Goal: Task Accomplishment & Management: Use online tool/utility

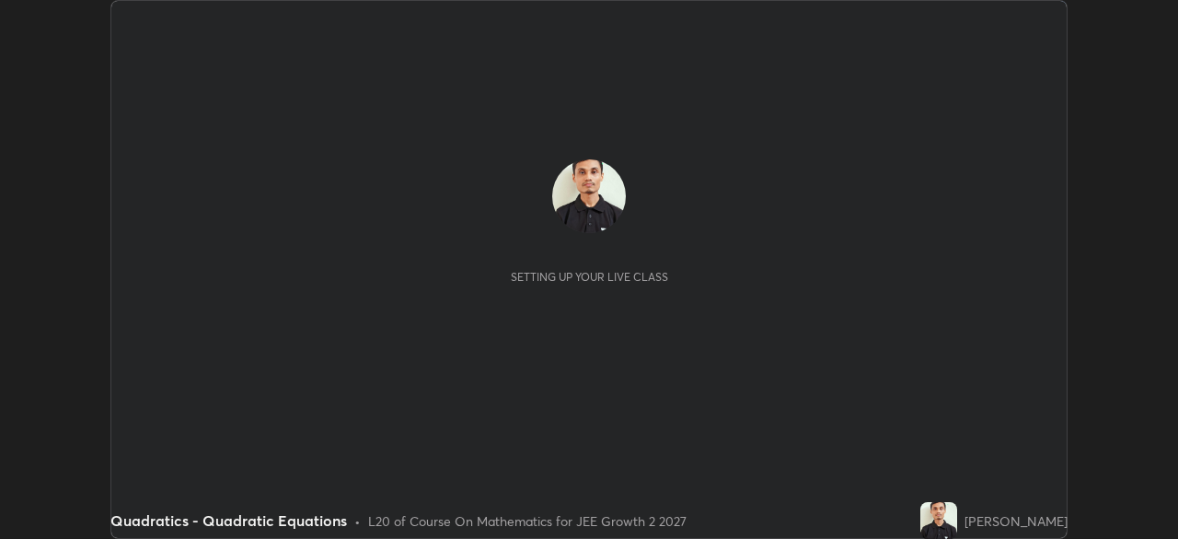
scroll to position [539, 1178]
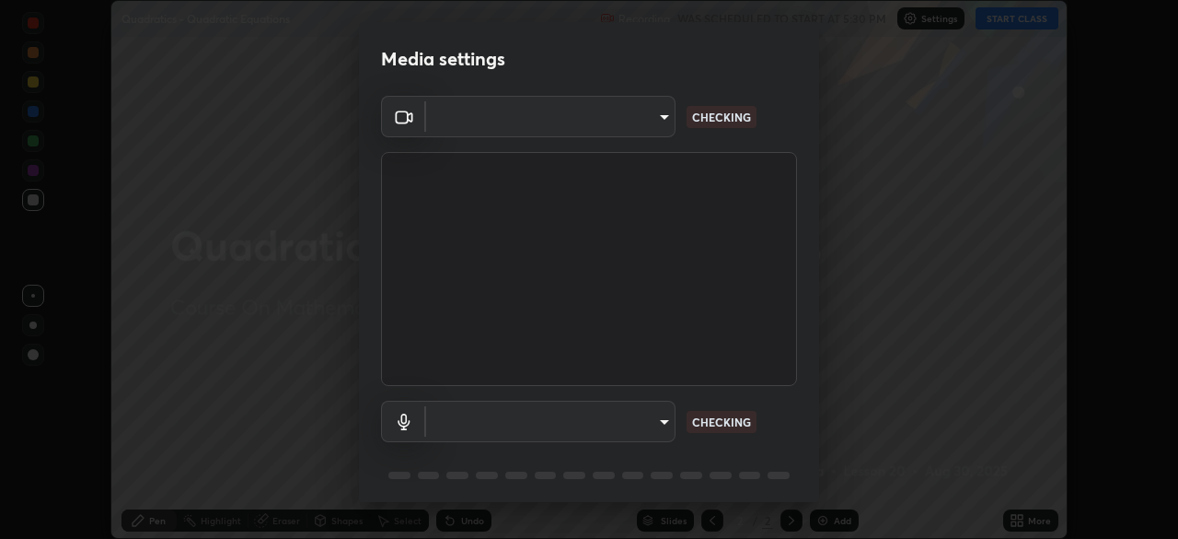
type input "a6c09d3532ea2fb43736101803286e867d47047993e392948129e064bf5450bd"
click at [635, 416] on body "Erase all Quadratics - Quadratic Equations Recording WAS SCHEDULED TO START AT …" at bounding box center [589, 269] width 1178 height 539
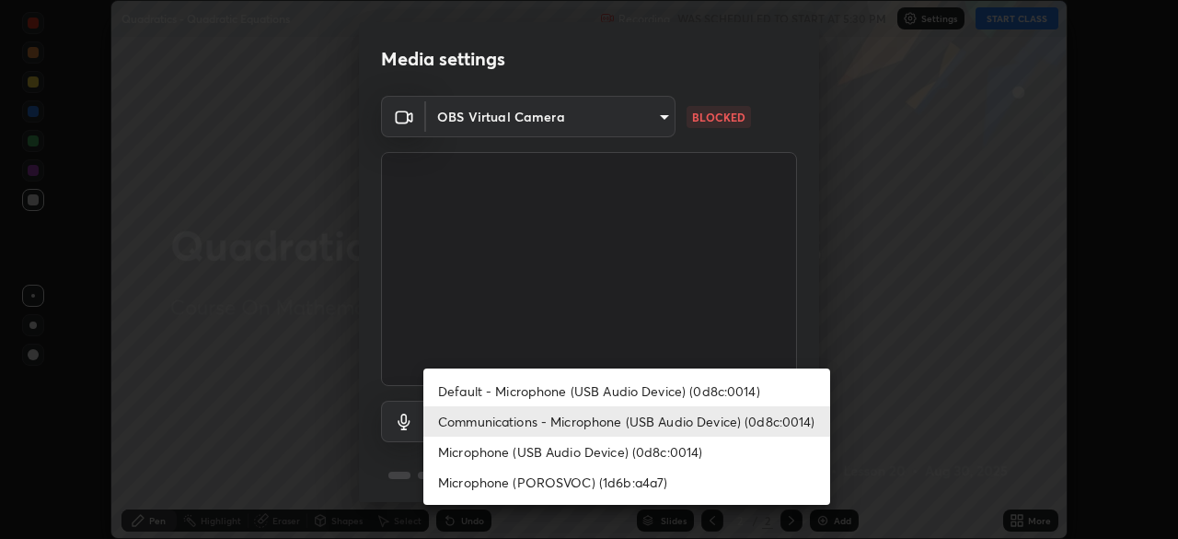
click at [809, 325] on div at bounding box center [589, 269] width 1178 height 539
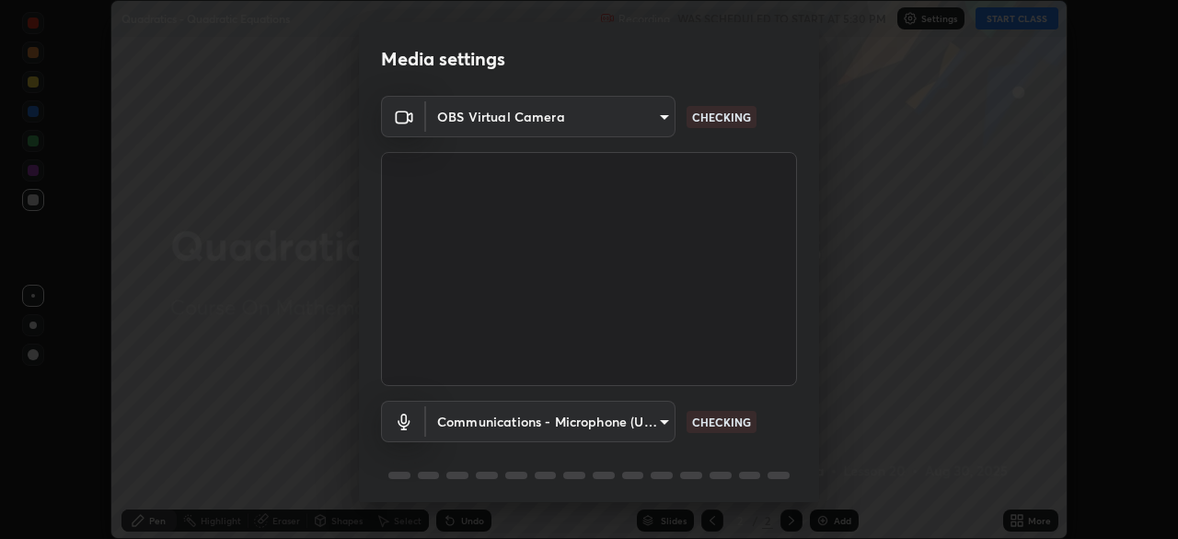
click at [644, 118] on body "Erase all Quadratics - Quadratic Equations Recording WAS SCHEDULED TO START AT …" at bounding box center [589, 269] width 1178 height 539
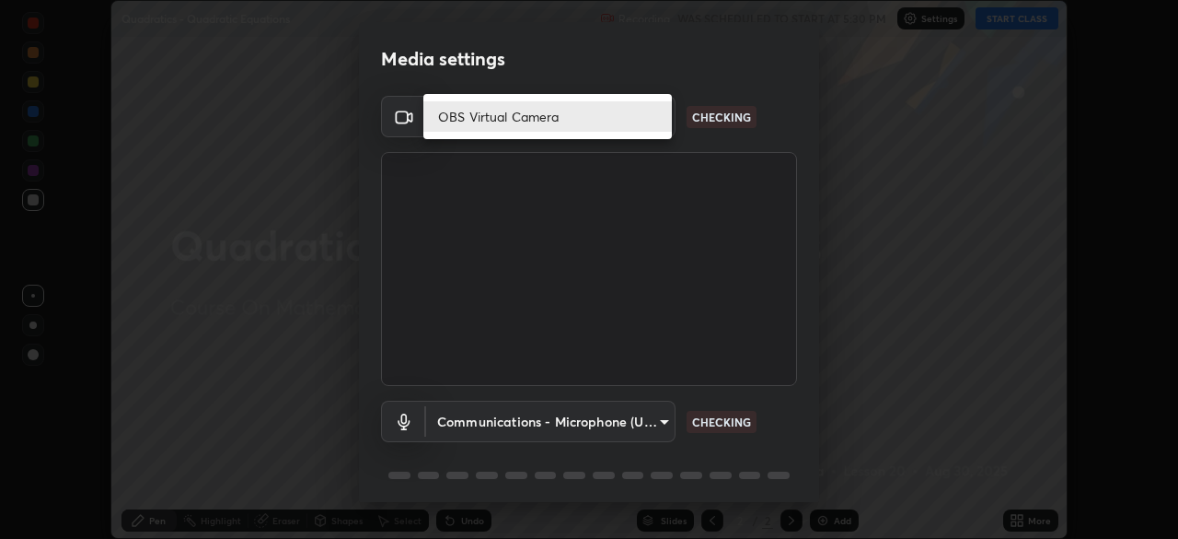
click at [794, 124] on div at bounding box center [589, 269] width 1178 height 539
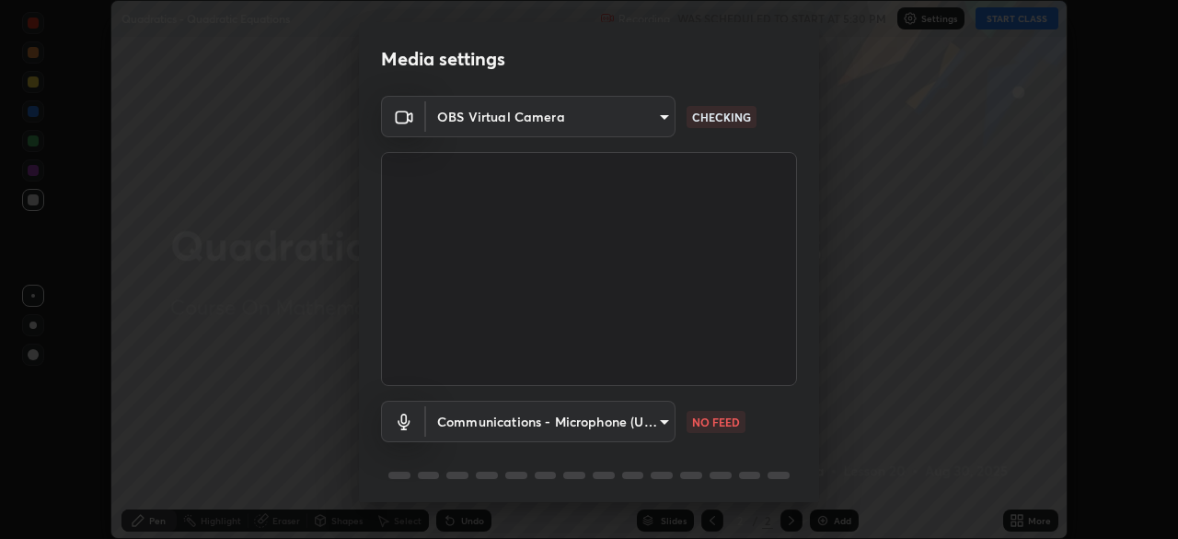
click at [651, 412] on body "Erase all Quadratics - Quadratic Equations Recording WAS SCHEDULED TO START AT …" at bounding box center [589, 269] width 1178 height 539
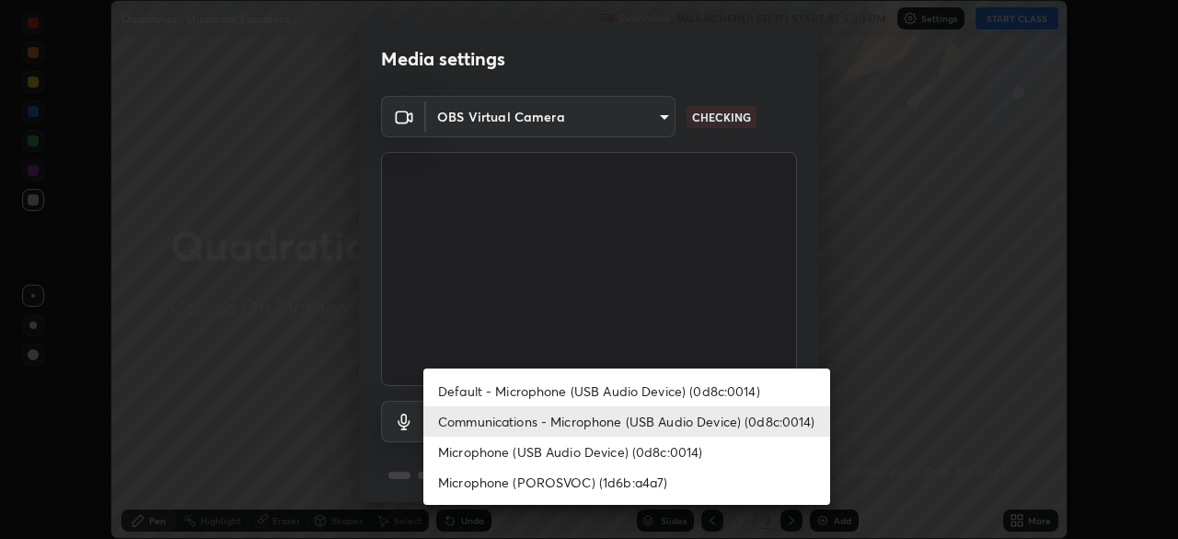
click at [655, 384] on li "Default - Microphone (USB Audio Device) (0d8c:0014)" at bounding box center [626, 391] width 407 height 30
type input "default"
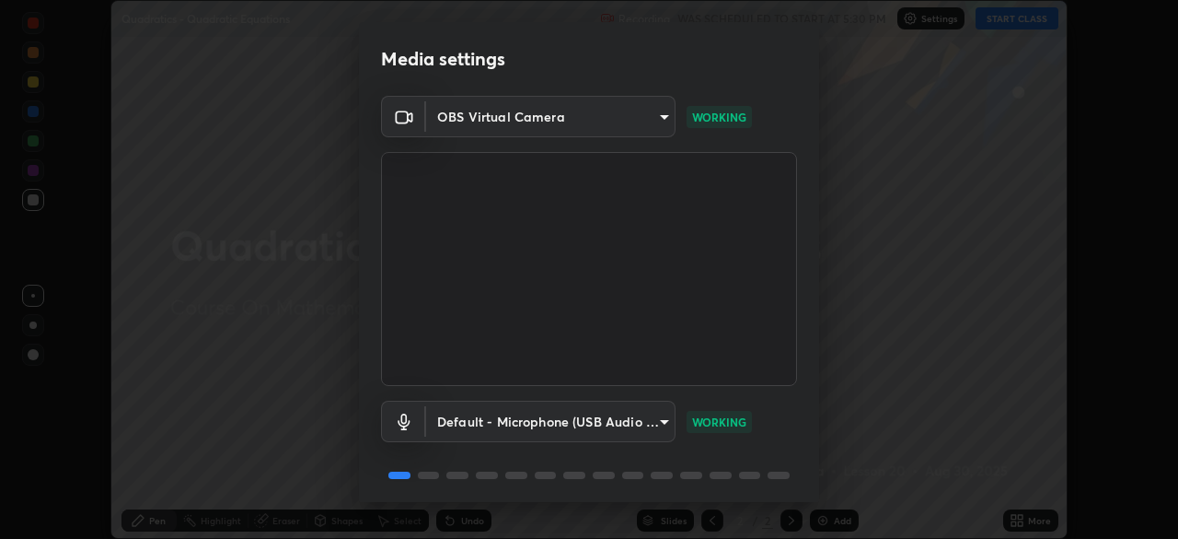
scroll to position [65, 0]
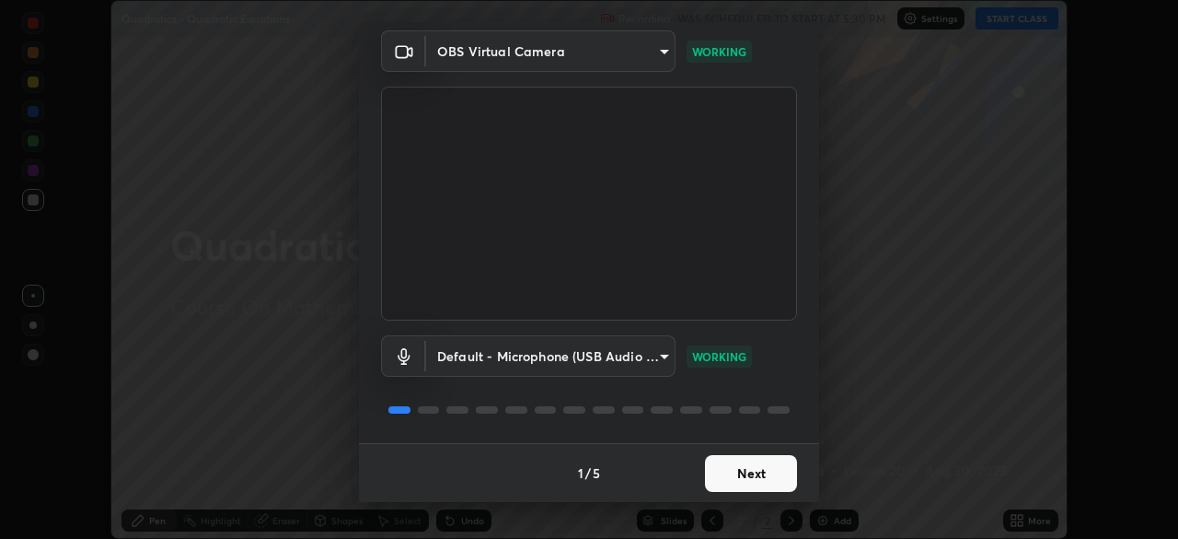
click at [751, 475] on button "Next" at bounding box center [751, 473] width 92 height 37
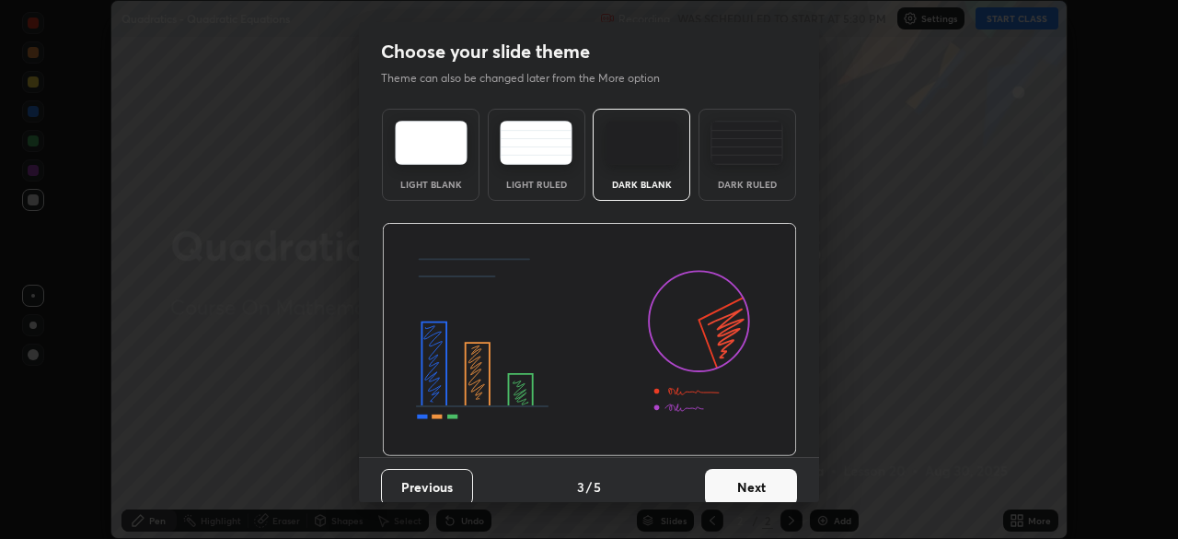
click at [757, 471] on button "Next" at bounding box center [751, 487] width 92 height 37
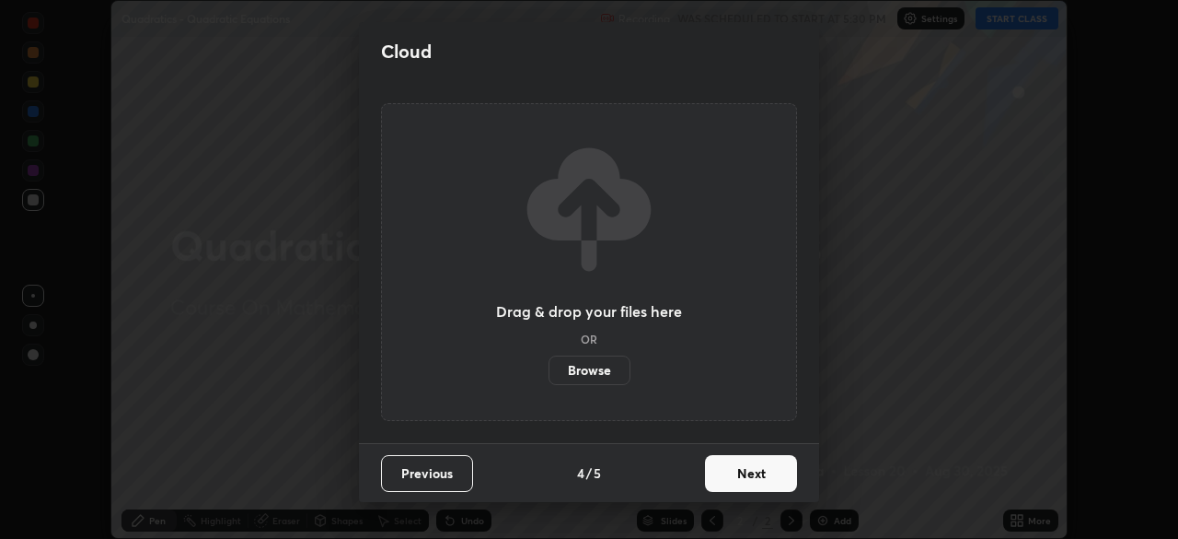
click at [756, 478] on button "Next" at bounding box center [751, 473] width 92 height 37
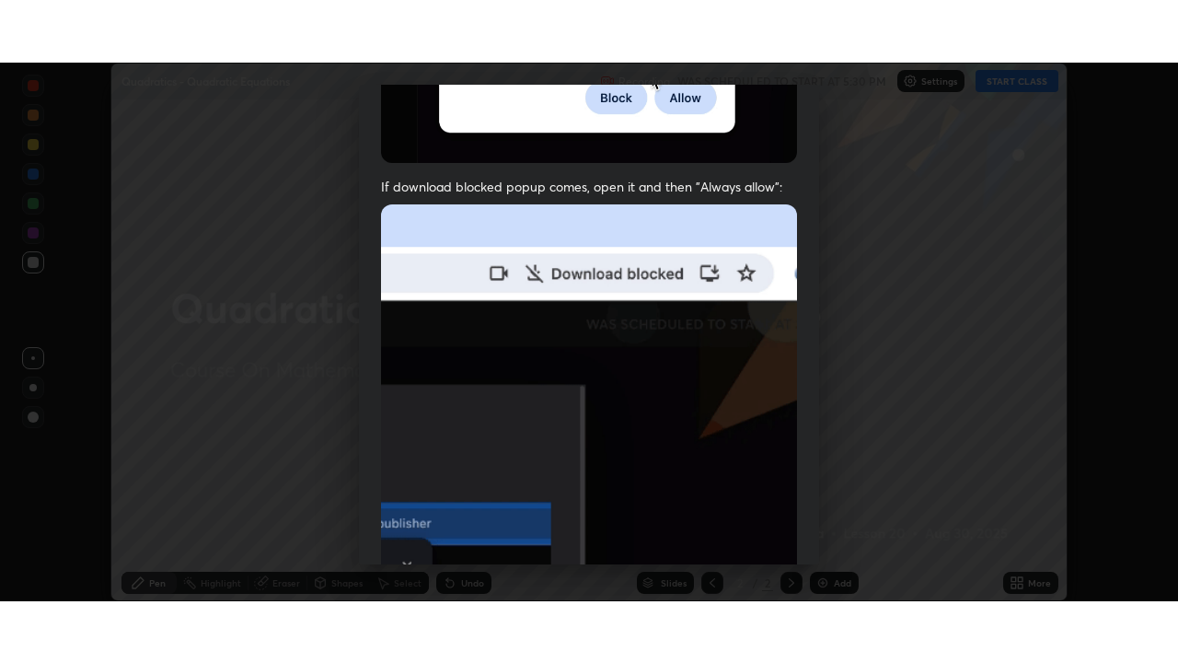
scroll to position [441, 0]
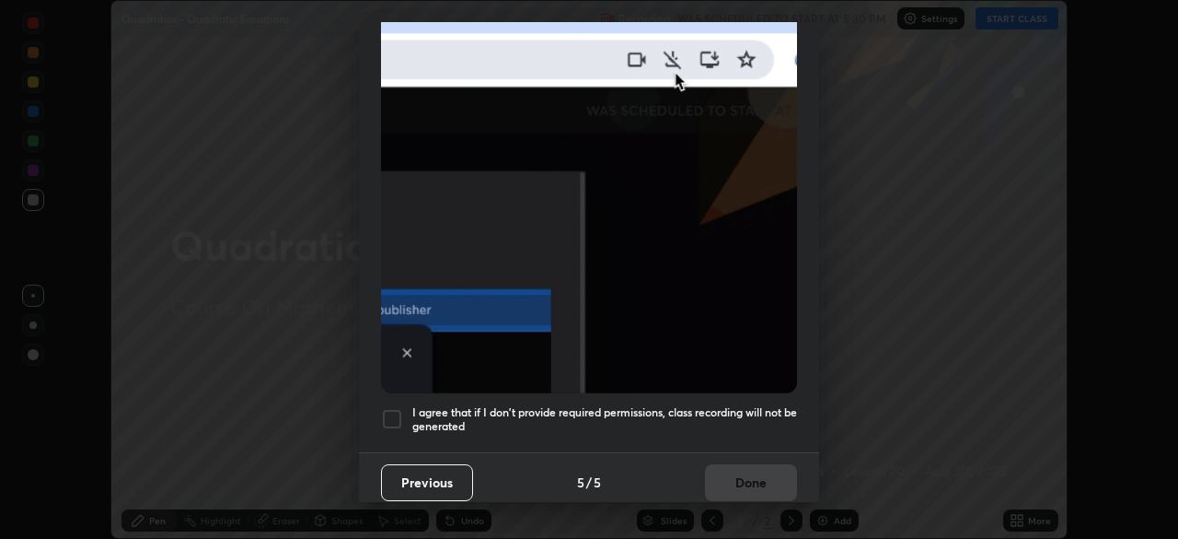
click at [731, 405] on h5 "I agree that if I don't provide required permissions, class recording will not …" at bounding box center [604, 419] width 385 height 29
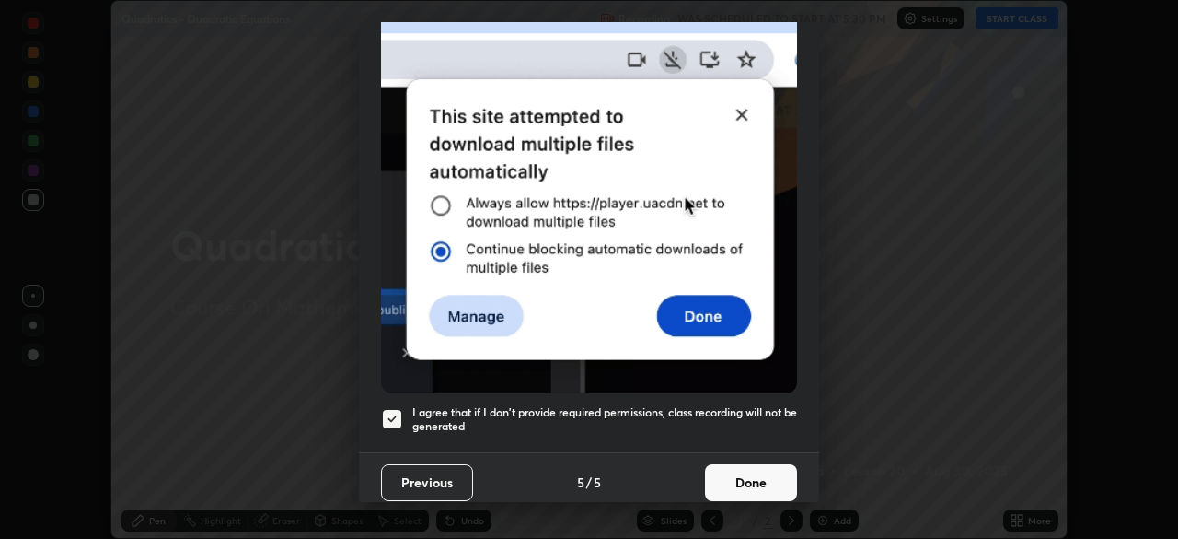
click at [733, 469] on button "Done" at bounding box center [751, 482] width 92 height 37
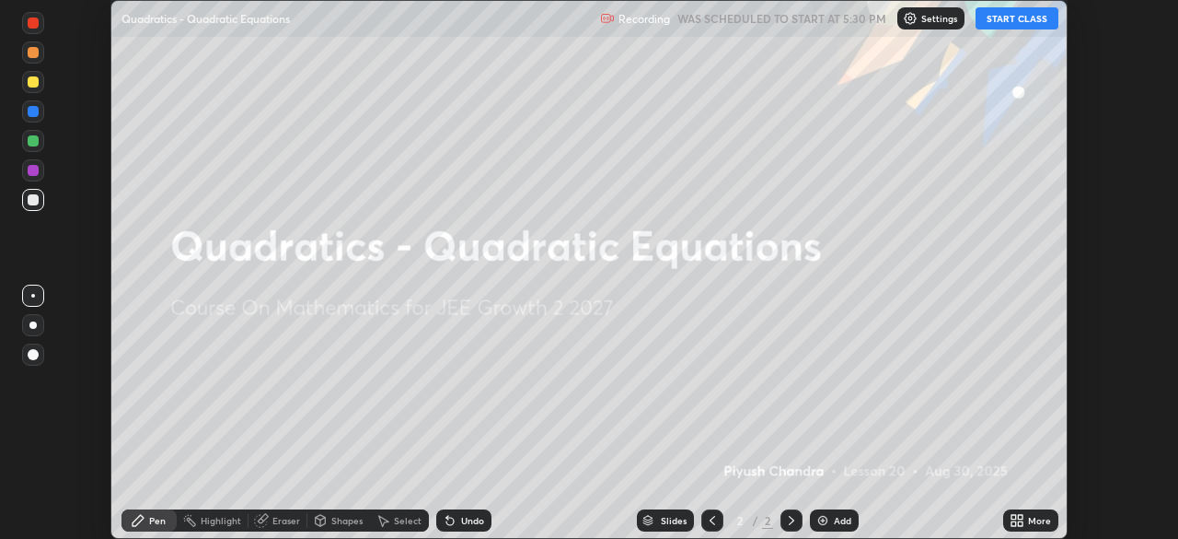
click at [1037, 17] on button "START CLASS" at bounding box center [1017, 18] width 83 height 22
click at [1036, 519] on div "More" at bounding box center [1039, 520] width 23 height 9
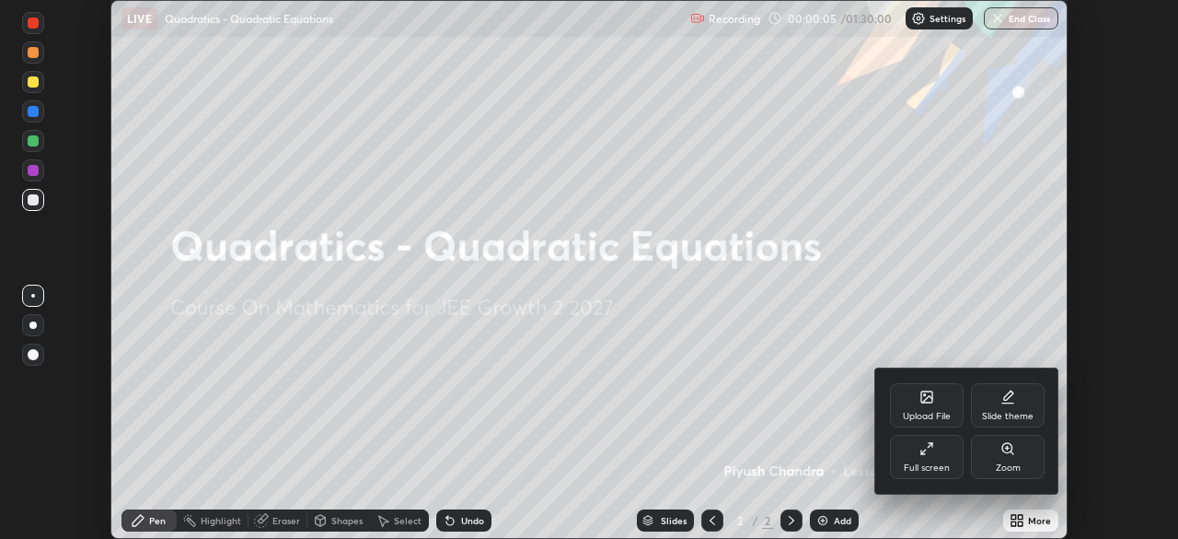
click at [916, 453] on div "Full screen" at bounding box center [927, 456] width 74 height 44
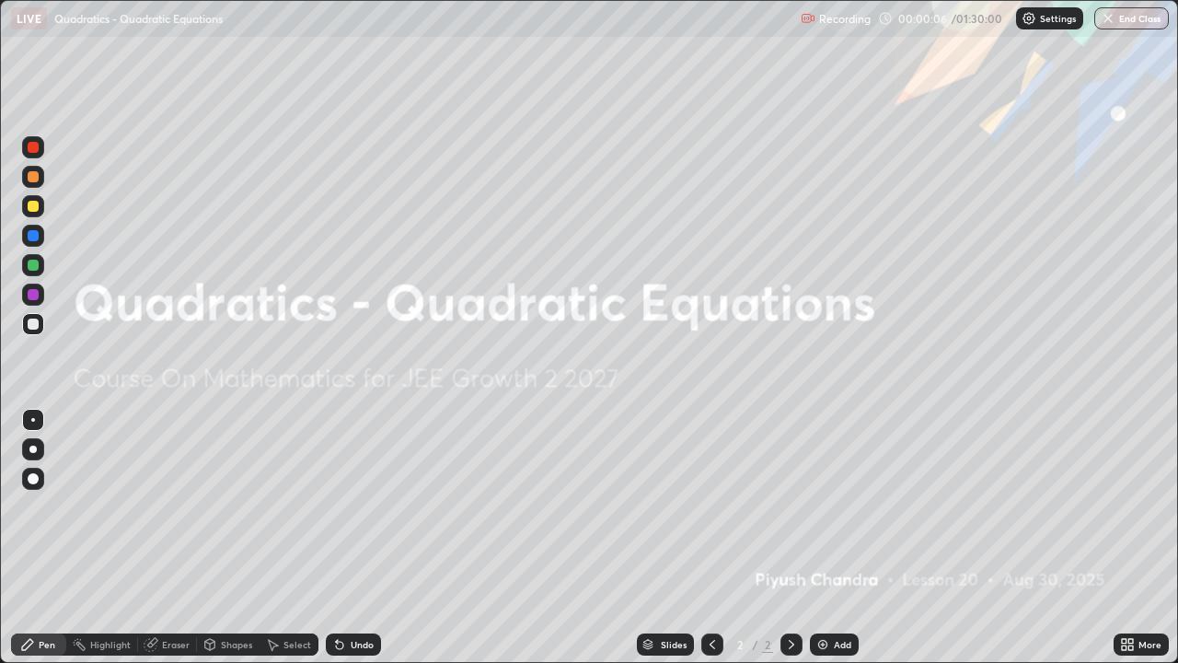
scroll to position [663, 1178]
click at [846, 538] on div "Add" at bounding box center [842, 644] width 17 height 9
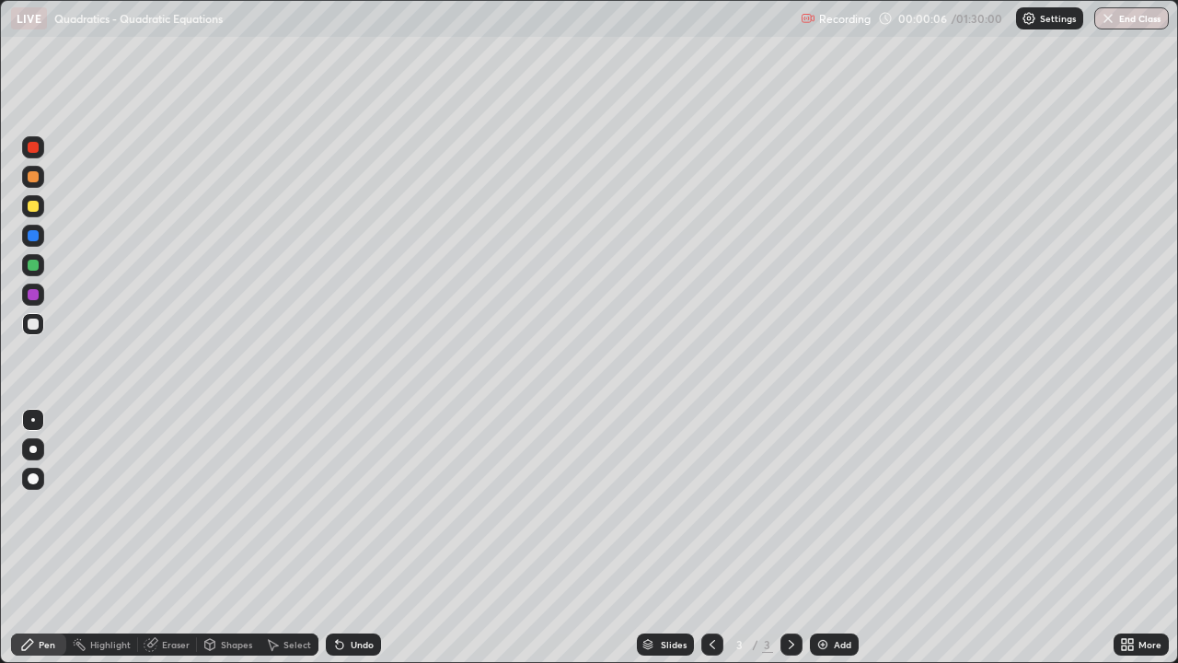
click at [846, 538] on div "Add" at bounding box center [842, 644] width 17 height 9
click at [843, 538] on div "Add" at bounding box center [834, 644] width 49 height 22
click at [845, 538] on div "Add" at bounding box center [834, 644] width 49 height 22
click at [846, 538] on div "Add" at bounding box center [834, 644] width 49 height 22
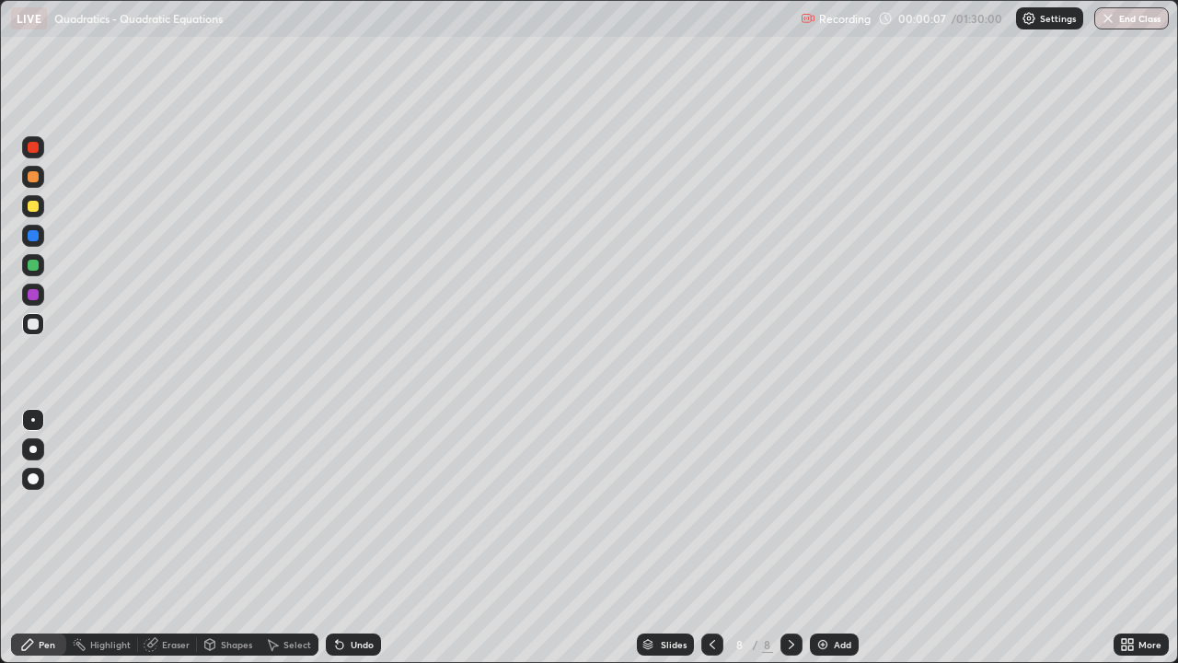
click at [846, 538] on div "Add" at bounding box center [834, 644] width 49 height 22
click at [845, 538] on div "Add" at bounding box center [834, 644] width 49 height 22
click at [663, 538] on div "Slides" at bounding box center [674, 644] width 26 height 9
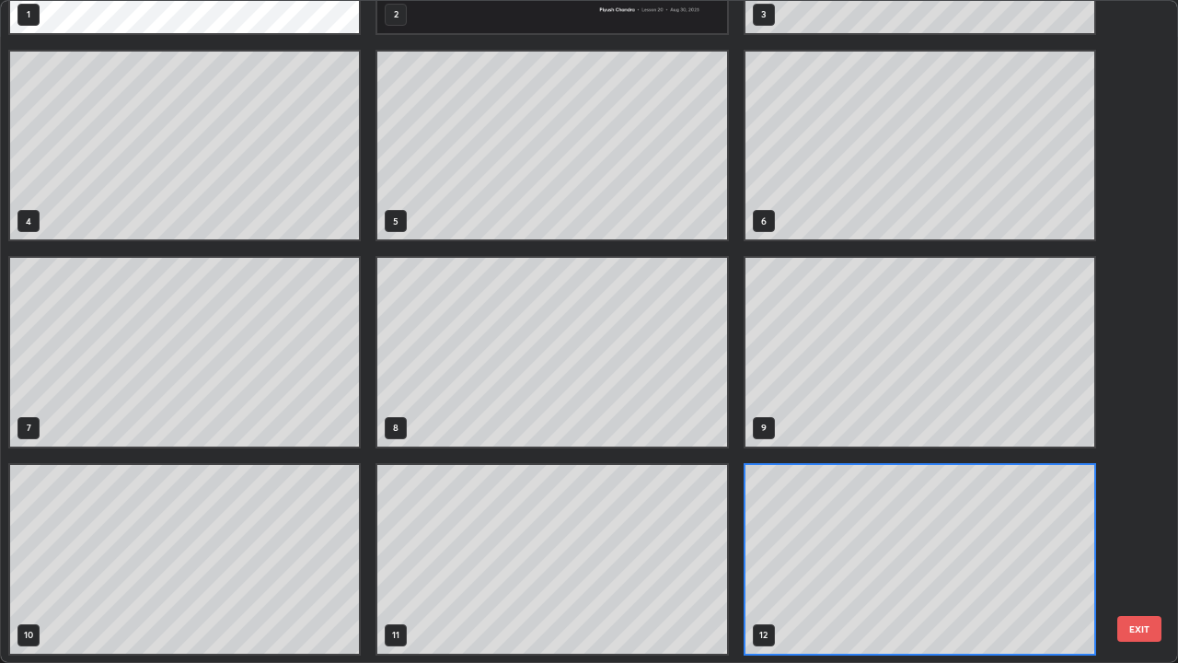
scroll to position [0, 0]
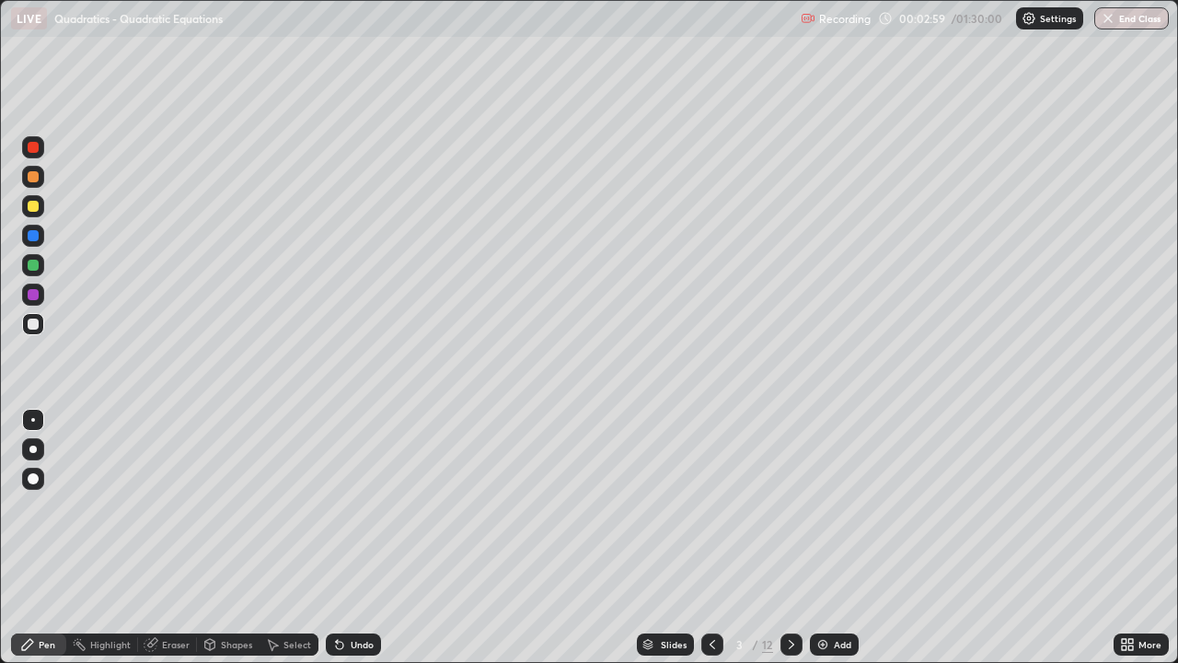
click at [37, 326] on div at bounding box center [33, 324] width 11 height 11
click at [353, 538] on div "Undo" at bounding box center [353, 644] width 55 height 22
click at [351, 538] on div "Undo" at bounding box center [362, 644] width 23 height 9
click at [344, 538] on div "Undo" at bounding box center [353, 644] width 55 height 22
click at [342, 538] on icon at bounding box center [339, 644] width 15 height 15
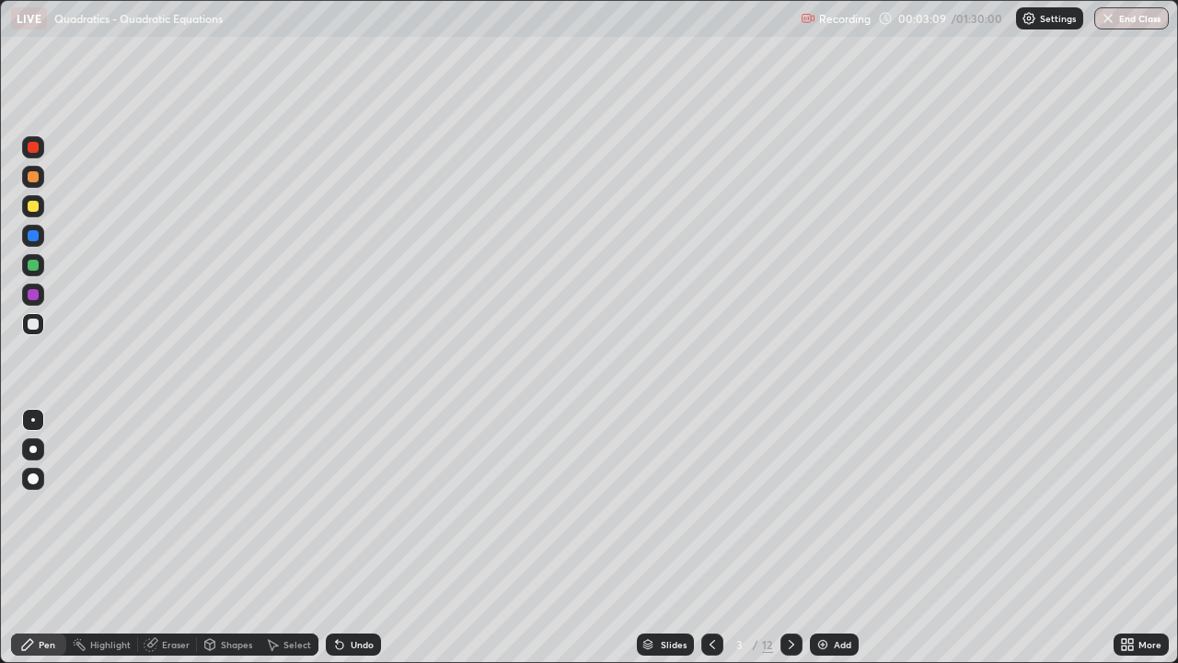
click at [349, 538] on div "Undo" at bounding box center [353, 644] width 55 height 22
click at [40, 538] on div "Pen" at bounding box center [47, 644] width 17 height 9
click at [33, 325] on div at bounding box center [33, 324] width 11 height 11
click at [47, 538] on div "Pen" at bounding box center [47, 644] width 17 height 9
click at [35, 210] on div at bounding box center [33, 206] width 11 height 11
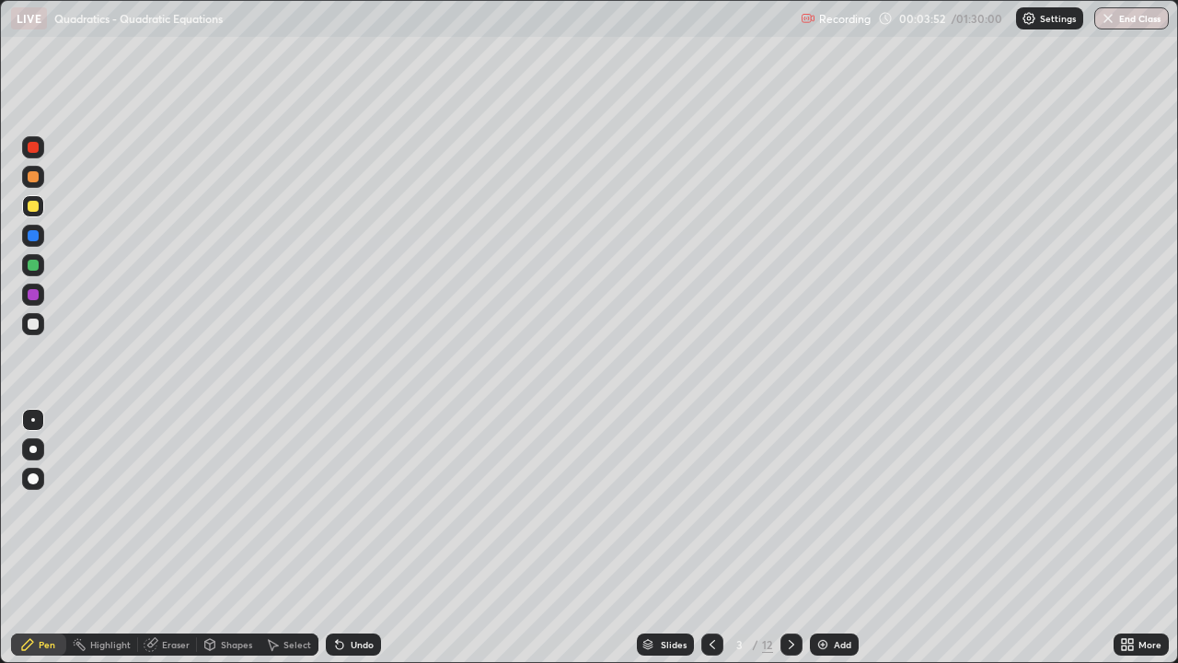
click at [43, 184] on div at bounding box center [33, 176] width 22 height 29
click at [36, 207] on div at bounding box center [33, 206] width 11 height 11
click at [35, 186] on div at bounding box center [33, 177] width 22 height 22
click at [35, 208] on div at bounding box center [33, 206] width 11 height 11
click at [33, 179] on div at bounding box center [33, 176] width 11 height 11
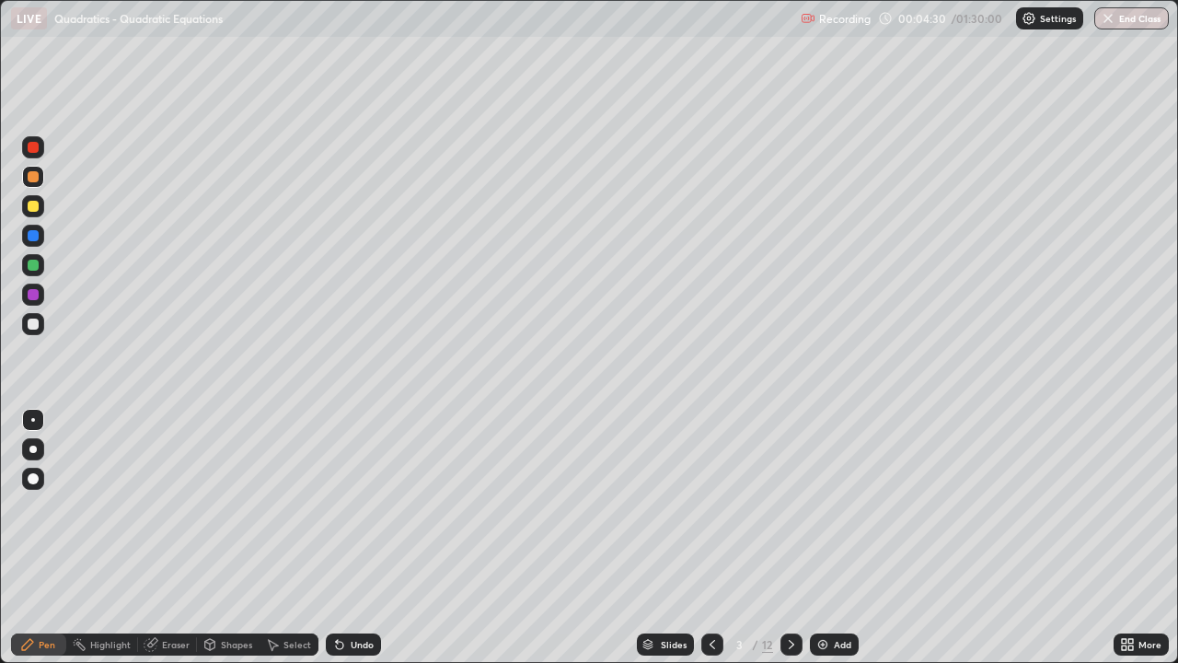
click at [33, 207] on div at bounding box center [33, 206] width 11 height 11
click at [300, 538] on div "Select" at bounding box center [298, 644] width 28 height 9
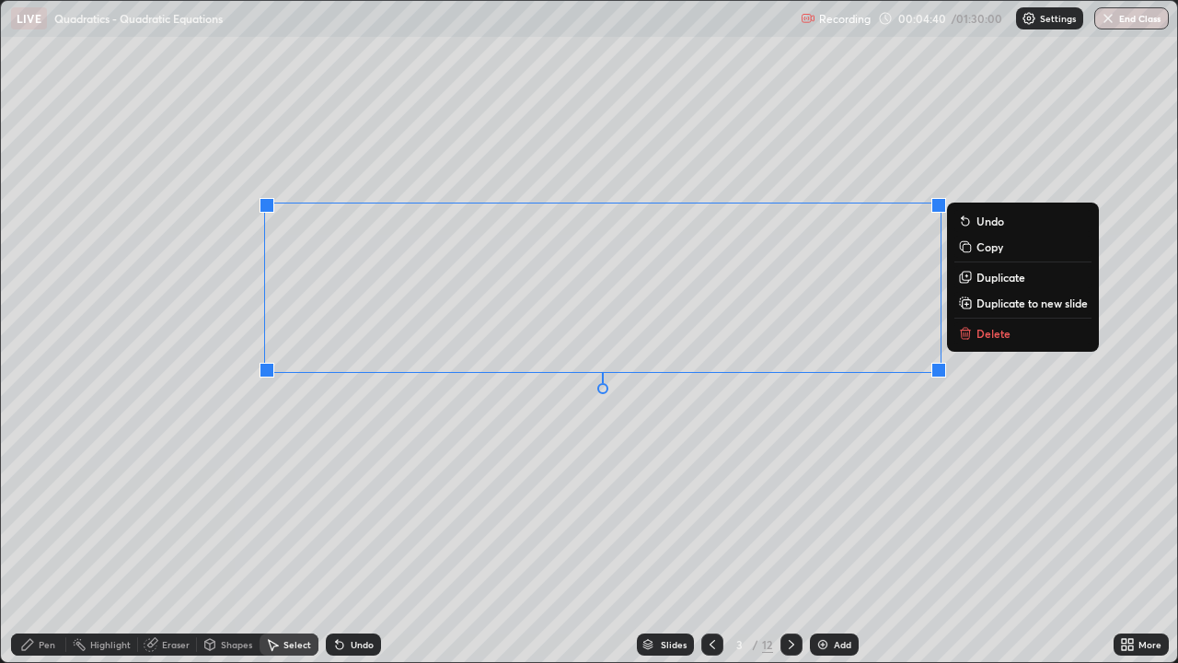
click at [52, 538] on div "Pen" at bounding box center [47, 644] width 17 height 9
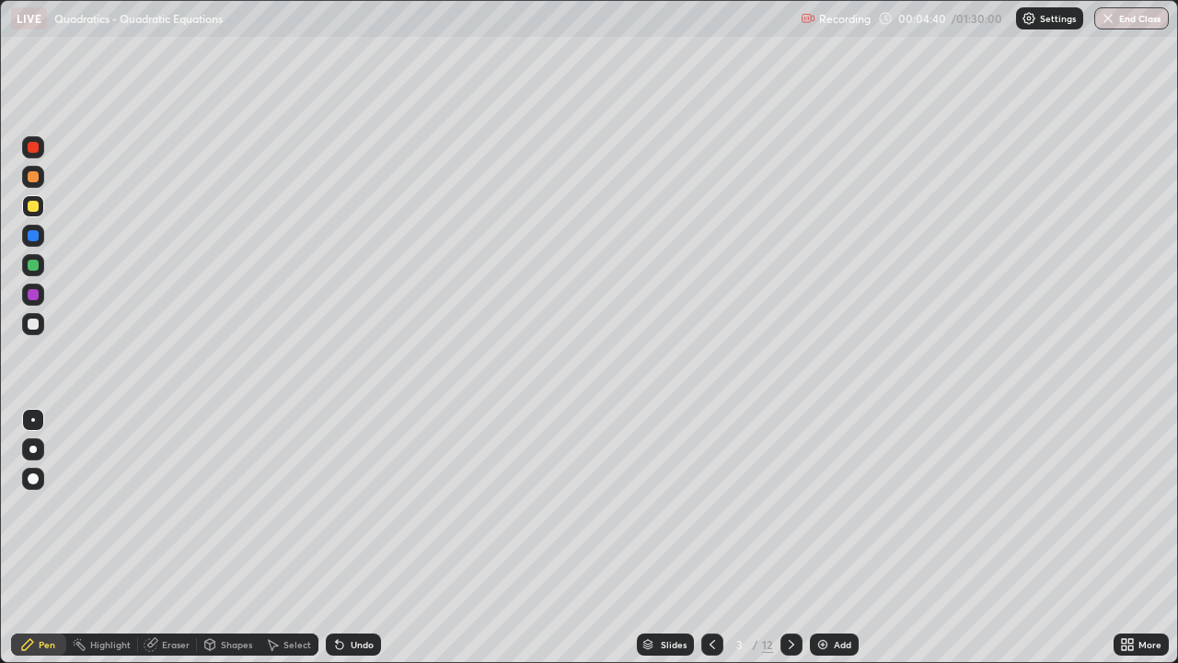
click at [29, 254] on div at bounding box center [33, 265] width 22 height 22
click at [25, 259] on div at bounding box center [33, 265] width 22 height 22
click at [226, 538] on div "Shapes" at bounding box center [228, 644] width 63 height 22
click at [41, 319] on div at bounding box center [33, 324] width 22 height 22
click at [358, 538] on div "Undo" at bounding box center [362, 644] width 23 height 9
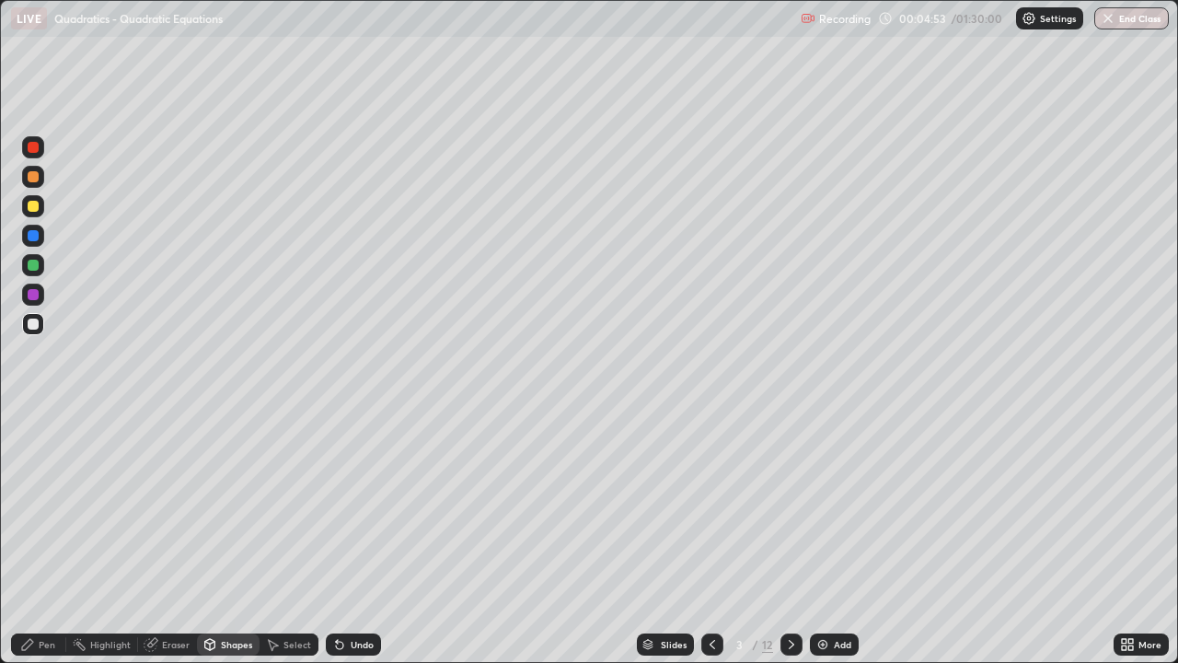
click at [42, 538] on div "Pen" at bounding box center [47, 644] width 17 height 9
click at [33, 214] on div at bounding box center [33, 206] width 22 height 22
click at [289, 538] on div "Select" at bounding box center [298, 644] width 28 height 9
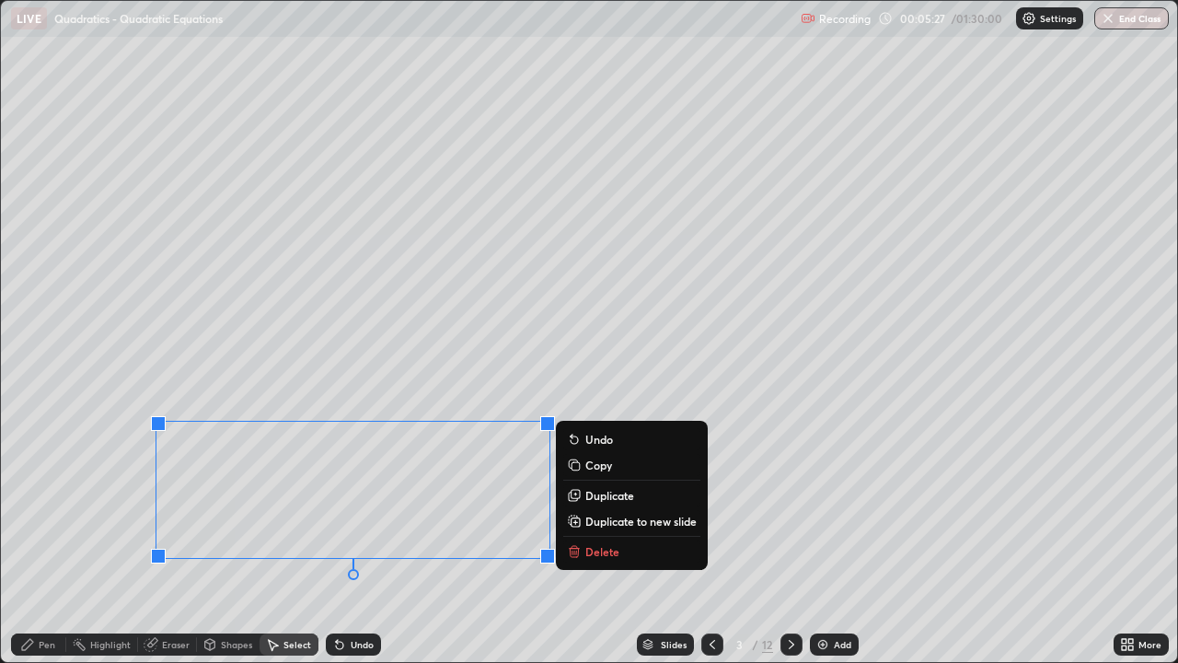
click at [50, 538] on div "Pen" at bounding box center [47, 644] width 17 height 9
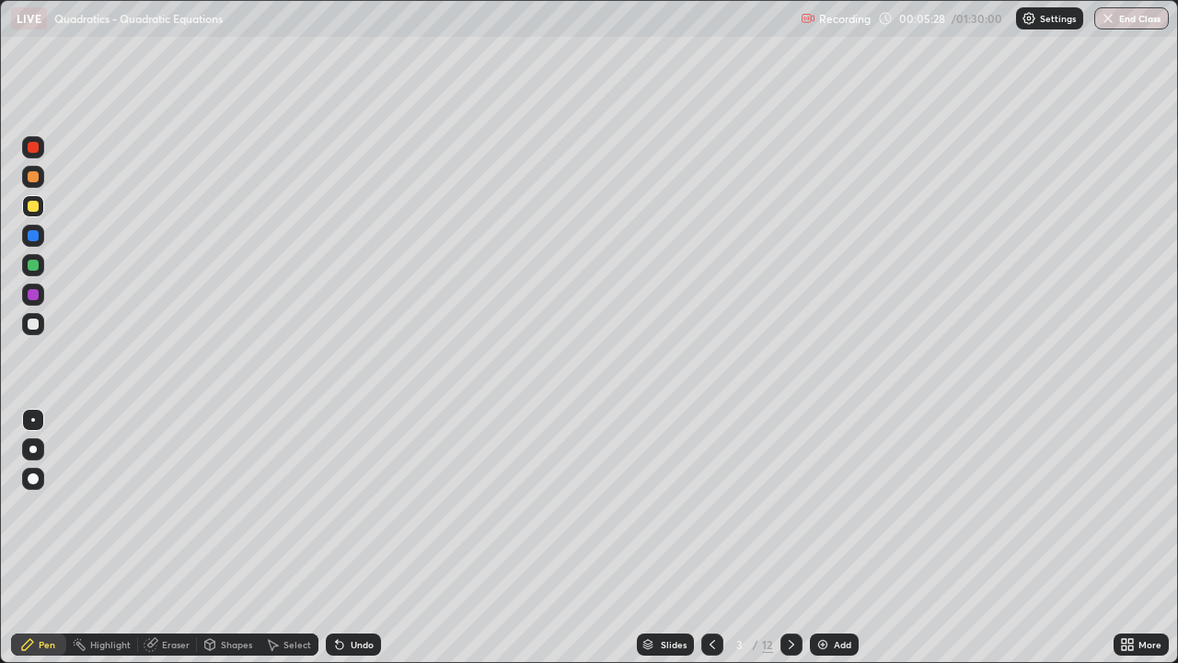
click at [37, 208] on div at bounding box center [33, 206] width 11 height 11
click at [32, 207] on div at bounding box center [33, 206] width 11 height 11
click at [32, 211] on div at bounding box center [33, 206] width 11 height 11
click at [336, 538] on icon at bounding box center [337, 641] width 2 height 2
click at [157, 538] on div "Eraser" at bounding box center [167, 644] width 59 height 22
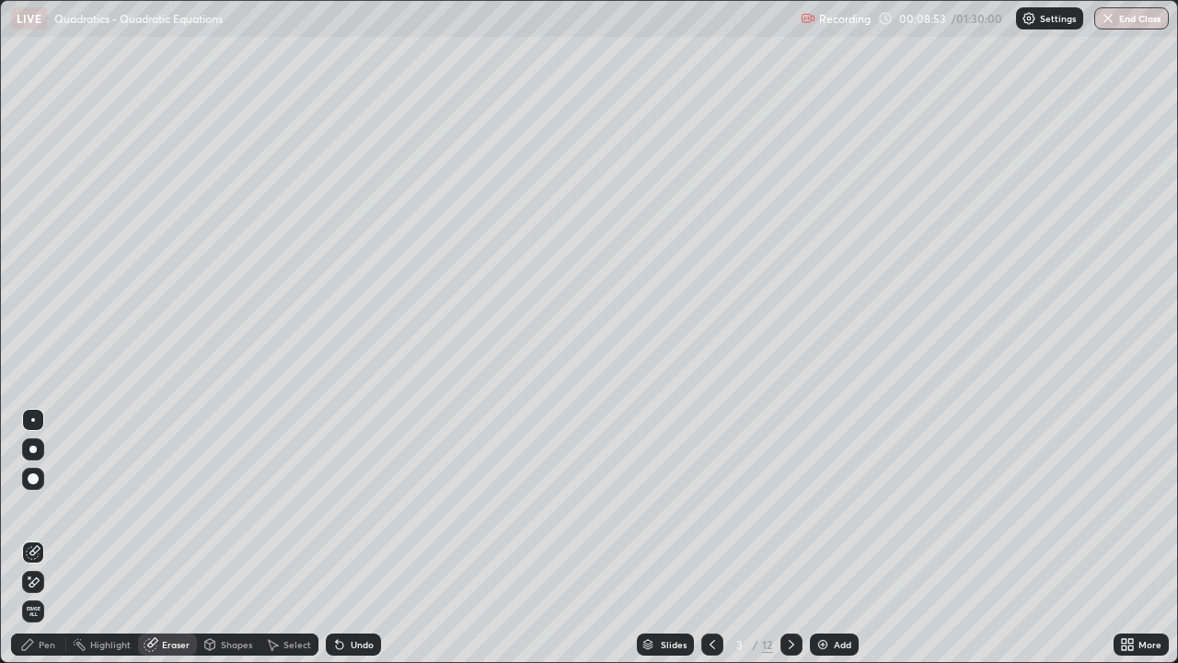
click at [42, 538] on div "Pen" at bounding box center [47, 644] width 17 height 9
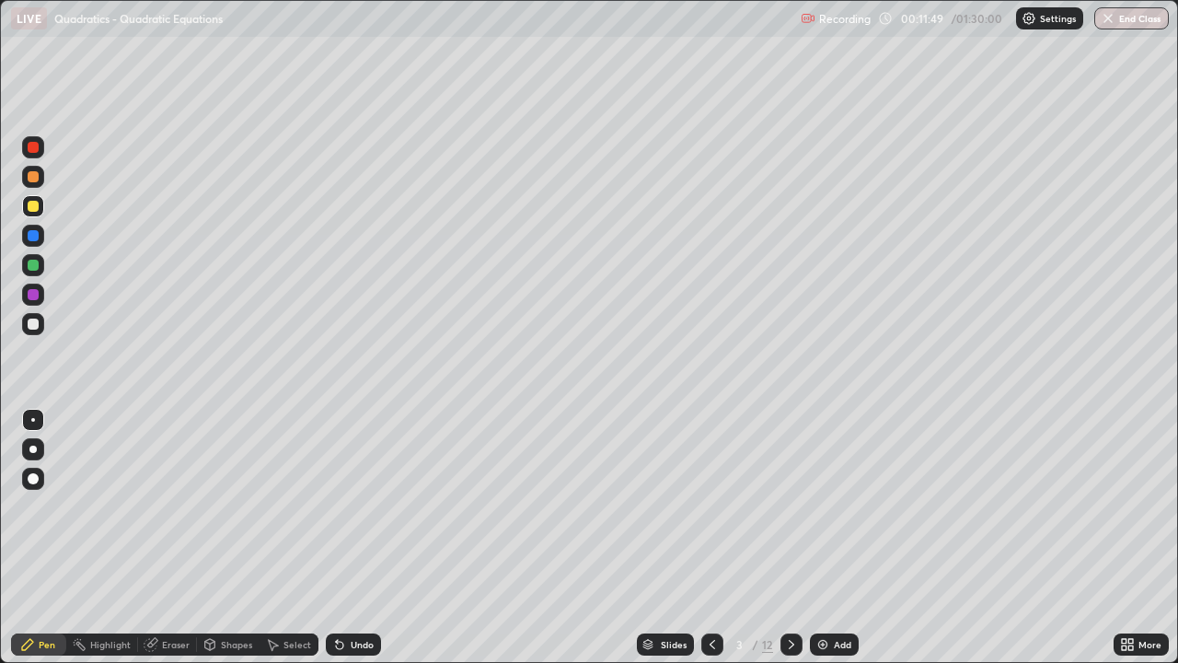
click at [31, 329] on div at bounding box center [33, 324] width 11 height 11
click at [789, 538] on icon at bounding box center [792, 644] width 6 height 9
click at [370, 538] on div "Undo" at bounding box center [362, 644] width 23 height 9
click at [365, 538] on div "Undo" at bounding box center [362, 644] width 23 height 9
click at [365, 538] on div "Undo" at bounding box center [353, 644] width 55 height 22
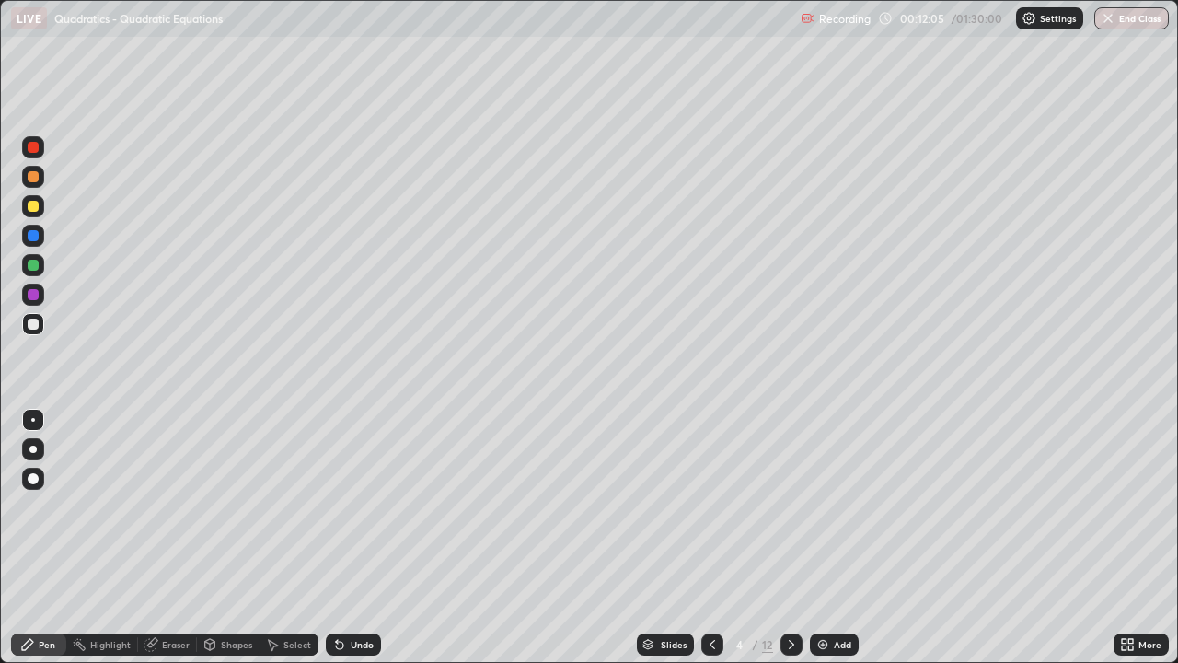
click at [369, 538] on div "Undo" at bounding box center [362, 644] width 23 height 9
click at [350, 538] on div "Undo" at bounding box center [353, 644] width 55 height 22
click at [365, 538] on div "Undo" at bounding box center [353, 644] width 55 height 22
click at [366, 538] on div "Undo" at bounding box center [362, 644] width 23 height 9
click at [34, 226] on div at bounding box center [33, 236] width 22 height 22
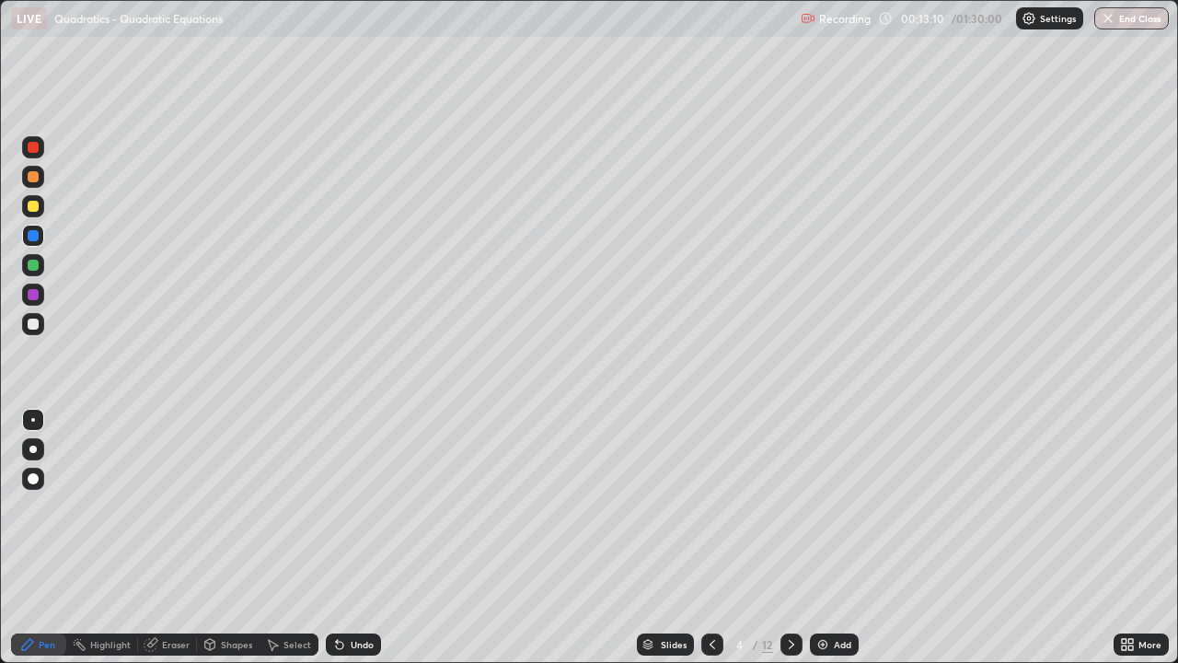
click at [34, 207] on div at bounding box center [33, 206] width 11 height 11
click at [295, 538] on div "Select" at bounding box center [289, 644] width 59 height 22
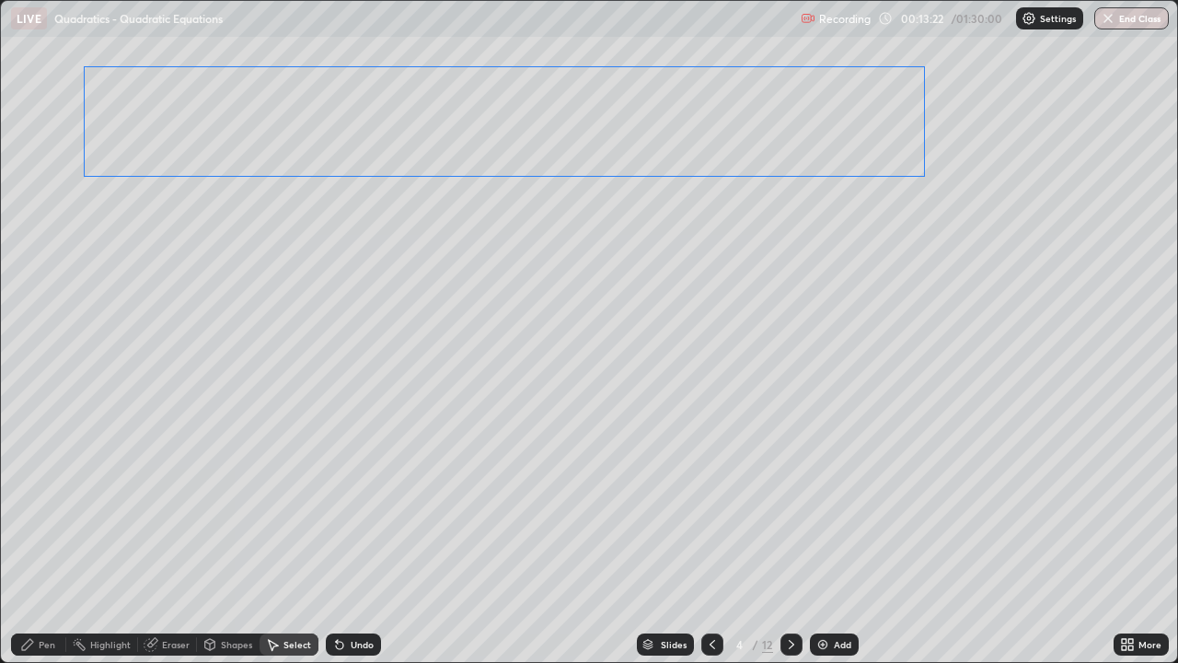
click at [712, 159] on div "0 ° Undo Copy Duplicate Duplicate to new slide Delete" at bounding box center [589, 331] width 1176 height 661
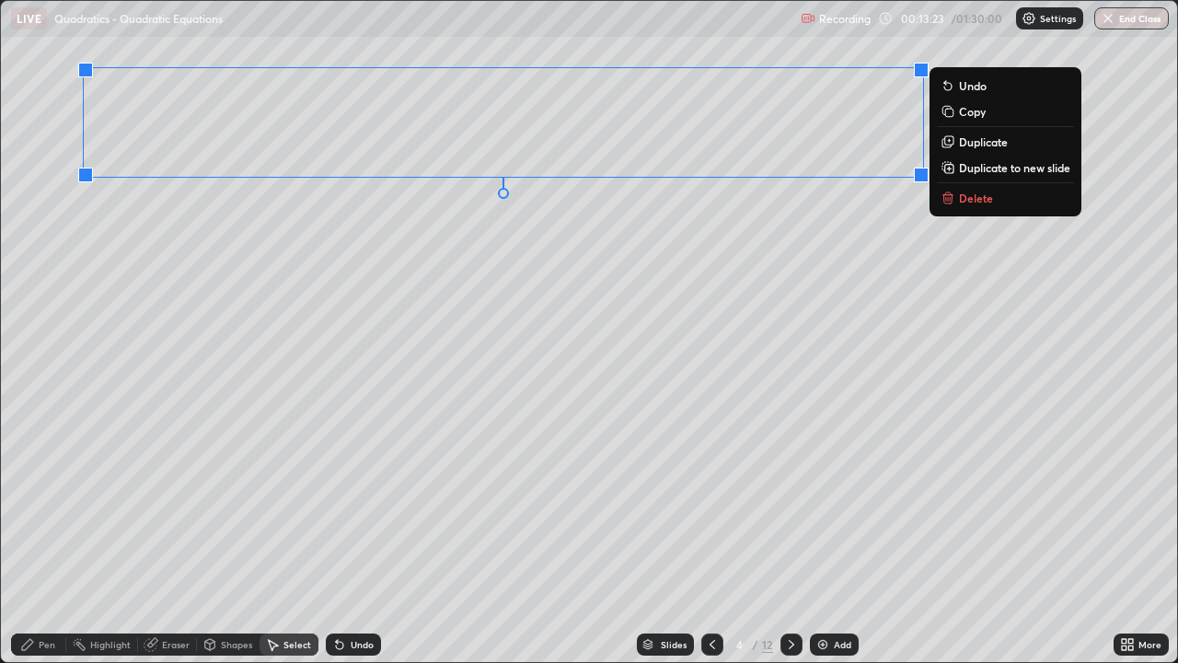
click at [602, 246] on div "0 ° Undo Copy Duplicate Duplicate to new slide Delete" at bounding box center [589, 331] width 1176 height 661
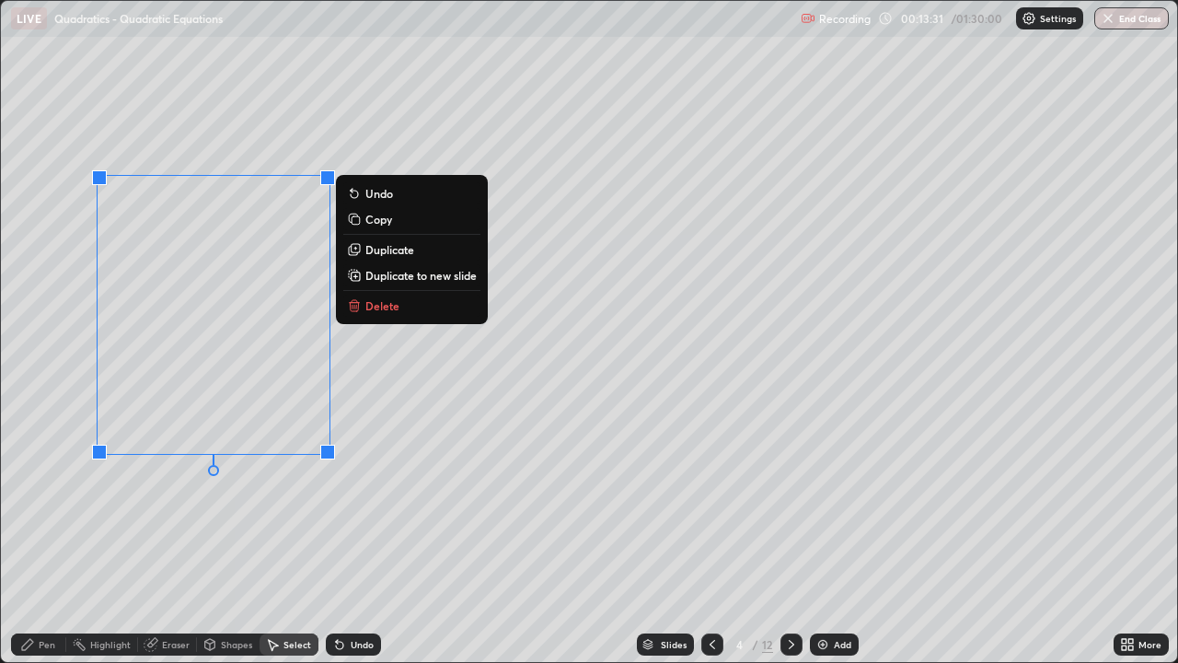
click at [57, 538] on div "Pen" at bounding box center [38, 644] width 55 height 22
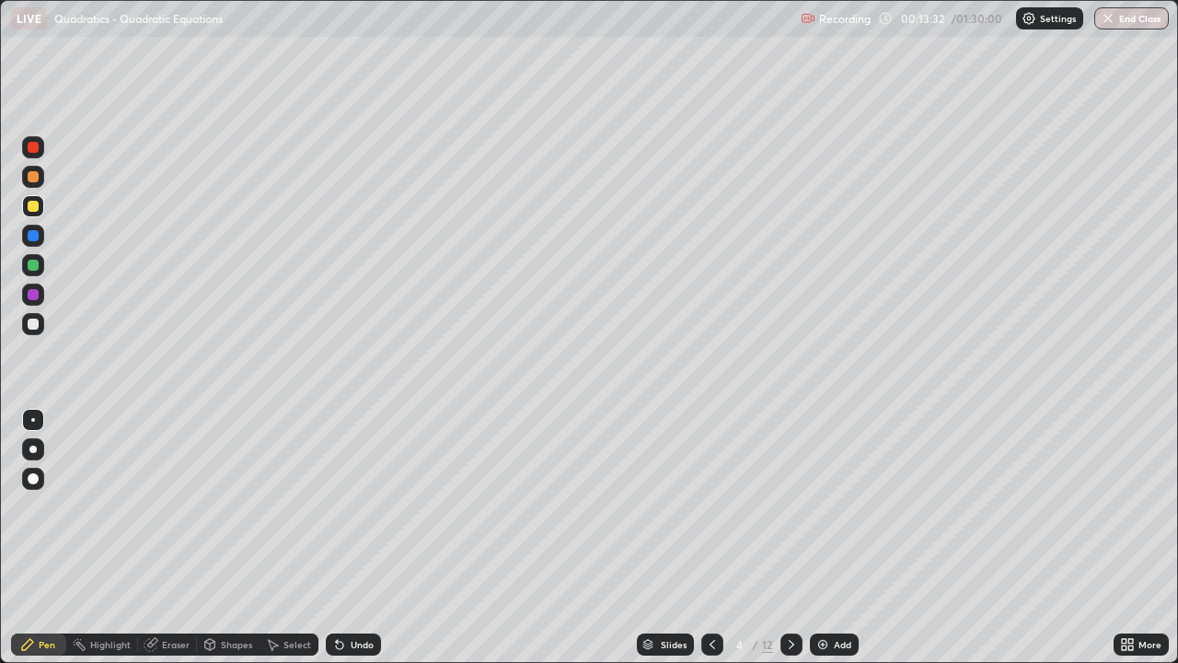
click at [36, 211] on div at bounding box center [33, 206] width 11 height 11
click at [31, 181] on div at bounding box center [33, 176] width 11 height 11
click at [38, 214] on div at bounding box center [33, 206] width 22 height 22
click at [33, 186] on div at bounding box center [33, 177] width 22 height 22
click at [34, 261] on div at bounding box center [33, 265] width 11 height 11
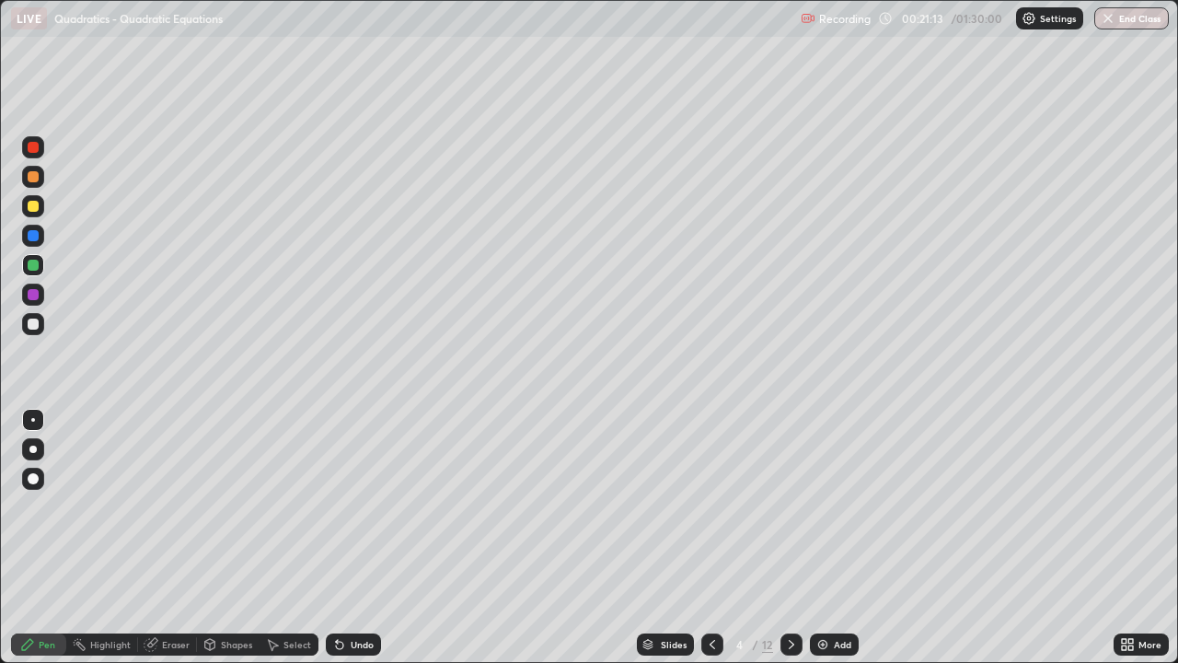
click at [714, 538] on div at bounding box center [712, 644] width 22 height 22
click at [788, 538] on icon at bounding box center [791, 644] width 15 height 15
click at [26, 204] on div at bounding box center [33, 206] width 22 height 22
click at [35, 213] on div at bounding box center [33, 206] width 22 height 22
click at [801, 538] on div at bounding box center [792, 644] width 22 height 22
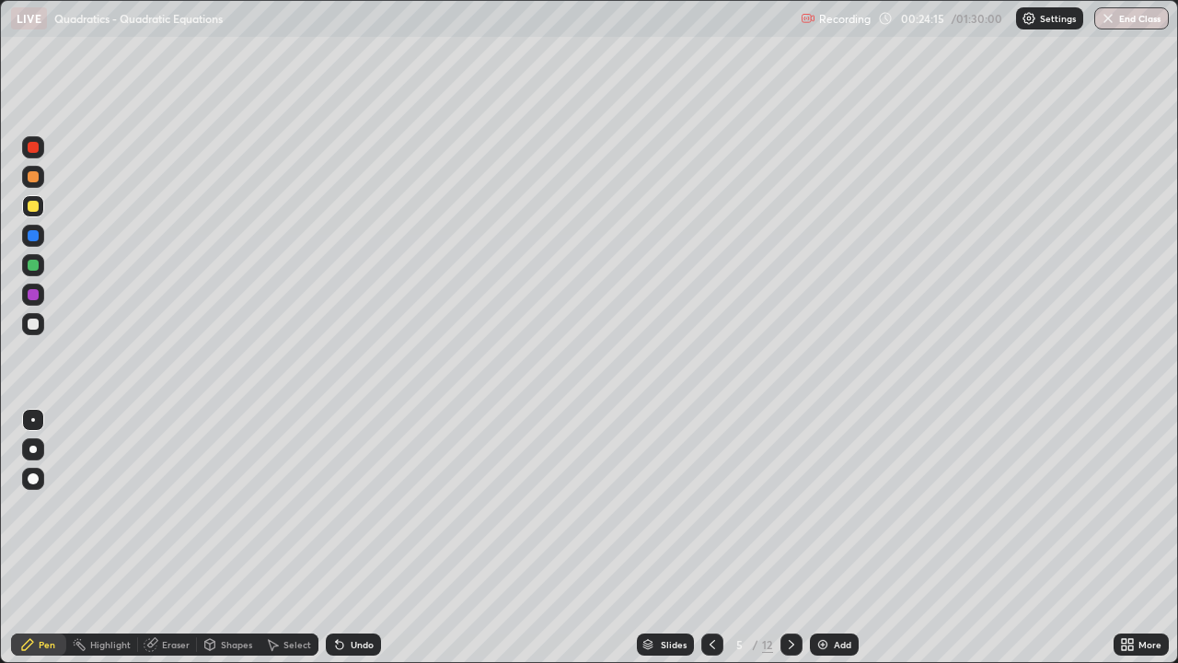
click at [35, 184] on div at bounding box center [33, 177] width 22 height 22
click at [34, 206] on div at bounding box center [33, 206] width 11 height 11
click at [34, 178] on div at bounding box center [33, 176] width 11 height 11
click at [33, 207] on div at bounding box center [33, 206] width 11 height 11
click at [36, 181] on div at bounding box center [33, 176] width 11 height 11
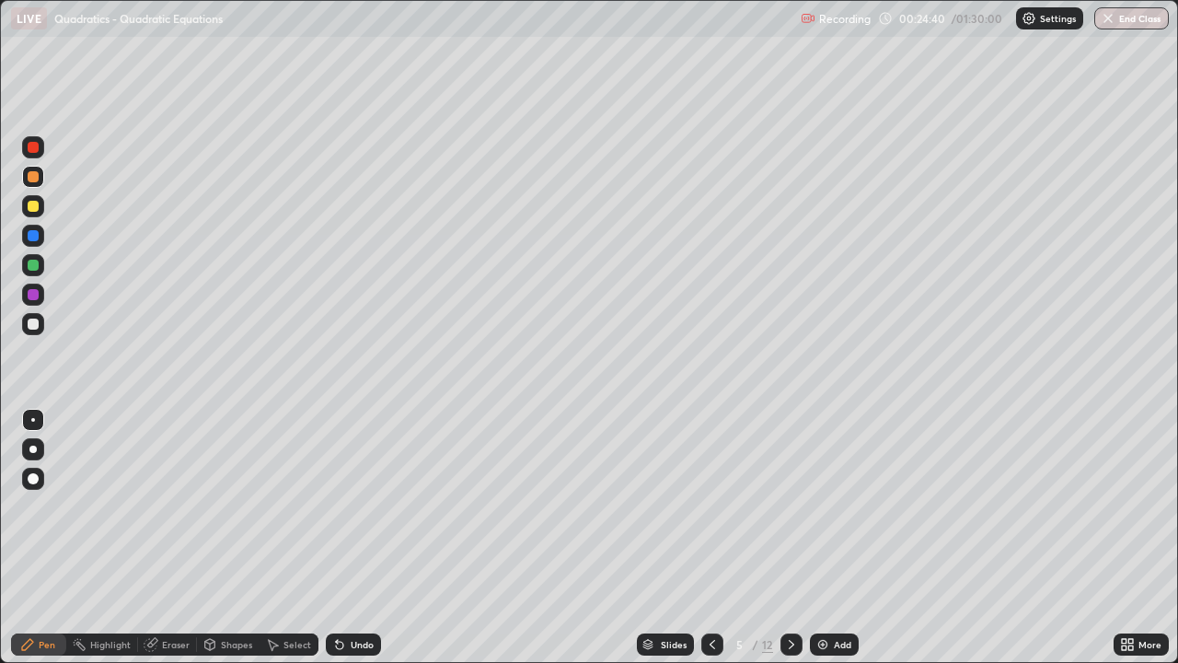
click at [40, 266] on div at bounding box center [33, 265] width 22 height 22
click at [367, 538] on div "Undo" at bounding box center [362, 644] width 23 height 9
click at [365, 538] on div "Undo" at bounding box center [362, 644] width 23 height 9
click at [367, 538] on div "Undo" at bounding box center [362, 644] width 23 height 9
click at [33, 207] on div at bounding box center [33, 206] width 11 height 11
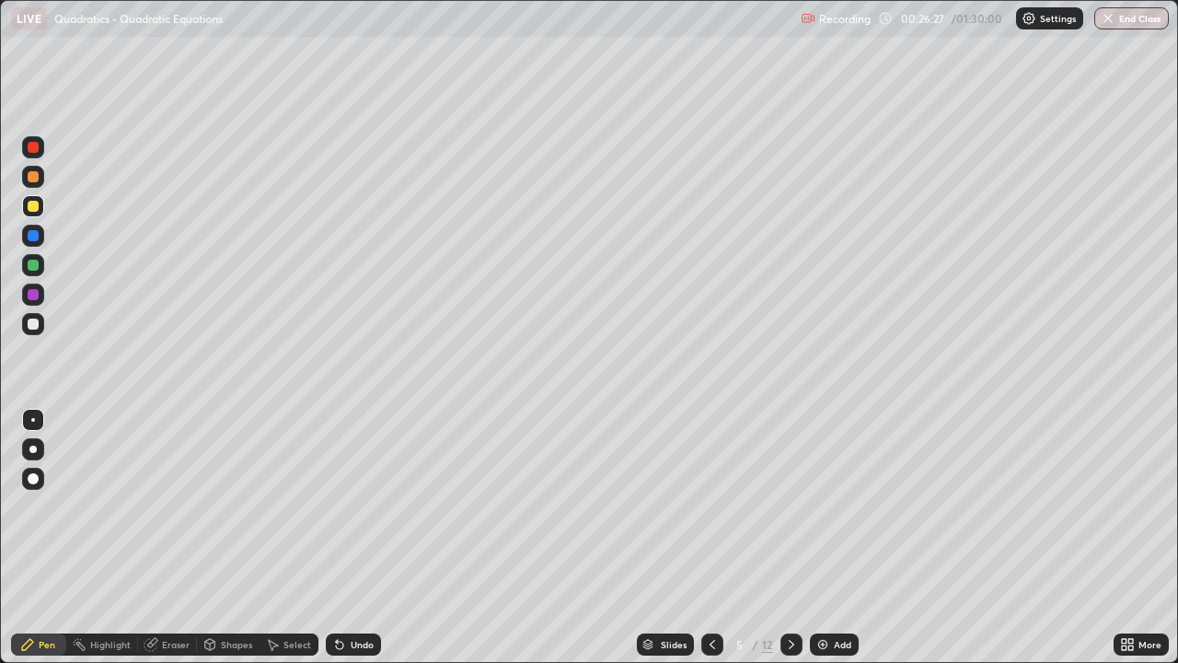
click at [790, 538] on icon at bounding box center [791, 644] width 15 height 15
click at [362, 538] on div "Undo" at bounding box center [362, 644] width 23 height 9
click at [359, 538] on div "Undo" at bounding box center [353, 644] width 55 height 22
click at [366, 538] on div "Undo" at bounding box center [353, 644] width 55 height 22
click at [34, 178] on div at bounding box center [33, 176] width 11 height 11
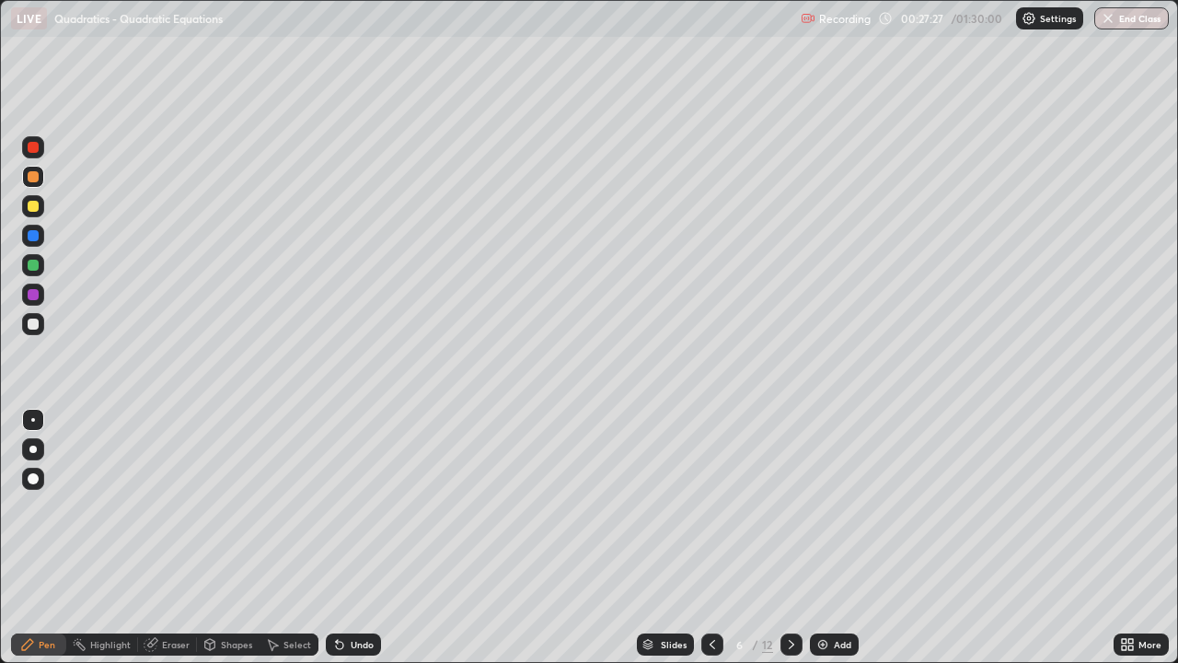
click at [37, 268] on div at bounding box center [33, 265] width 11 height 11
click at [353, 538] on div "Undo" at bounding box center [353, 644] width 55 height 22
click at [360, 538] on div "Undo" at bounding box center [362, 644] width 23 height 9
click at [34, 211] on div at bounding box center [33, 206] width 11 height 11
click at [357, 538] on div "Undo" at bounding box center [362, 644] width 23 height 9
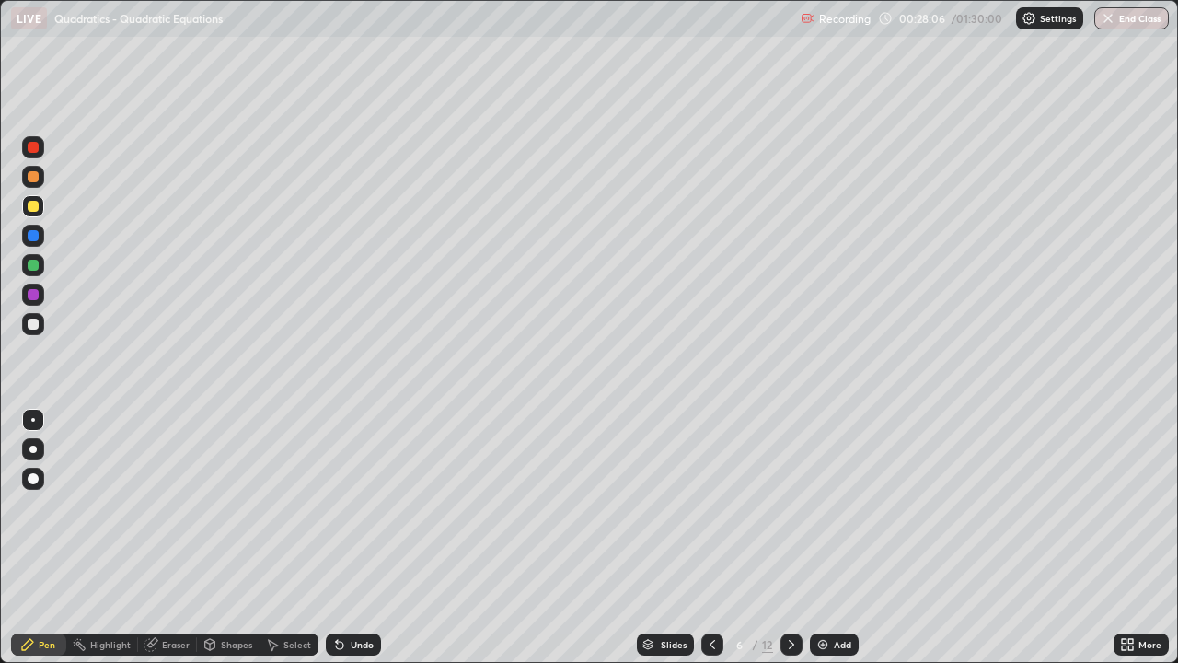
click at [358, 538] on div "Undo" at bounding box center [362, 644] width 23 height 9
click at [356, 538] on div "Undo" at bounding box center [353, 644] width 55 height 22
click at [782, 538] on div at bounding box center [792, 644] width 22 height 22
click at [34, 324] on div at bounding box center [33, 324] width 11 height 11
click at [291, 538] on div "Select" at bounding box center [298, 644] width 28 height 9
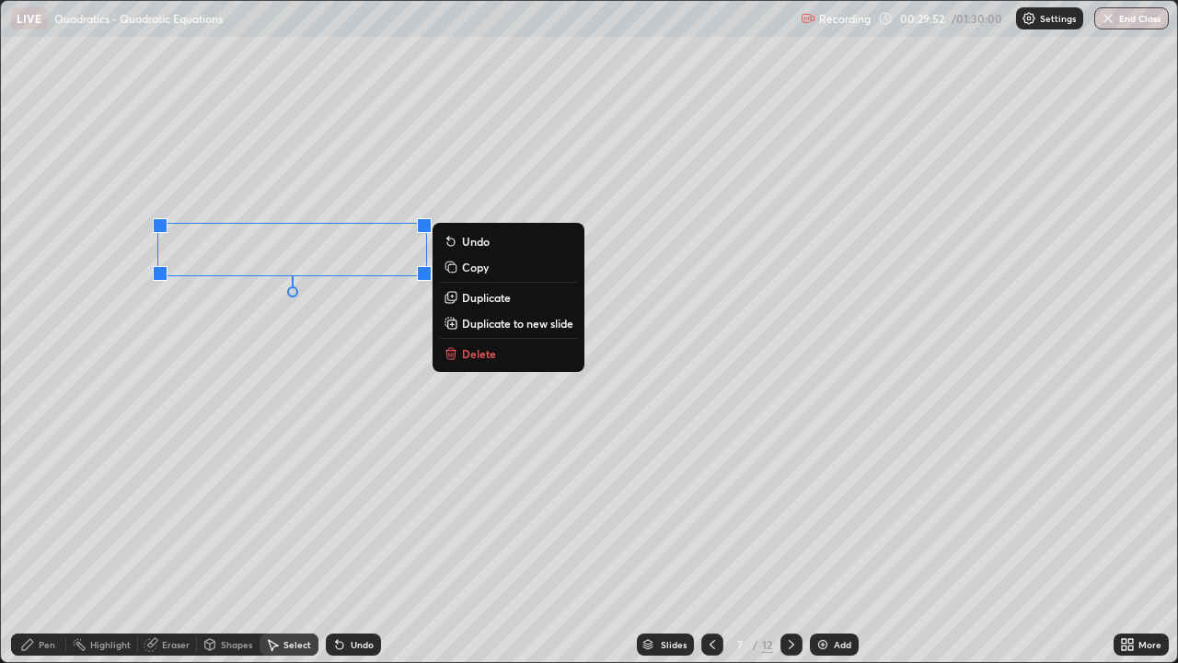
click at [52, 538] on div "Pen" at bounding box center [38, 644] width 55 height 22
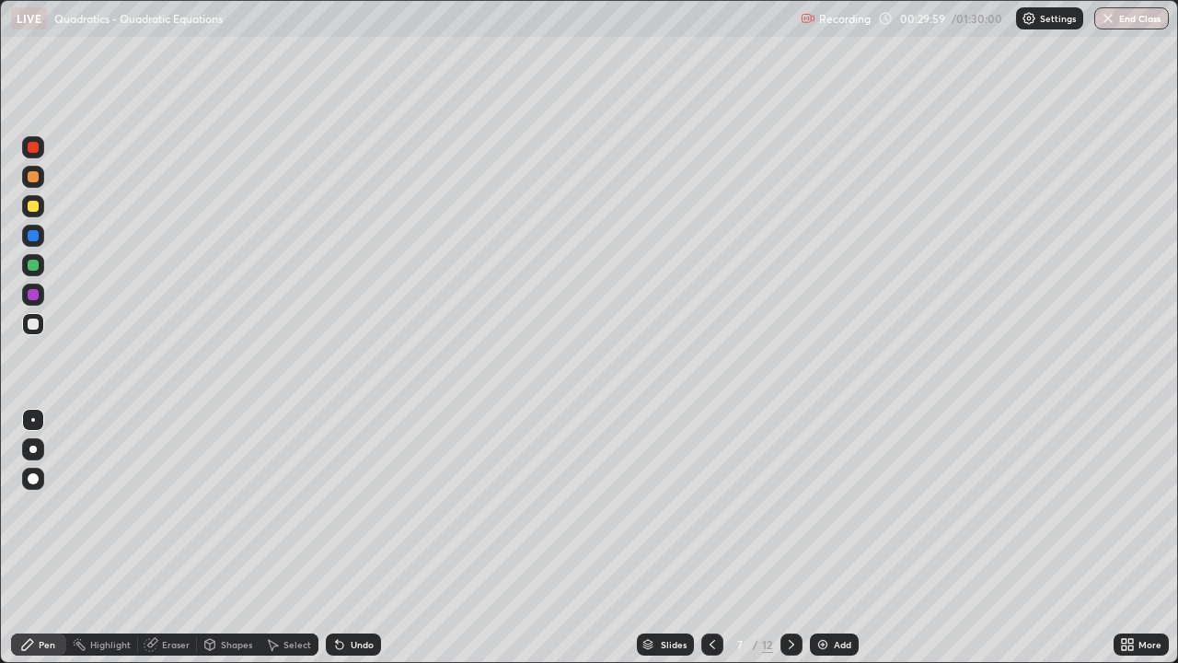
click at [34, 206] on div at bounding box center [33, 206] width 11 height 11
click at [33, 213] on div at bounding box center [33, 206] width 22 height 22
click at [32, 210] on div at bounding box center [33, 206] width 11 height 11
click at [32, 181] on div at bounding box center [33, 176] width 11 height 11
click at [361, 538] on div "Undo" at bounding box center [362, 644] width 23 height 9
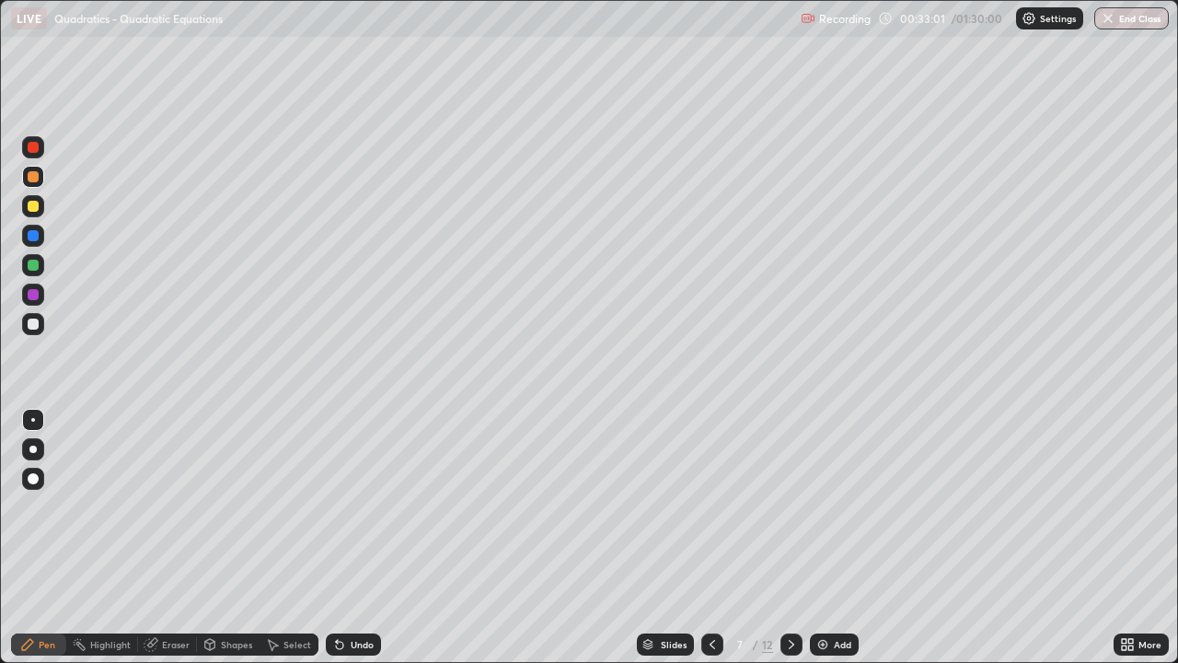
click at [33, 213] on div at bounding box center [33, 206] width 22 height 22
click at [32, 179] on div at bounding box center [33, 176] width 11 height 11
click at [34, 202] on div at bounding box center [33, 206] width 11 height 11
click at [31, 328] on div at bounding box center [33, 324] width 11 height 11
click at [787, 538] on div at bounding box center [792, 644] width 22 height 22
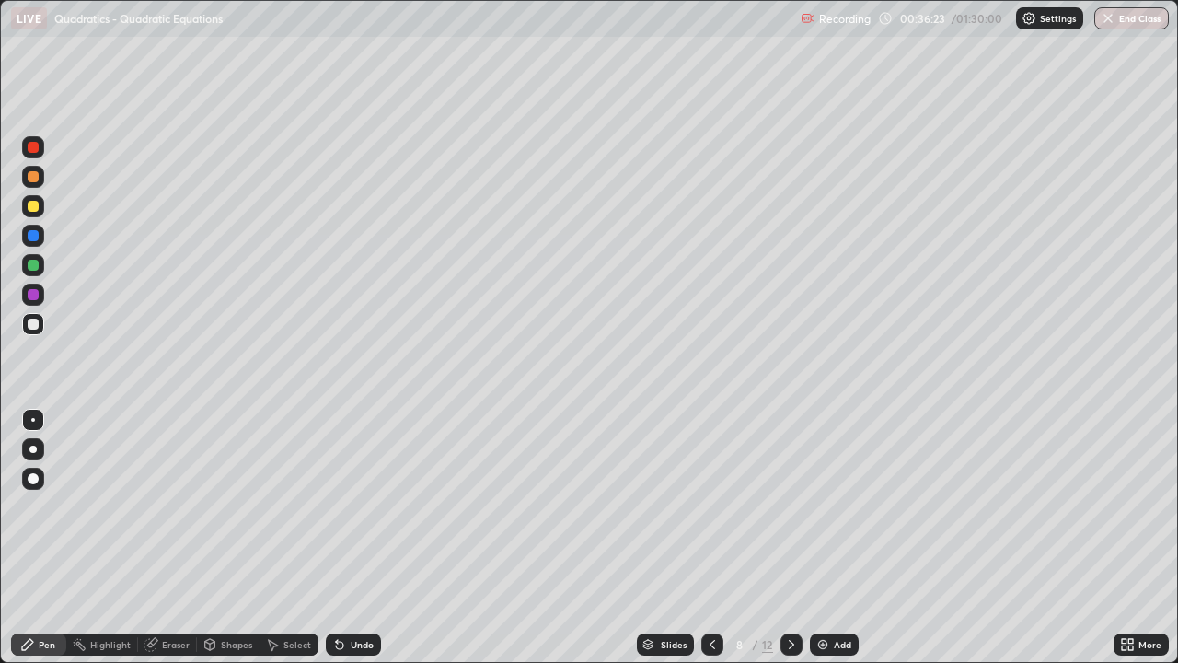
click at [32, 208] on div at bounding box center [33, 206] width 11 height 11
click at [33, 266] on div at bounding box center [33, 265] width 11 height 11
click at [33, 178] on div at bounding box center [33, 176] width 11 height 11
click at [32, 269] on div at bounding box center [33, 265] width 11 height 11
click at [36, 178] on div at bounding box center [33, 176] width 11 height 11
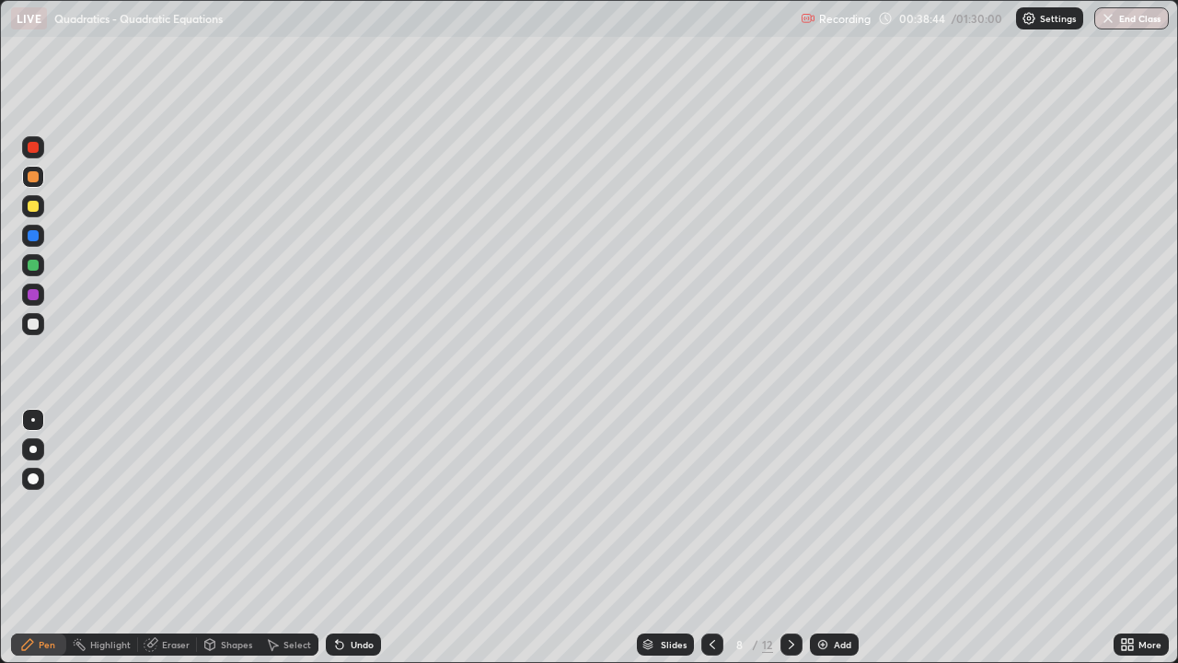
click at [365, 538] on div "Undo" at bounding box center [353, 644] width 55 height 22
click at [33, 207] on div at bounding box center [33, 206] width 11 height 11
click at [351, 538] on div "Undo" at bounding box center [362, 644] width 23 height 9
click at [337, 538] on icon at bounding box center [339, 645] width 7 height 7
click at [34, 183] on div at bounding box center [33, 177] width 22 height 22
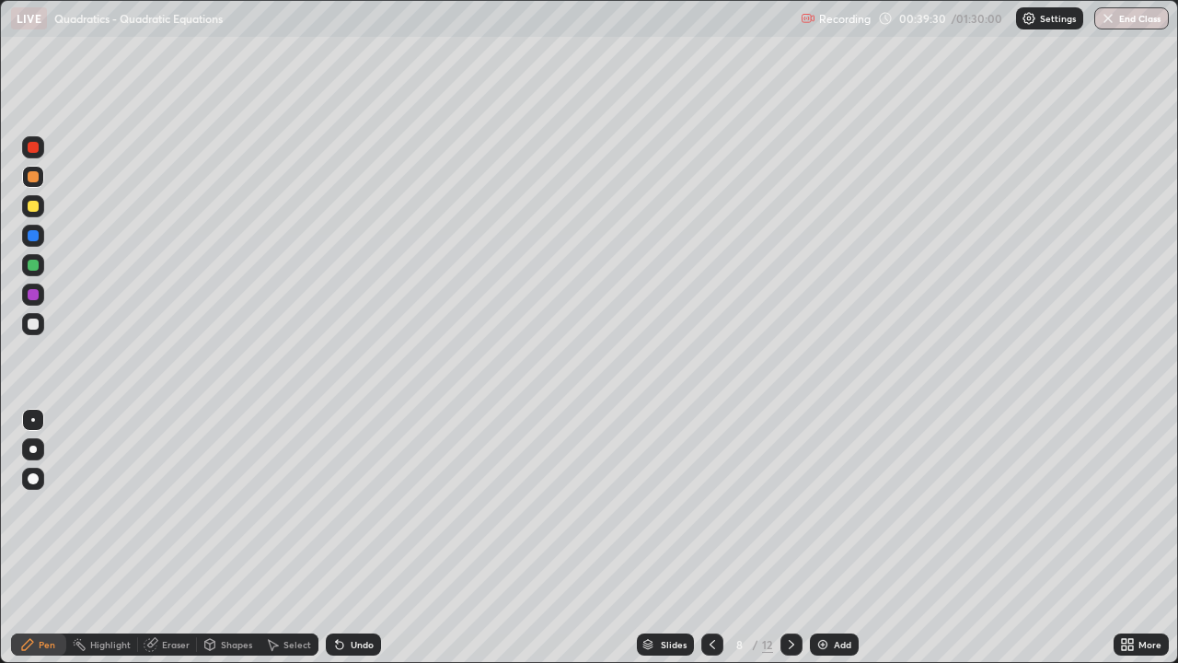
click at [34, 207] on div at bounding box center [33, 206] width 11 height 11
click at [363, 538] on div "Undo" at bounding box center [362, 644] width 23 height 9
click at [361, 538] on div "Undo" at bounding box center [362, 644] width 23 height 9
click at [171, 538] on div "Eraser" at bounding box center [167, 644] width 59 height 22
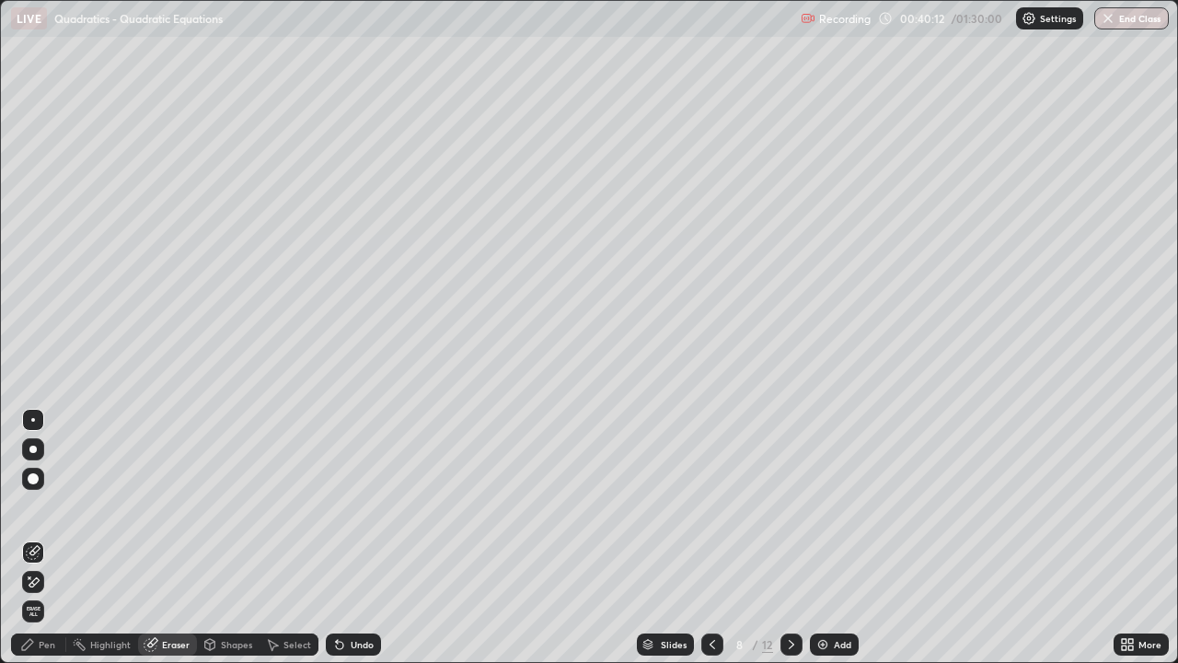
click at [43, 538] on div "Pen" at bounding box center [47, 644] width 17 height 9
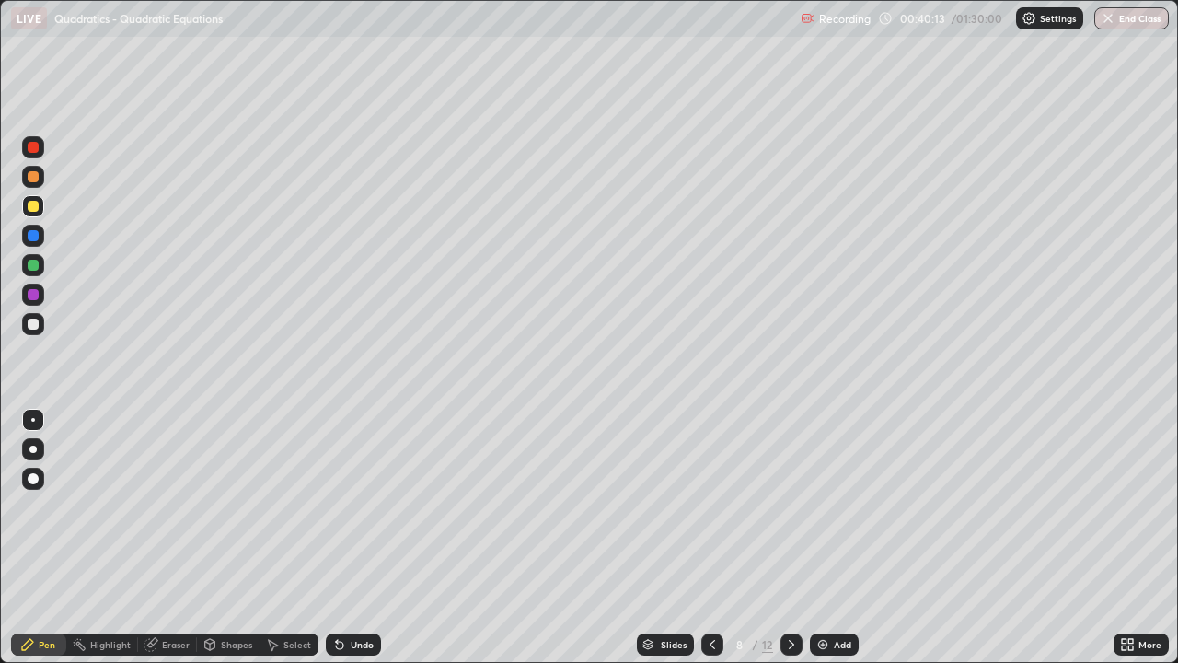
click at [40, 330] on div at bounding box center [33, 324] width 22 height 22
click at [34, 325] on div at bounding box center [33, 324] width 11 height 11
click at [33, 325] on div at bounding box center [33, 324] width 11 height 11
click at [789, 538] on icon at bounding box center [791, 644] width 15 height 15
click at [363, 538] on div "Undo" at bounding box center [362, 644] width 23 height 9
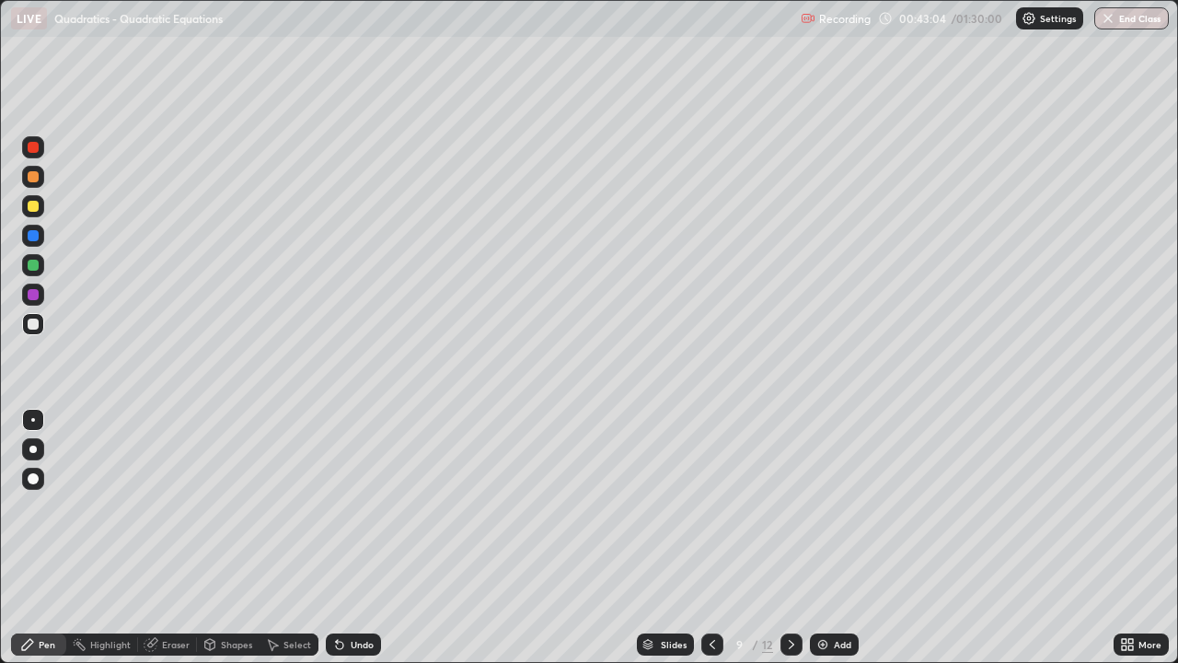
click at [369, 538] on div "Undo" at bounding box center [362, 644] width 23 height 9
click at [366, 538] on div "Undo" at bounding box center [362, 644] width 23 height 9
click at [361, 538] on div "Undo" at bounding box center [362, 644] width 23 height 9
click at [360, 538] on div "Undo" at bounding box center [362, 644] width 23 height 9
click at [31, 210] on div at bounding box center [33, 206] width 11 height 11
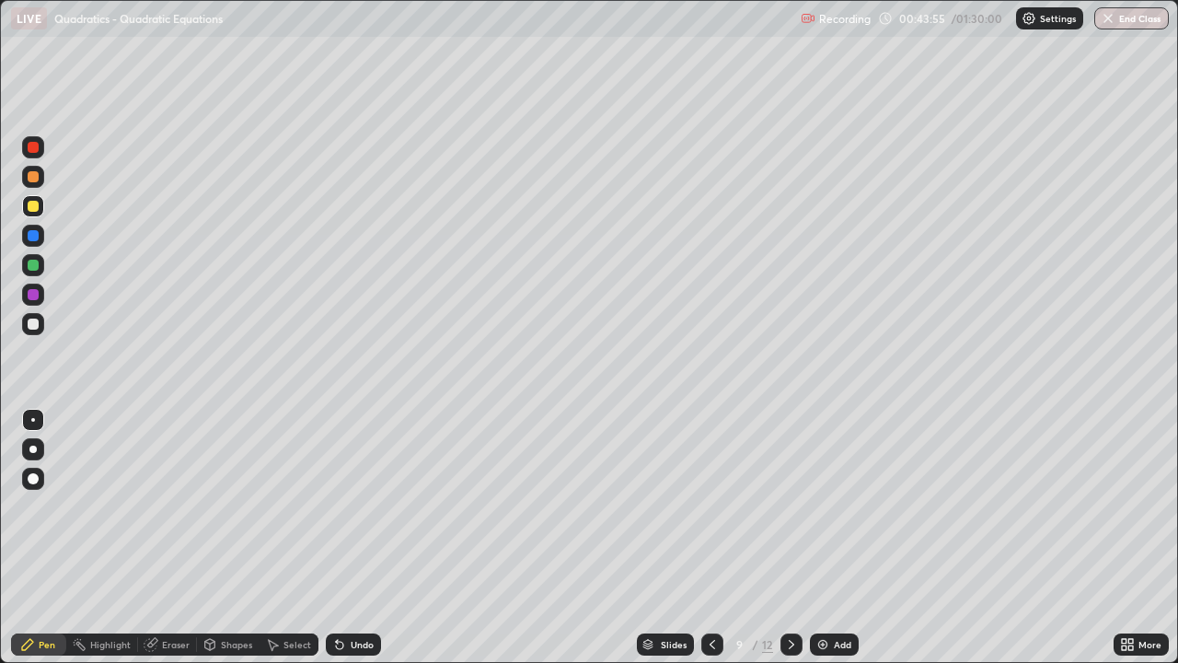
click at [289, 538] on div "Select" at bounding box center [289, 644] width 59 height 22
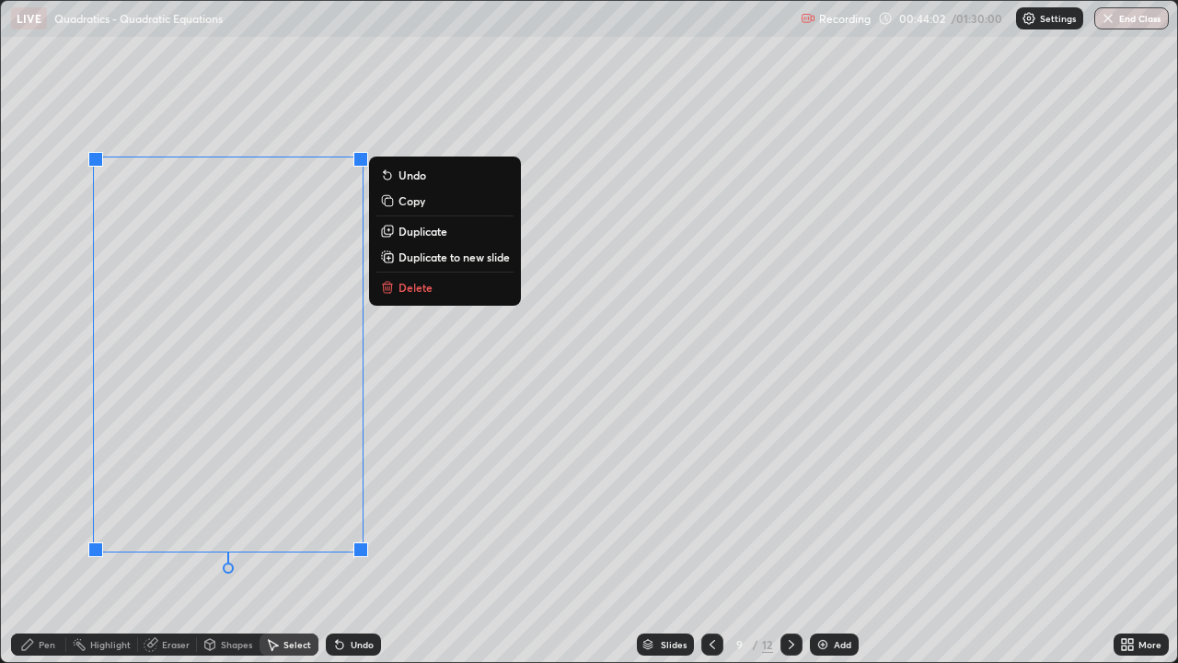
click at [78, 345] on div "0 ° Undo Copy Duplicate Duplicate to new slide Delete" at bounding box center [589, 331] width 1176 height 661
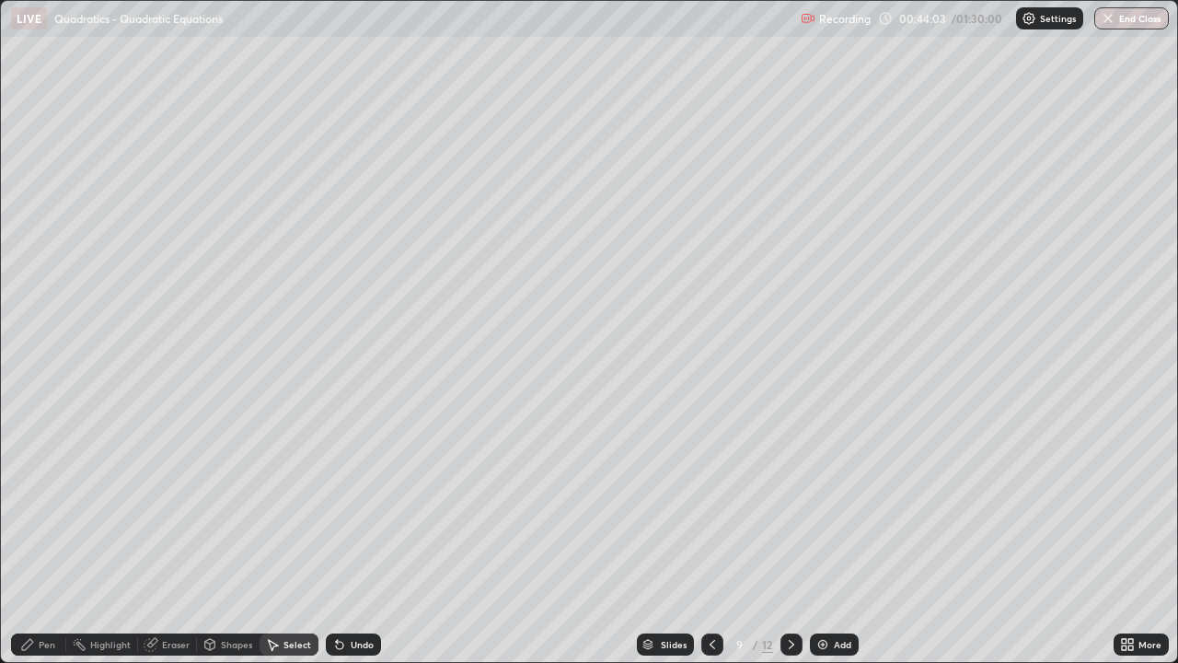
click at [35, 538] on div "Pen" at bounding box center [38, 644] width 55 height 22
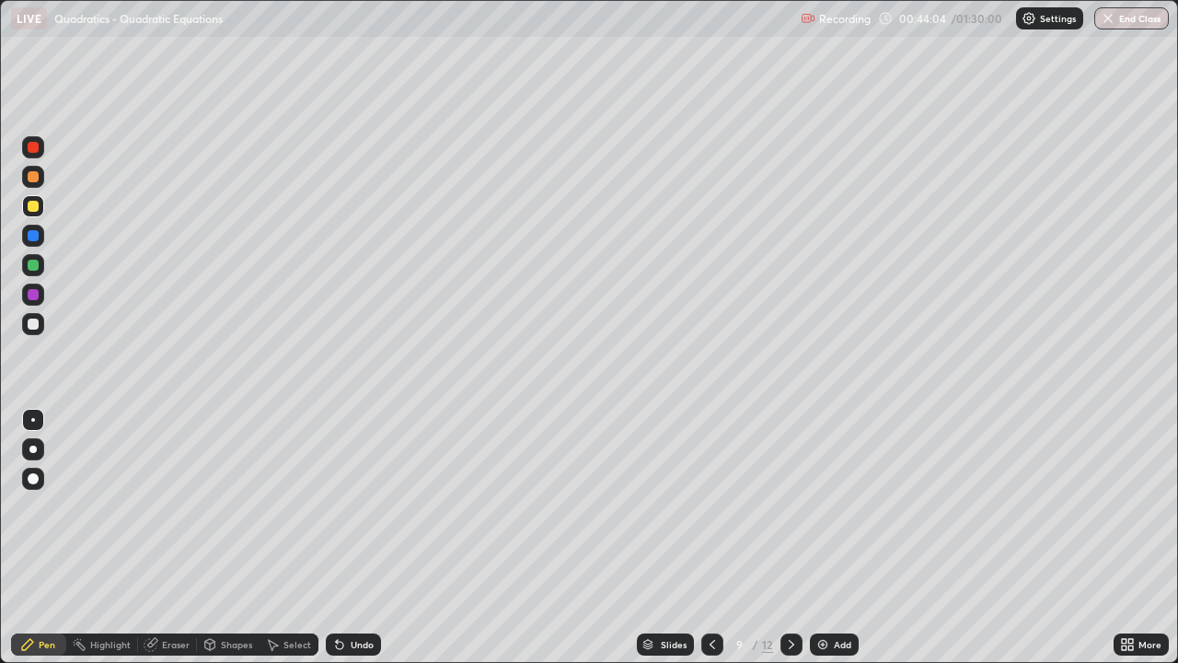
click at [30, 327] on div at bounding box center [33, 324] width 11 height 11
click at [37, 205] on div at bounding box center [33, 206] width 11 height 11
click at [39, 214] on div at bounding box center [33, 206] width 22 height 22
click at [351, 538] on div "Undo" at bounding box center [362, 644] width 23 height 9
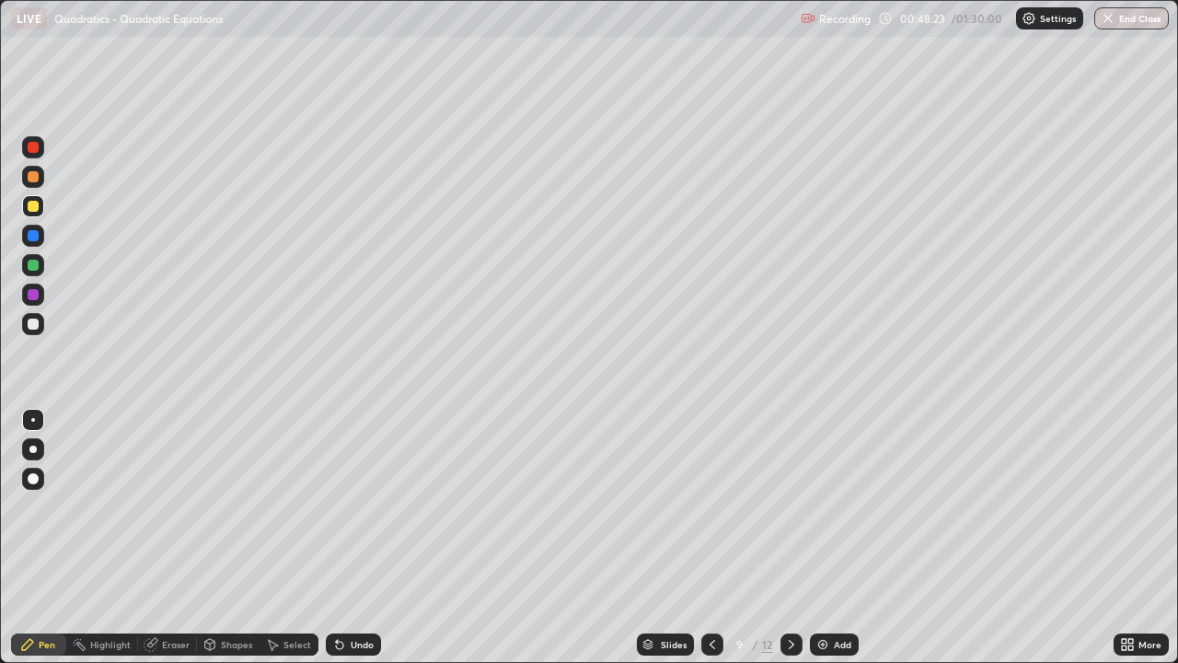
click at [32, 180] on div at bounding box center [33, 176] width 11 height 11
click at [31, 324] on div at bounding box center [33, 324] width 11 height 11
click at [789, 538] on icon at bounding box center [792, 644] width 6 height 9
click at [34, 328] on div at bounding box center [33, 324] width 11 height 11
click at [38, 206] on div at bounding box center [33, 206] width 11 height 11
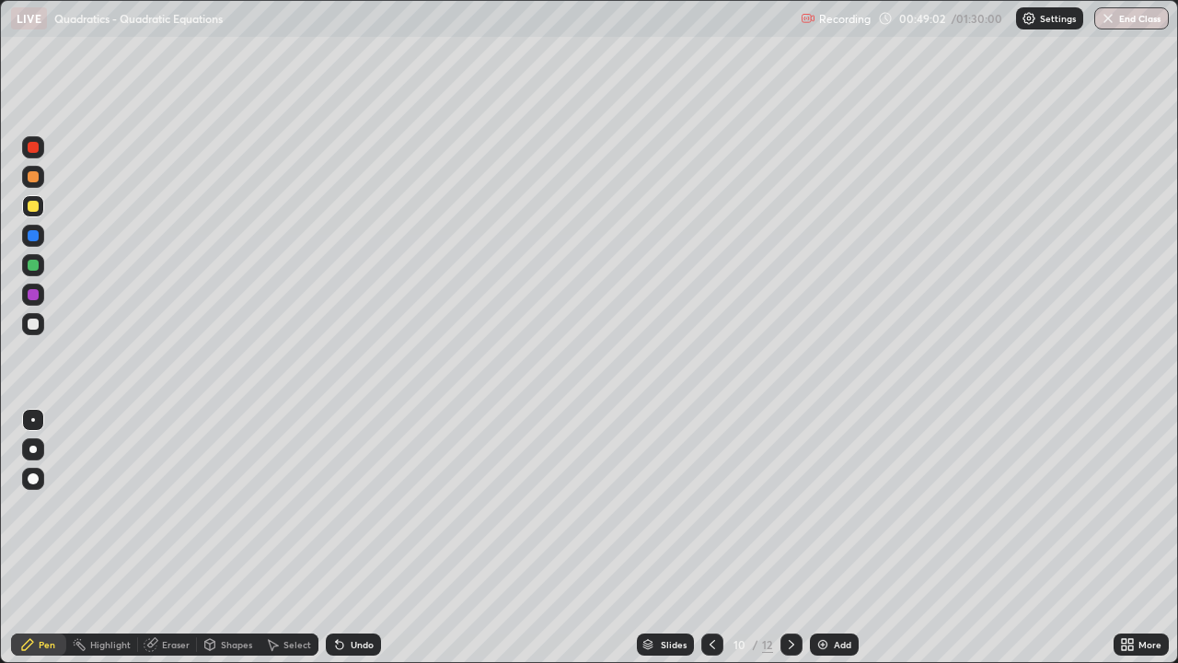
click at [33, 322] on div at bounding box center [33, 324] width 11 height 11
click at [359, 538] on div "Undo" at bounding box center [362, 644] width 23 height 9
click at [30, 211] on div at bounding box center [33, 206] width 11 height 11
click at [36, 322] on div at bounding box center [33, 324] width 11 height 11
click at [33, 207] on div at bounding box center [33, 206] width 11 height 11
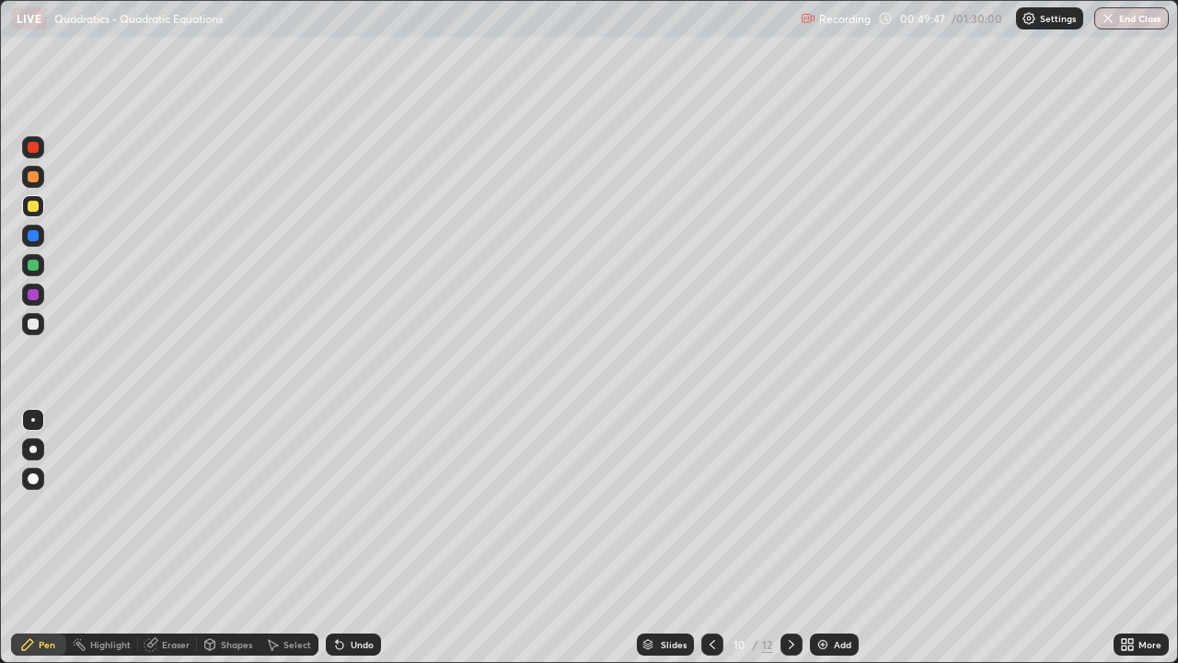
click at [300, 538] on div "Select" at bounding box center [289, 644] width 59 height 22
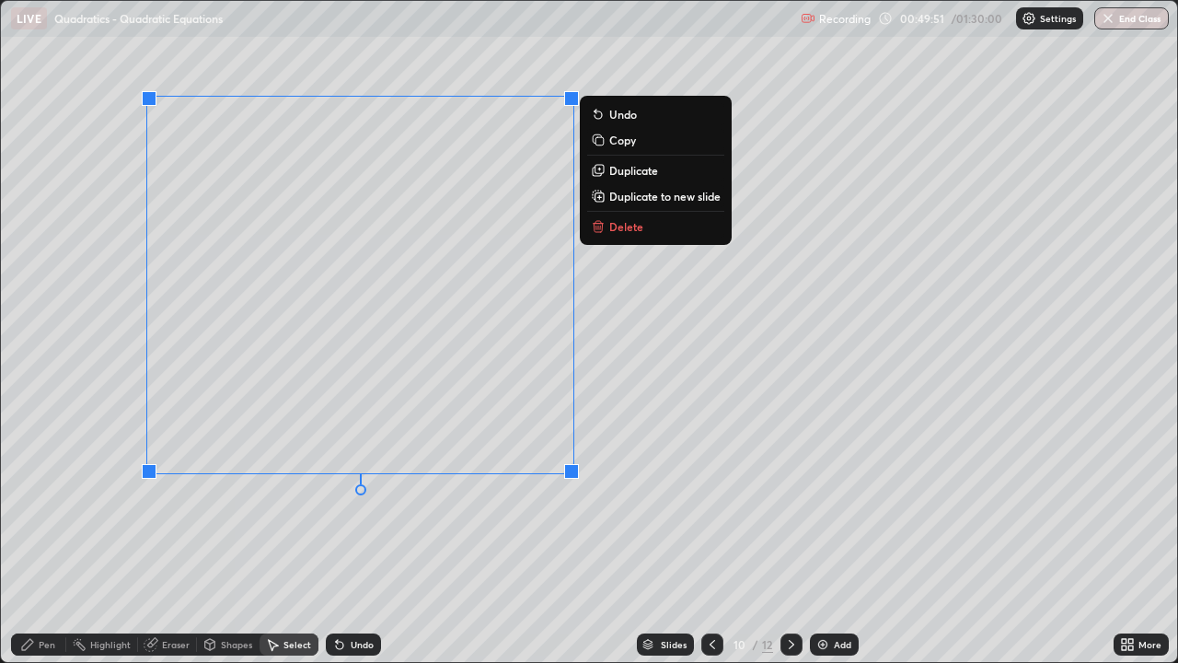
click at [59, 538] on div "Pen" at bounding box center [38, 644] width 55 height 22
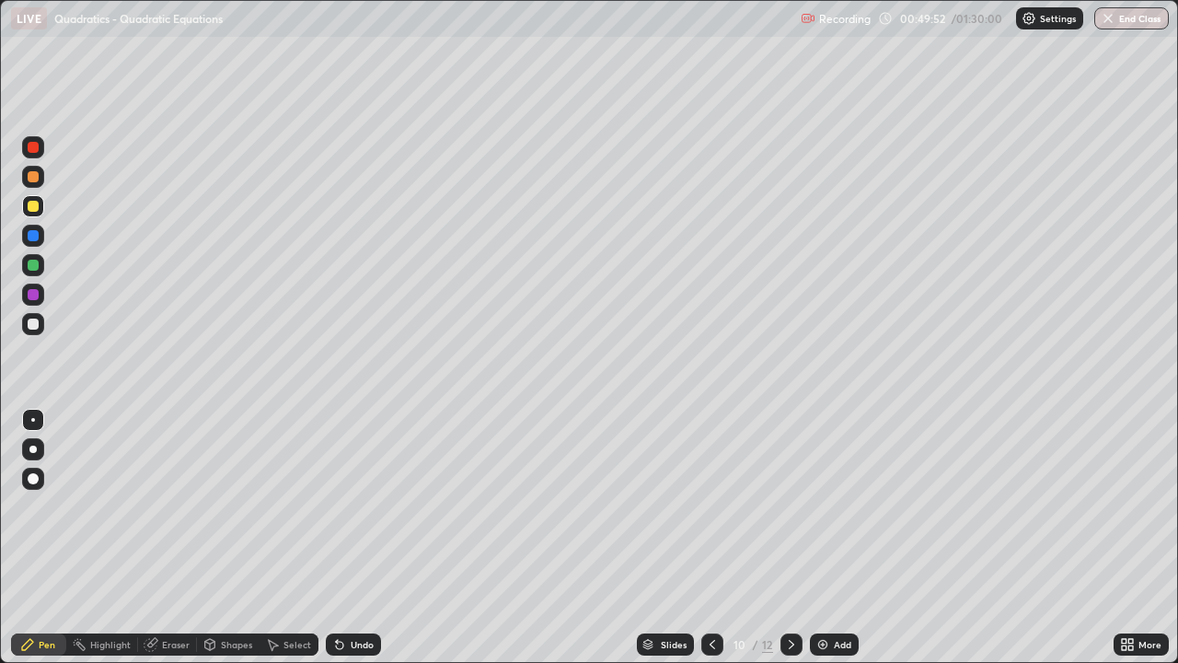
click at [37, 322] on div at bounding box center [33, 324] width 11 height 11
click at [29, 328] on div at bounding box center [33, 324] width 11 height 11
click at [351, 538] on div "Undo" at bounding box center [362, 644] width 23 height 9
click at [353, 538] on div "Undo" at bounding box center [353, 644] width 55 height 22
click at [360, 538] on div "Undo" at bounding box center [362, 644] width 23 height 9
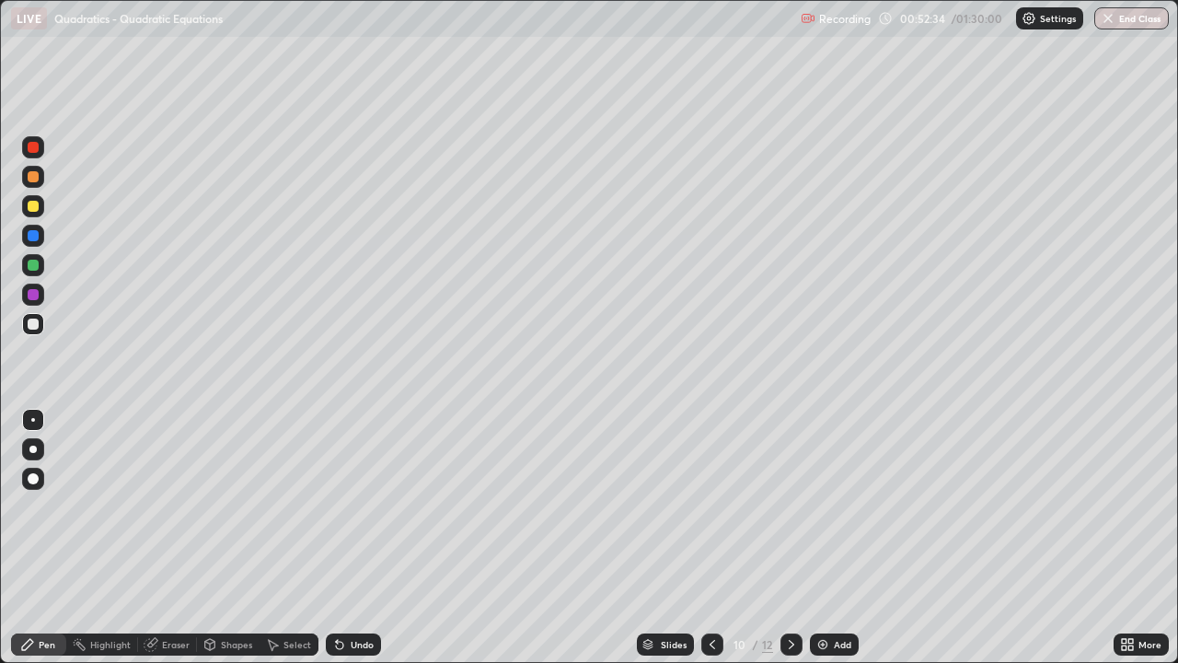
click at [360, 538] on div "Undo" at bounding box center [353, 644] width 55 height 22
click at [353, 538] on div "Undo" at bounding box center [353, 644] width 55 height 22
click at [355, 538] on div "Undo" at bounding box center [353, 644] width 55 height 22
click at [357, 538] on div "Undo" at bounding box center [353, 644] width 55 height 22
click at [297, 538] on div "Select" at bounding box center [298, 644] width 28 height 9
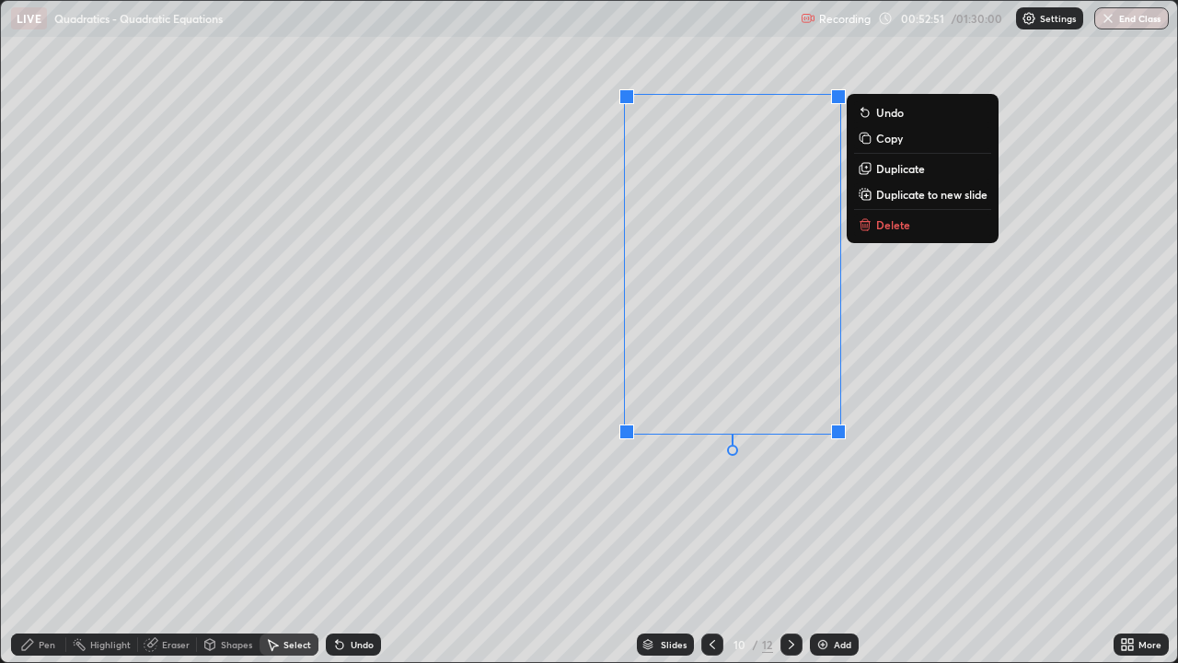
click at [46, 538] on div "Pen" at bounding box center [47, 644] width 17 height 9
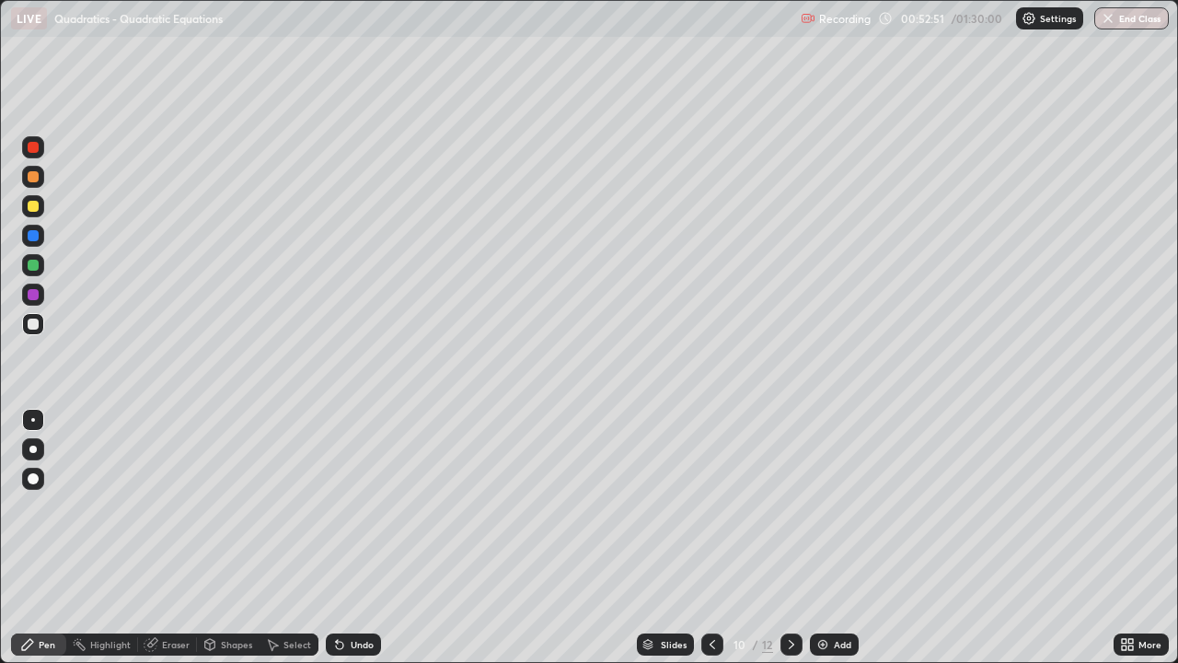
click at [41, 207] on div at bounding box center [33, 206] width 22 height 22
click at [30, 209] on div at bounding box center [33, 206] width 11 height 11
click at [39, 187] on div at bounding box center [33, 177] width 22 height 22
click at [29, 211] on div at bounding box center [33, 206] width 11 height 11
click at [31, 180] on div at bounding box center [33, 176] width 11 height 11
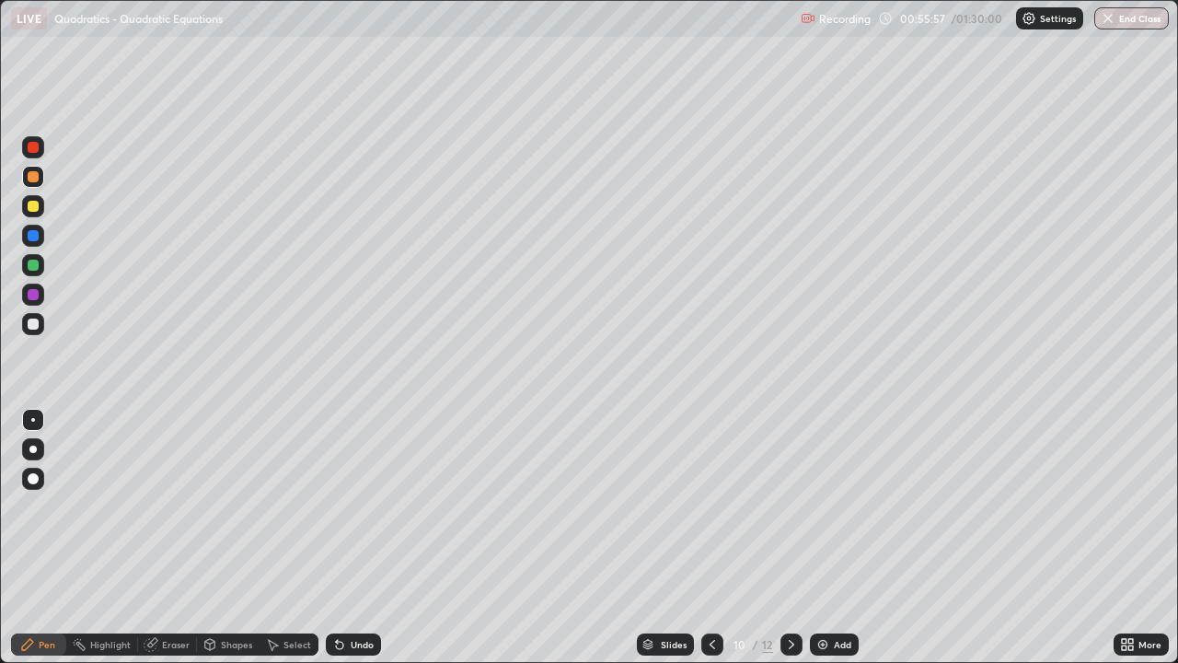
click at [41, 268] on div at bounding box center [33, 265] width 22 height 22
click at [361, 538] on div "Undo" at bounding box center [362, 644] width 23 height 9
click at [31, 235] on div at bounding box center [33, 235] width 11 height 11
click at [34, 208] on div at bounding box center [33, 206] width 11 height 11
click at [707, 538] on icon at bounding box center [712, 644] width 15 height 15
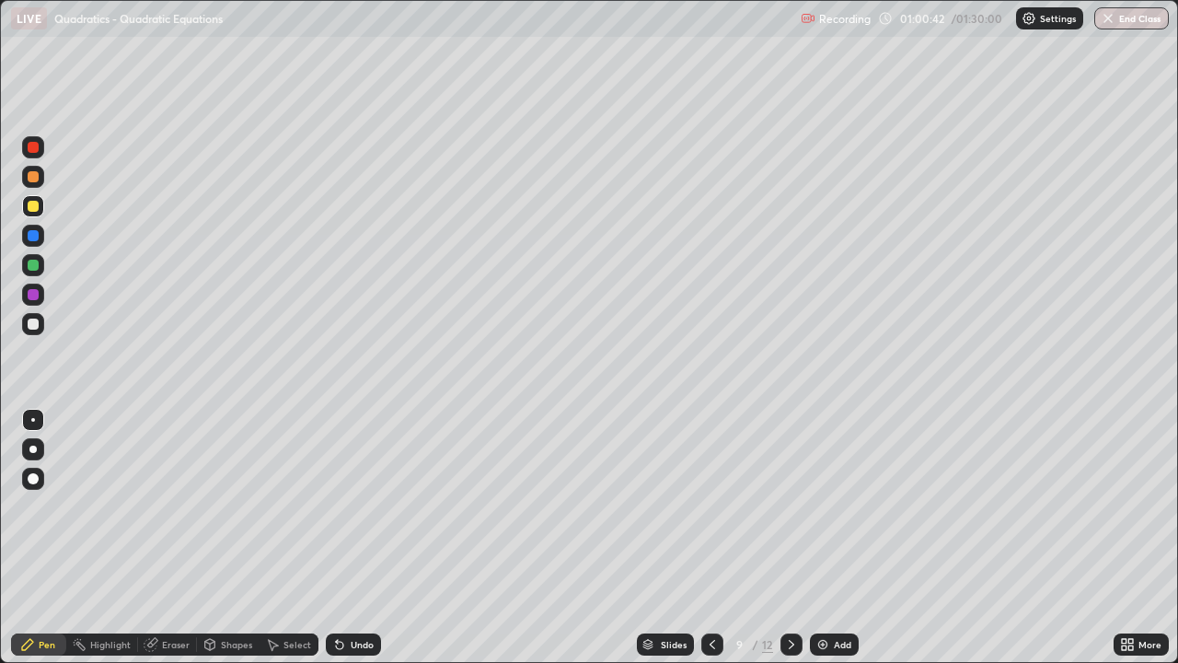
click at [29, 186] on div at bounding box center [33, 177] width 22 height 22
click at [296, 538] on div "Select" at bounding box center [298, 644] width 28 height 9
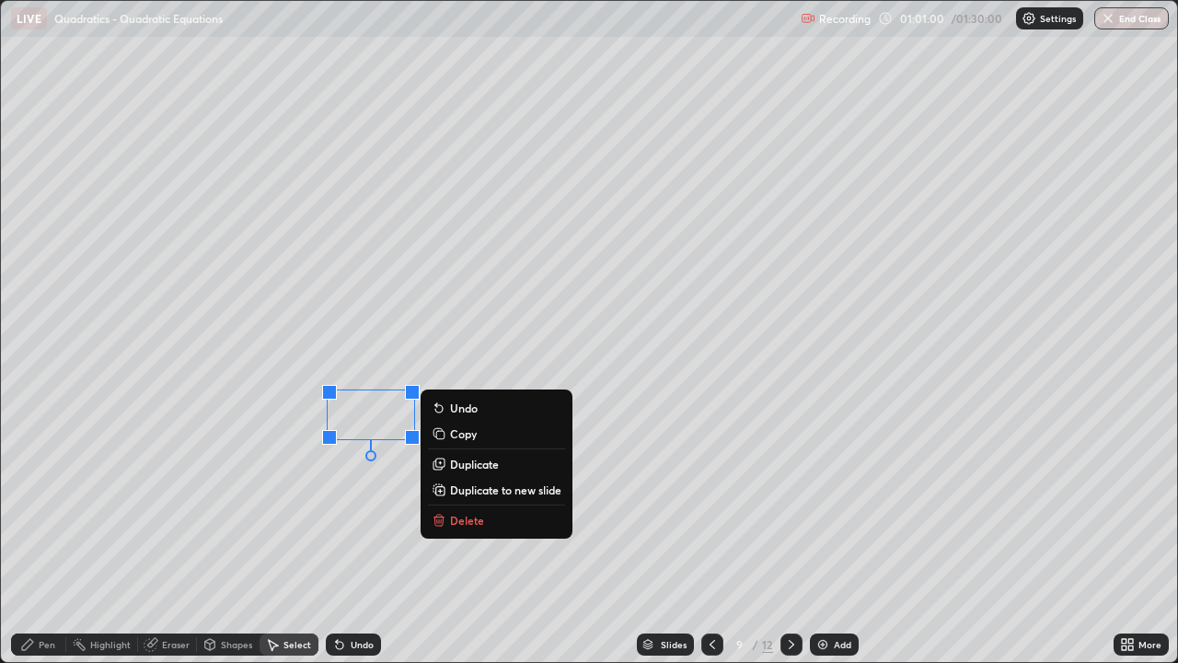
click at [463, 520] on p "Delete" at bounding box center [467, 520] width 34 height 15
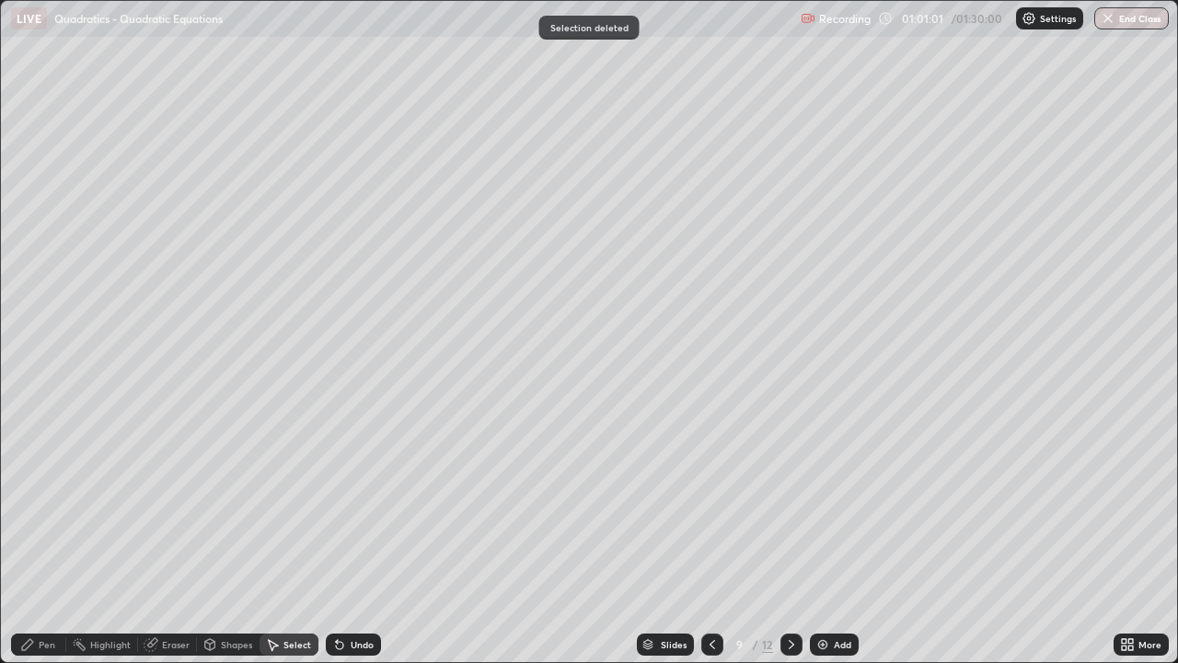
click at [47, 538] on div "Pen" at bounding box center [38, 644] width 55 height 22
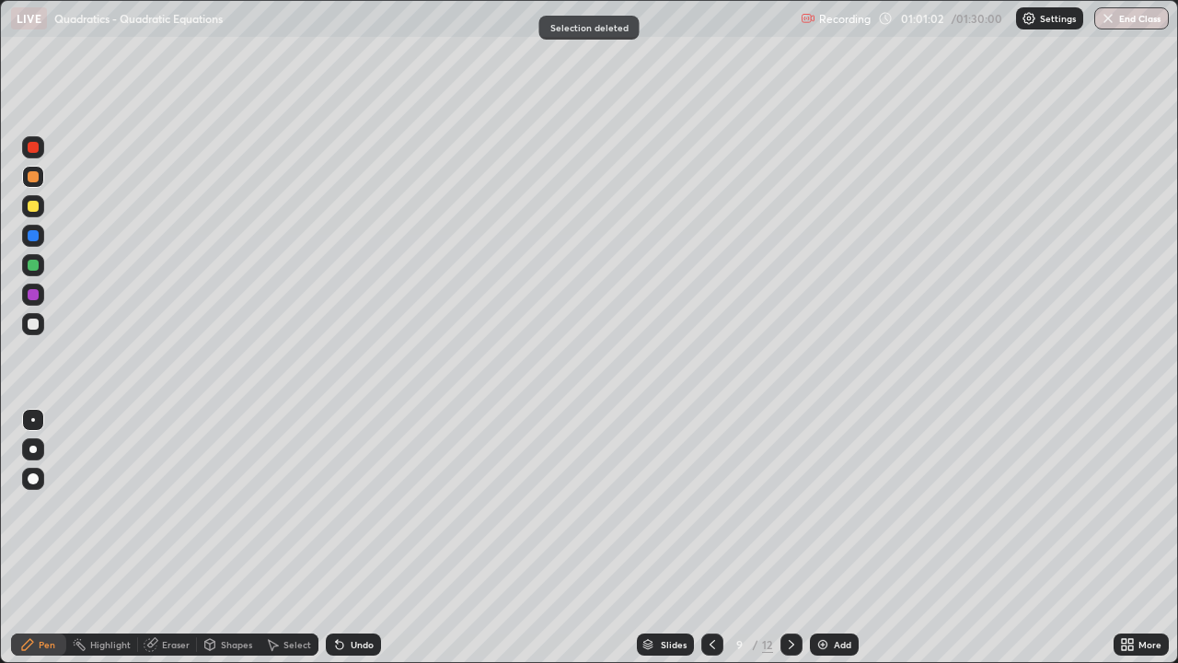
click at [31, 207] on div at bounding box center [33, 206] width 11 height 11
click at [790, 538] on icon at bounding box center [791, 644] width 15 height 15
click at [32, 327] on div at bounding box center [33, 324] width 11 height 11
click at [37, 327] on div at bounding box center [33, 324] width 11 height 11
click at [30, 240] on div at bounding box center [33, 235] width 11 height 11
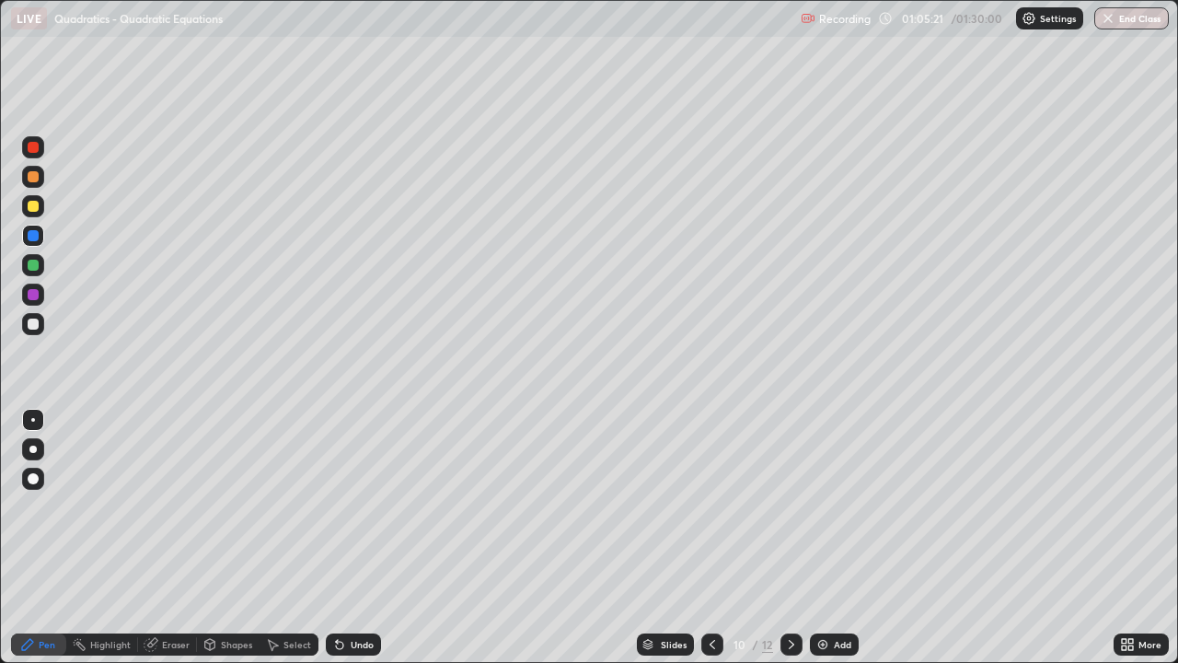
click at [34, 208] on div at bounding box center [33, 206] width 11 height 11
click at [710, 538] on icon at bounding box center [712, 644] width 15 height 15
click at [35, 180] on div at bounding box center [33, 176] width 11 height 11
click at [32, 204] on div at bounding box center [33, 206] width 11 height 11
click at [40, 266] on div at bounding box center [33, 265] width 22 height 22
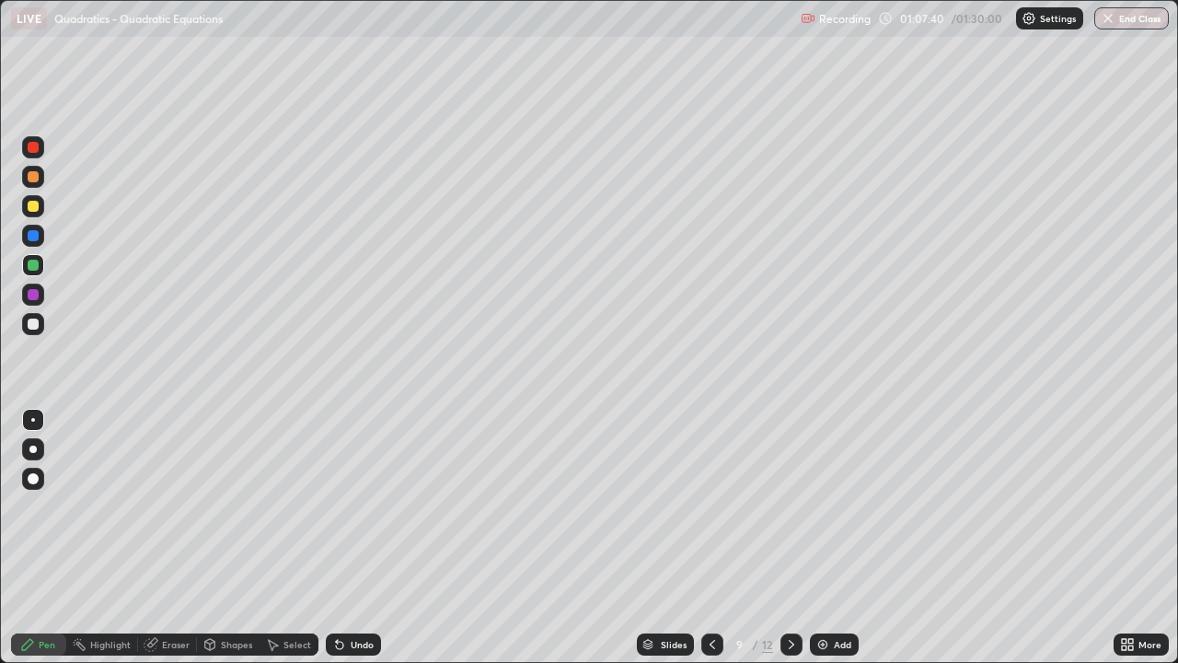
click at [41, 330] on div at bounding box center [33, 324] width 22 height 22
click at [790, 538] on icon at bounding box center [791, 644] width 15 height 15
click at [38, 323] on div at bounding box center [33, 324] width 11 height 11
click at [32, 207] on div at bounding box center [33, 206] width 11 height 11
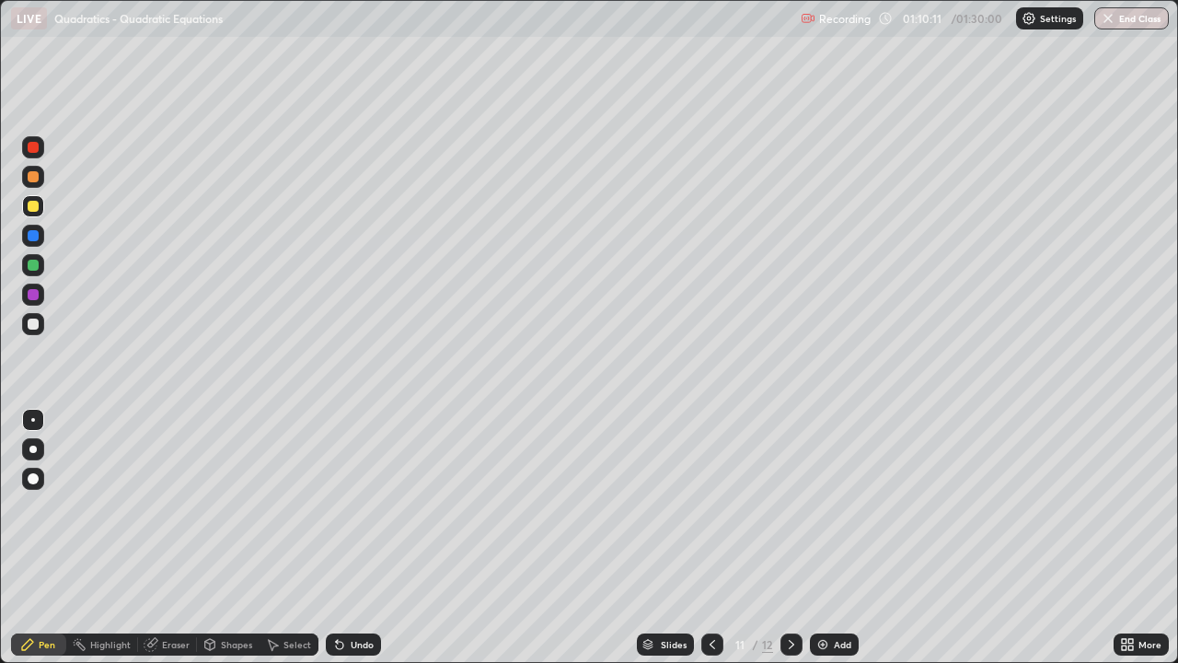
click at [35, 181] on div at bounding box center [33, 176] width 11 height 11
click at [30, 268] on div at bounding box center [33, 265] width 11 height 11
click at [354, 538] on div "Undo" at bounding box center [362, 644] width 23 height 9
click at [362, 538] on div "Undo" at bounding box center [362, 644] width 23 height 9
click at [365, 538] on div "Undo" at bounding box center [362, 644] width 23 height 9
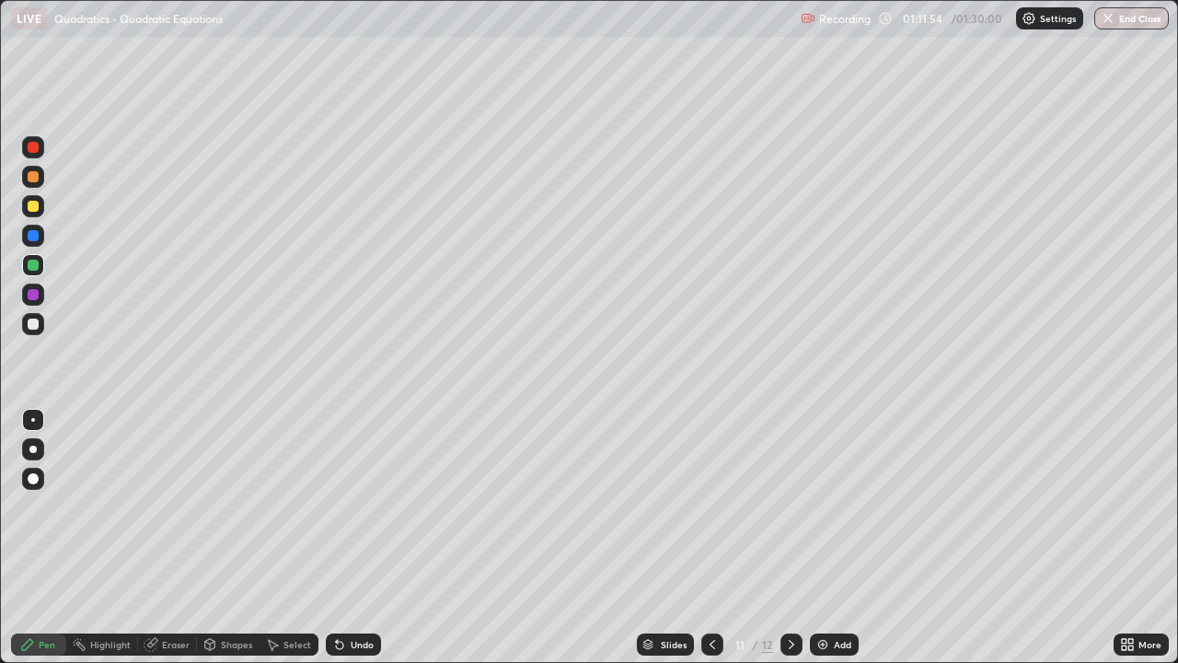
click at [367, 538] on div "Undo" at bounding box center [362, 644] width 23 height 9
click at [655, 538] on div "Slides" at bounding box center [665, 644] width 57 height 22
click at [667, 538] on div "Slides" at bounding box center [674, 644] width 26 height 9
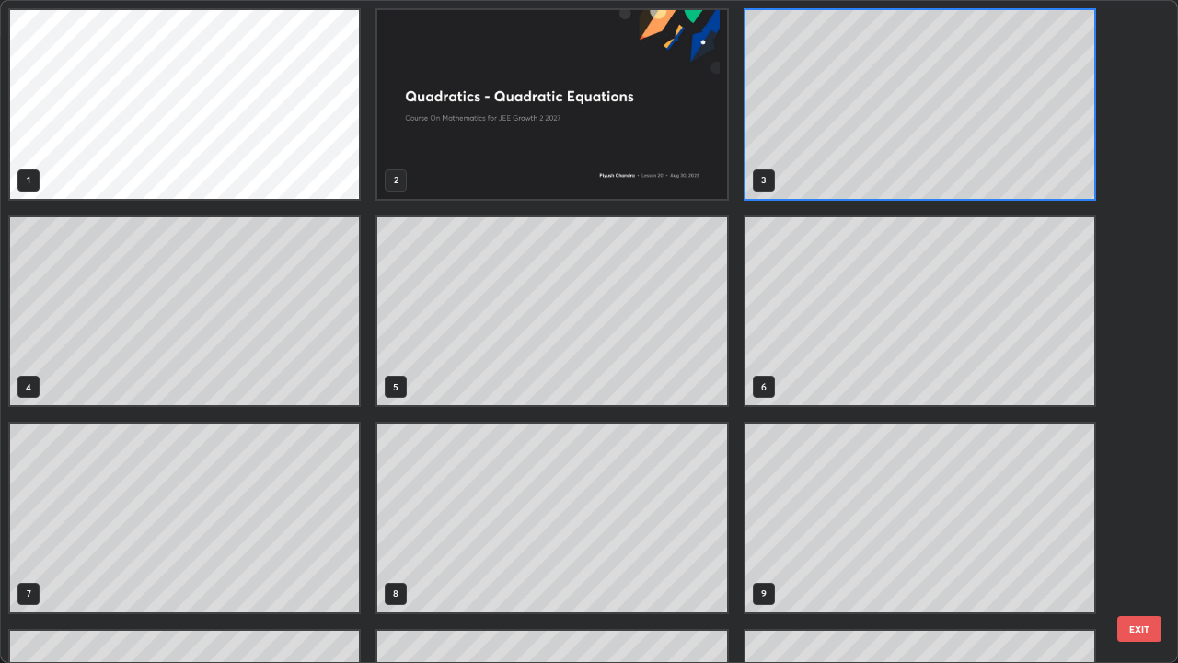
scroll to position [655, 1167]
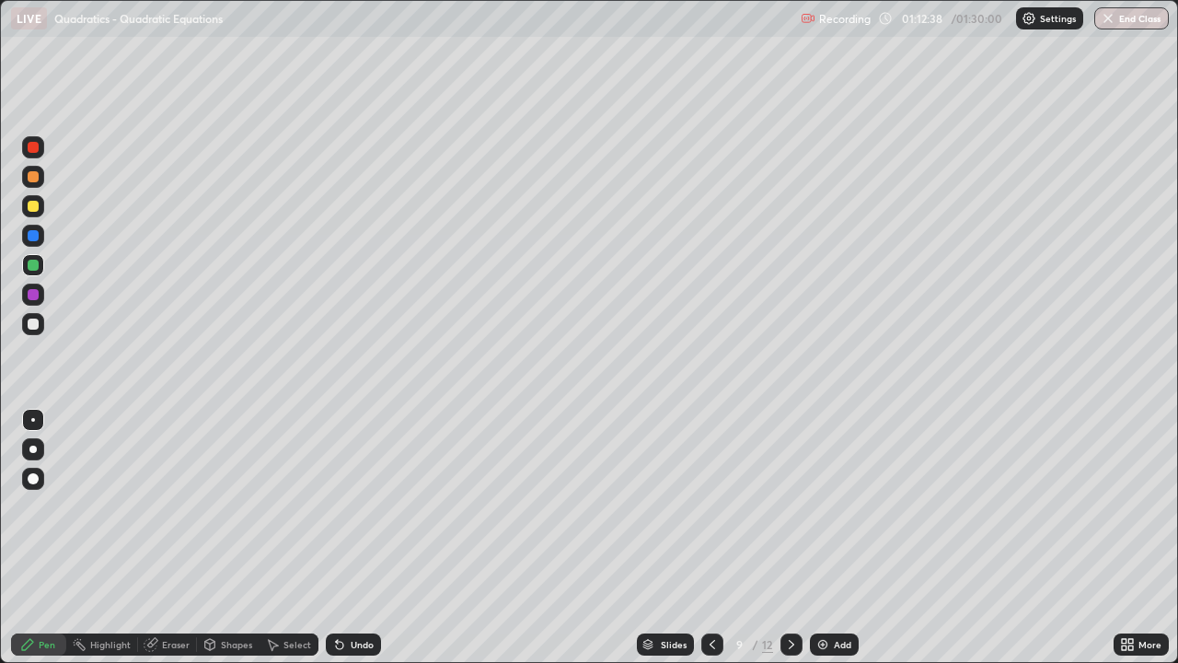
click at [790, 538] on icon at bounding box center [791, 644] width 15 height 15
click at [789, 538] on icon at bounding box center [792, 644] width 6 height 9
click at [38, 209] on div at bounding box center [33, 206] width 11 height 11
click at [30, 264] on div at bounding box center [33, 265] width 11 height 11
click at [29, 207] on div at bounding box center [33, 206] width 11 height 11
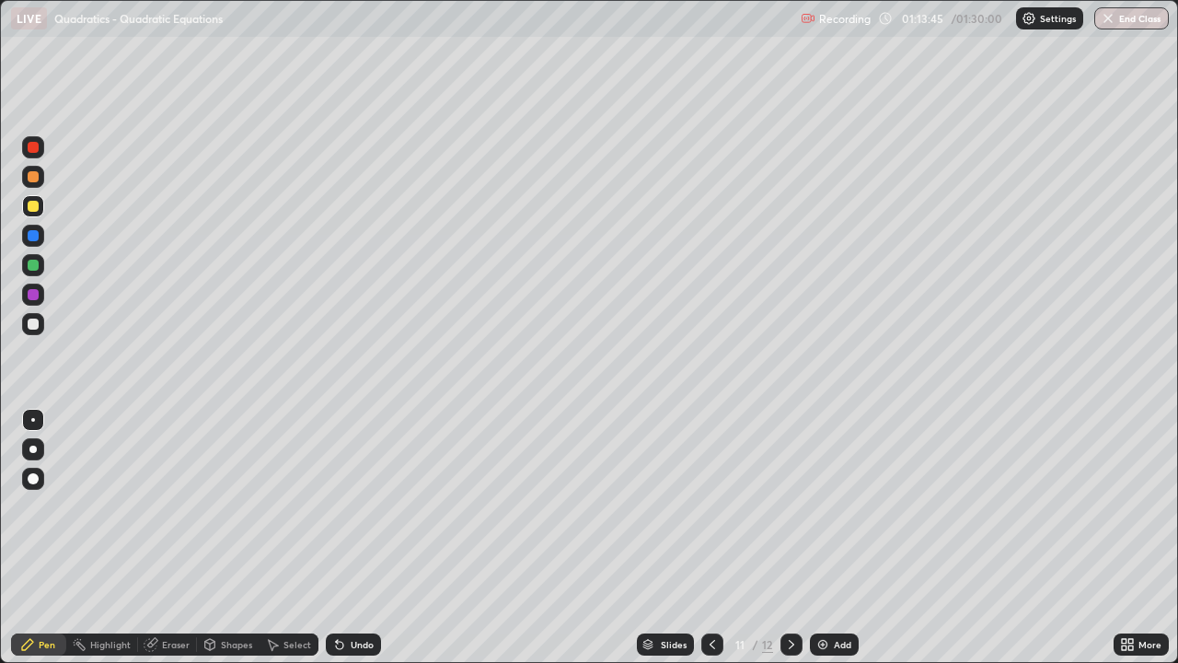
click at [789, 538] on icon at bounding box center [791, 644] width 15 height 15
click at [30, 263] on div at bounding box center [33, 265] width 11 height 11
click at [34, 206] on div at bounding box center [33, 206] width 11 height 11
click at [36, 176] on div at bounding box center [33, 176] width 11 height 11
click at [236, 538] on div "Shapes" at bounding box center [228, 644] width 63 height 22
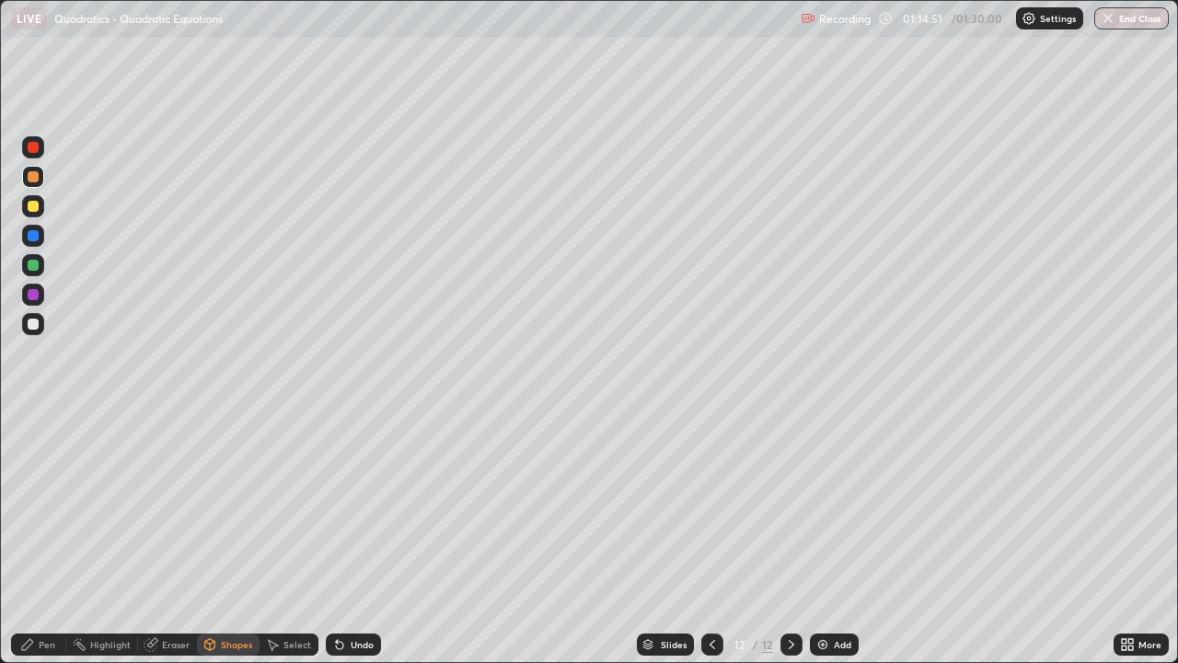
click at [41, 326] on div at bounding box center [33, 324] width 22 height 22
click at [712, 538] on icon at bounding box center [712, 644] width 15 height 15
click at [32, 267] on div at bounding box center [33, 265] width 11 height 11
click at [354, 538] on div "Undo" at bounding box center [362, 644] width 23 height 9
click at [41, 538] on div "Pen" at bounding box center [38, 644] width 55 height 22
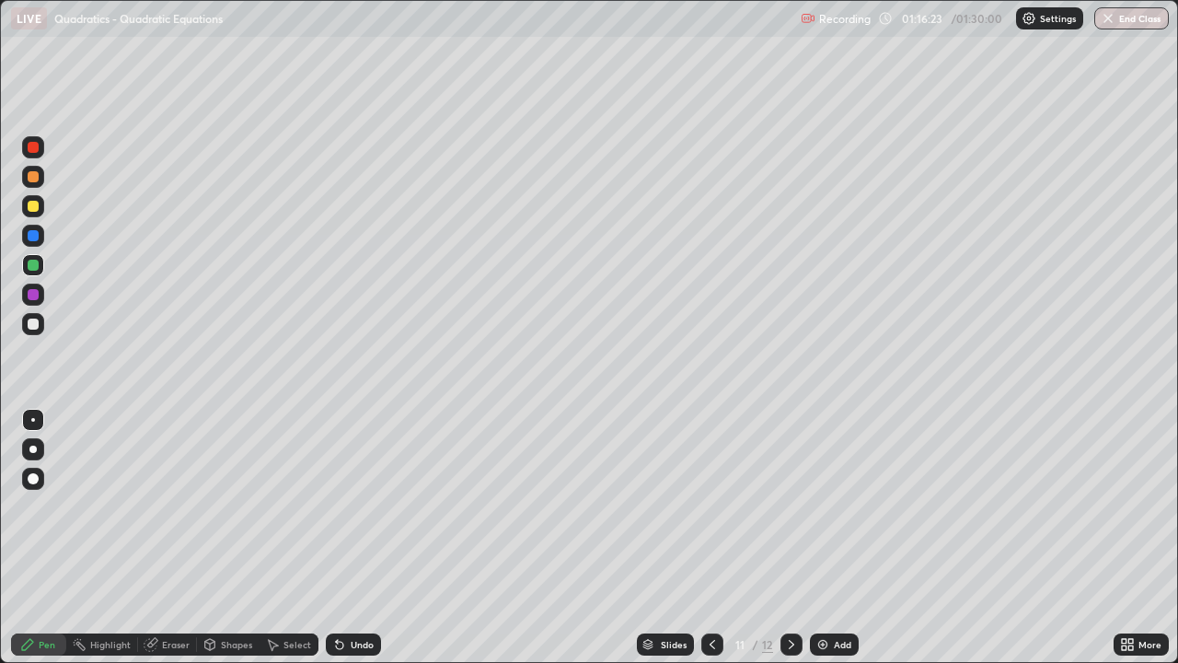
click at [33, 208] on div at bounding box center [33, 206] width 11 height 11
click at [34, 209] on div at bounding box center [33, 206] width 11 height 11
click at [32, 266] on div at bounding box center [33, 265] width 11 height 11
click at [35, 180] on div at bounding box center [33, 176] width 11 height 11
click at [31, 268] on div at bounding box center [33, 265] width 11 height 11
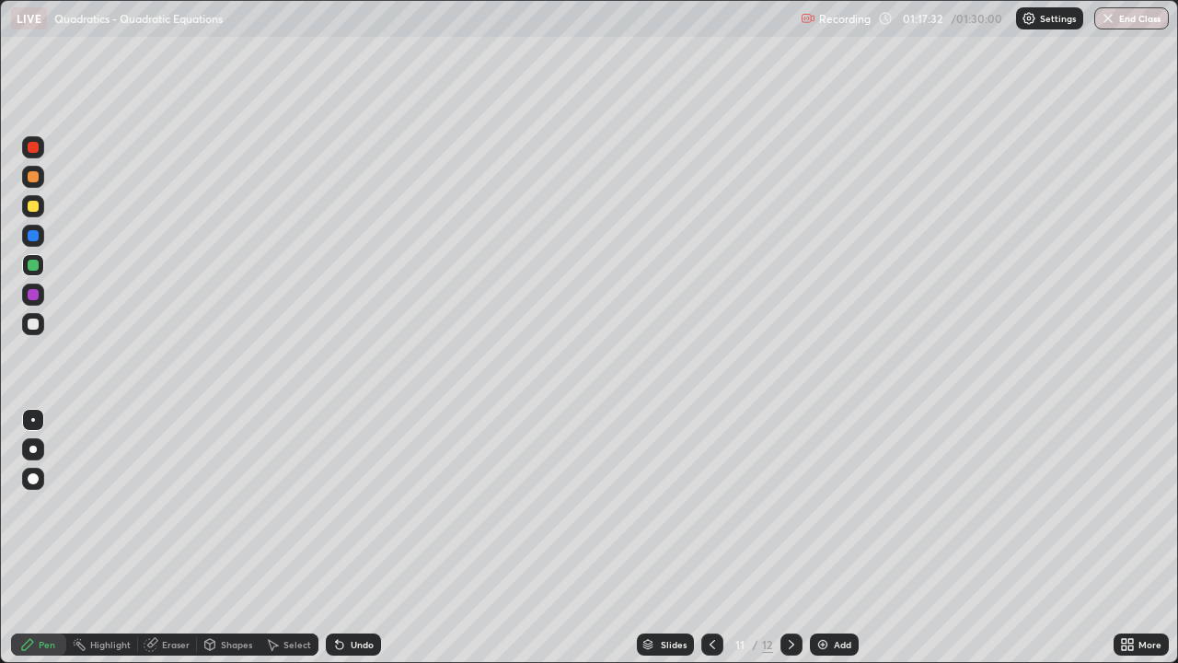
click at [33, 213] on div at bounding box center [33, 206] width 22 height 22
click at [29, 262] on div at bounding box center [33, 265] width 11 height 11
click at [34, 237] on div at bounding box center [33, 235] width 11 height 11
click at [31, 206] on div at bounding box center [33, 206] width 11 height 11
click at [33, 178] on div at bounding box center [33, 176] width 11 height 11
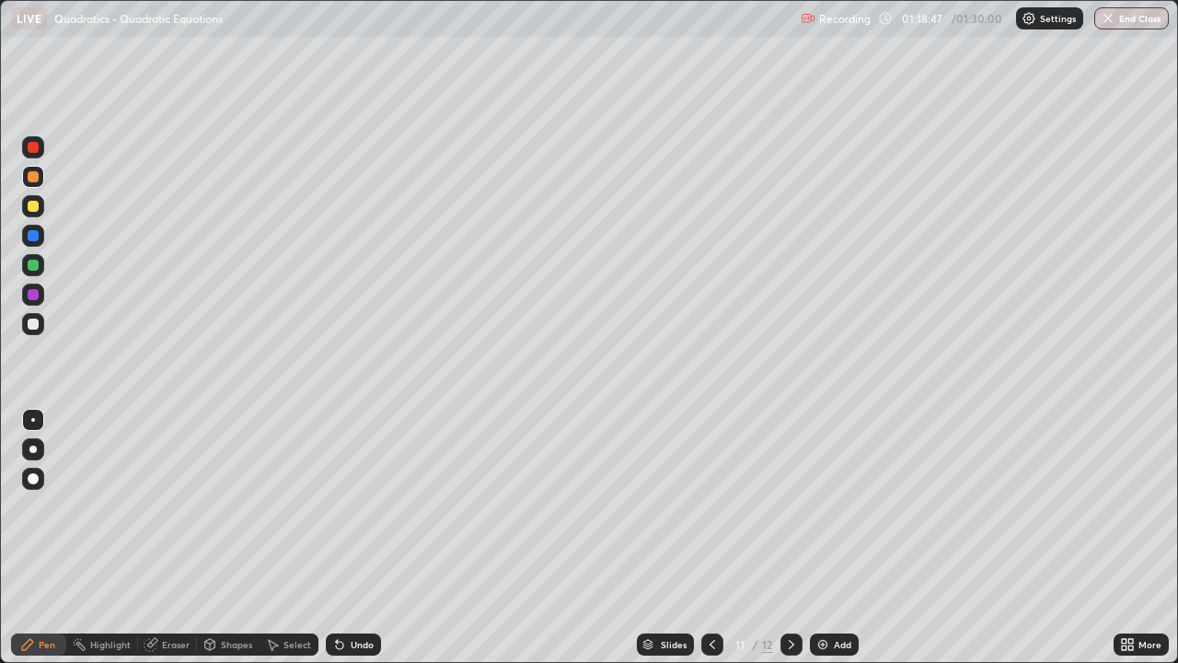
click at [29, 268] on div at bounding box center [33, 265] width 11 height 11
click at [38, 214] on div at bounding box center [33, 206] width 22 height 22
click at [31, 210] on div at bounding box center [33, 206] width 11 height 11
click at [28, 325] on div at bounding box center [33, 324] width 11 height 11
click at [33, 326] on div at bounding box center [33, 324] width 11 height 11
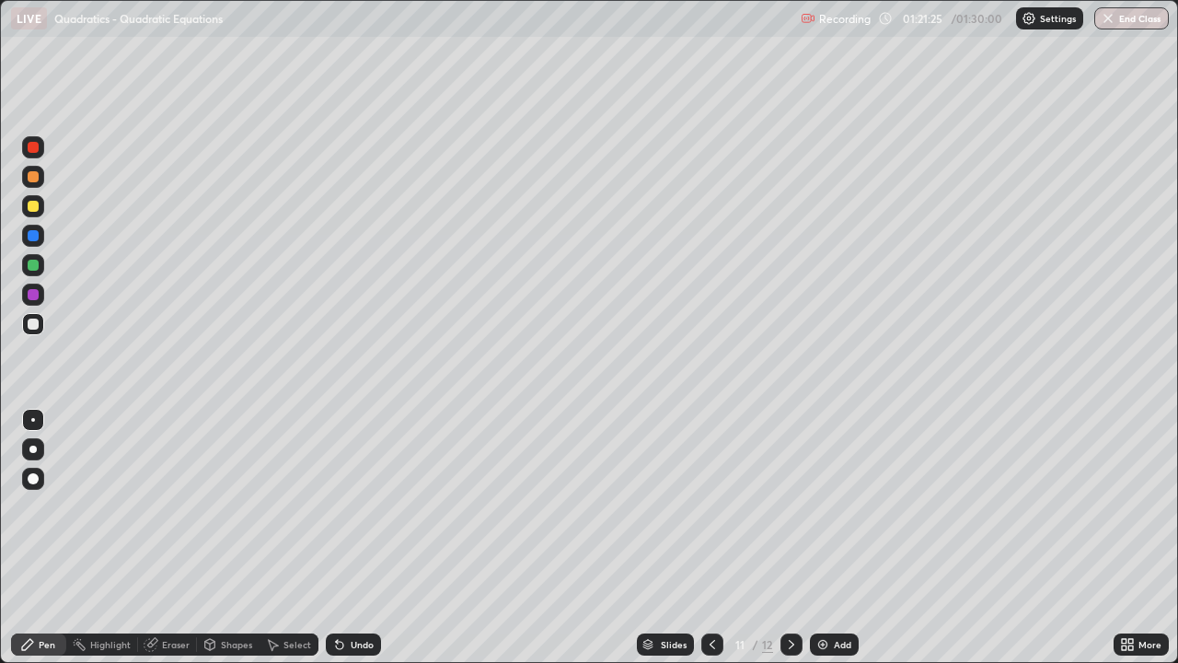
click at [790, 538] on icon at bounding box center [791, 644] width 15 height 15
click at [829, 538] on div "Add" at bounding box center [834, 644] width 49 height 22
click at [362, 538] on div "Undo" at bounding box center [362, 644] width 23 height 9
click at [36, 323] on div at bounding box center [33, 324] width 11 height 11
click at [362, 538] on div "Undo" at bounding box center [362, 644] width 23 height 9
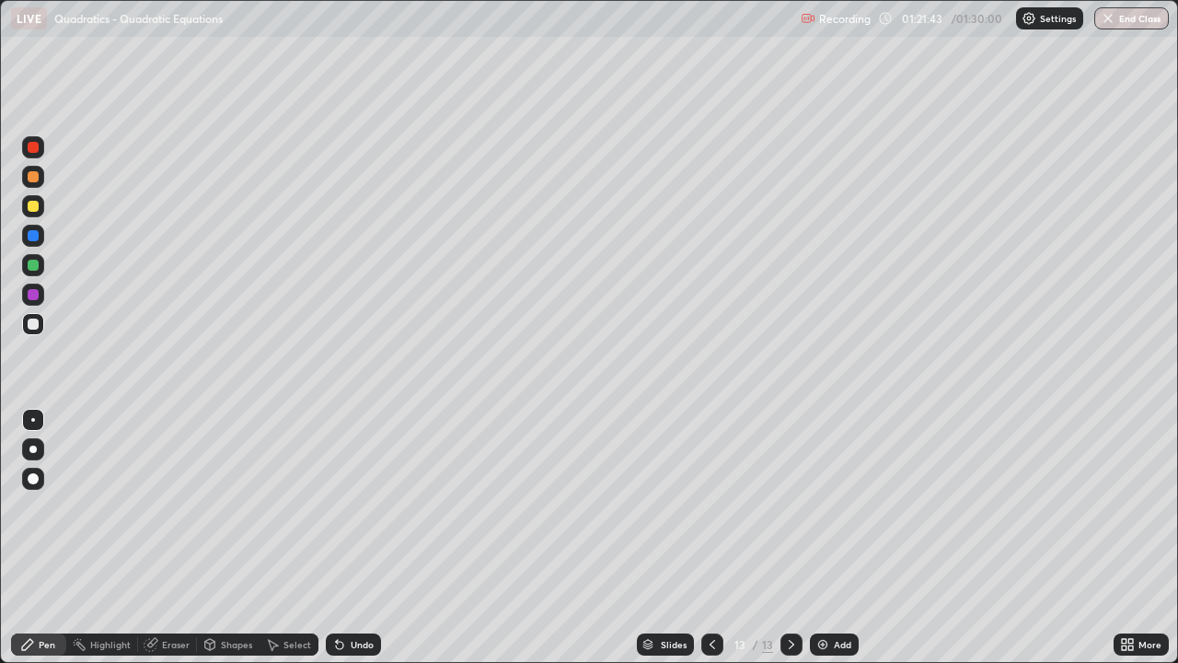
click at [364, 538] on div "Undo" at bounding box center [362, 644] width 23 height 9
click at [351, 538] on div "Undo" at bounding box center [362, 644] width 23 height 9
click at [31, 324] on div at bounding box center [33, 324] width 11 height 11
click at [359, 538] on div "Undo" at bounding box center [362, 644] width 23 height 9
click at [34, 324] on div at bounding box center [33, 324] width 11 height 11
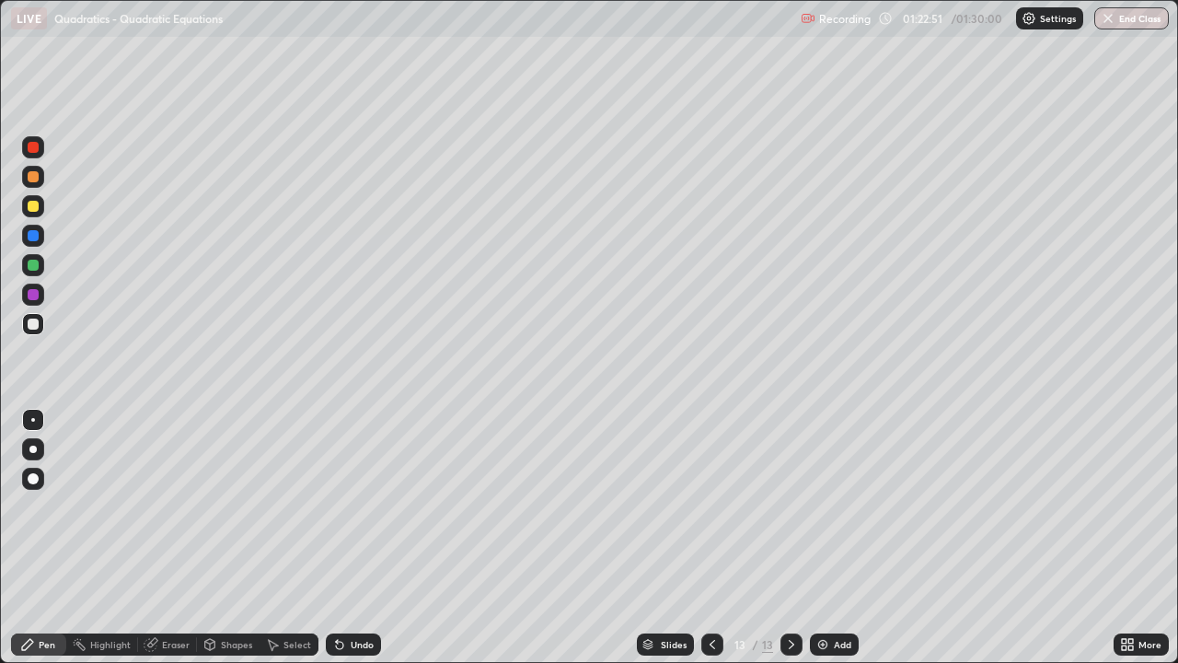
click at [288, 538] on div "Select" at bounding box center [289, 644] width 59 height 22
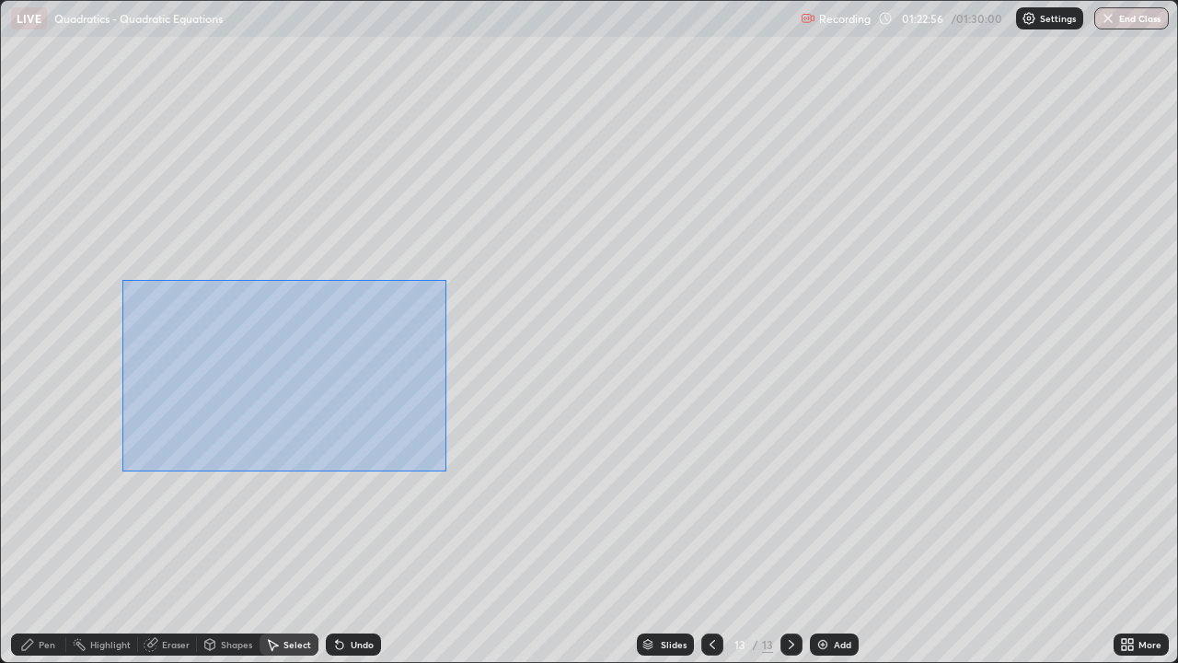
click at [502, 527] on div "0 ° Undo Copy Duplicate Duplicate to new slide Delete" at bounding box center [589, 331] width 1176 height 661
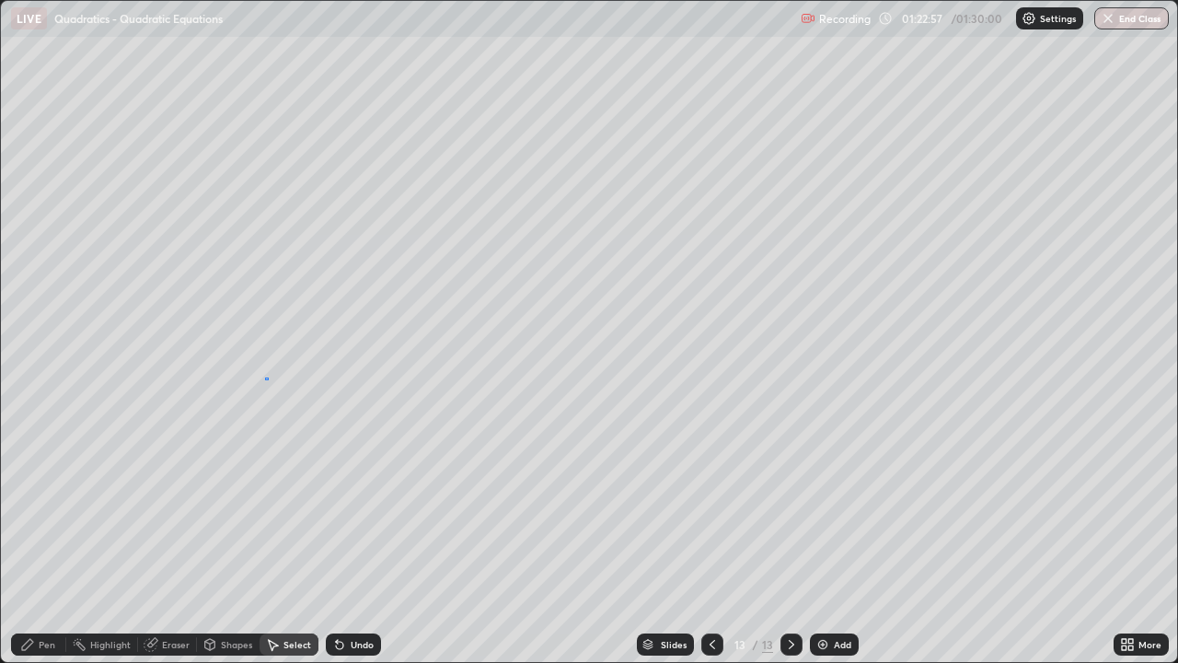
click at [269, 379] on div "0 ° Undo Copy Duplicate Duplicate to new slide Delete" at bounding box center [589, 331] width 1176 height 661
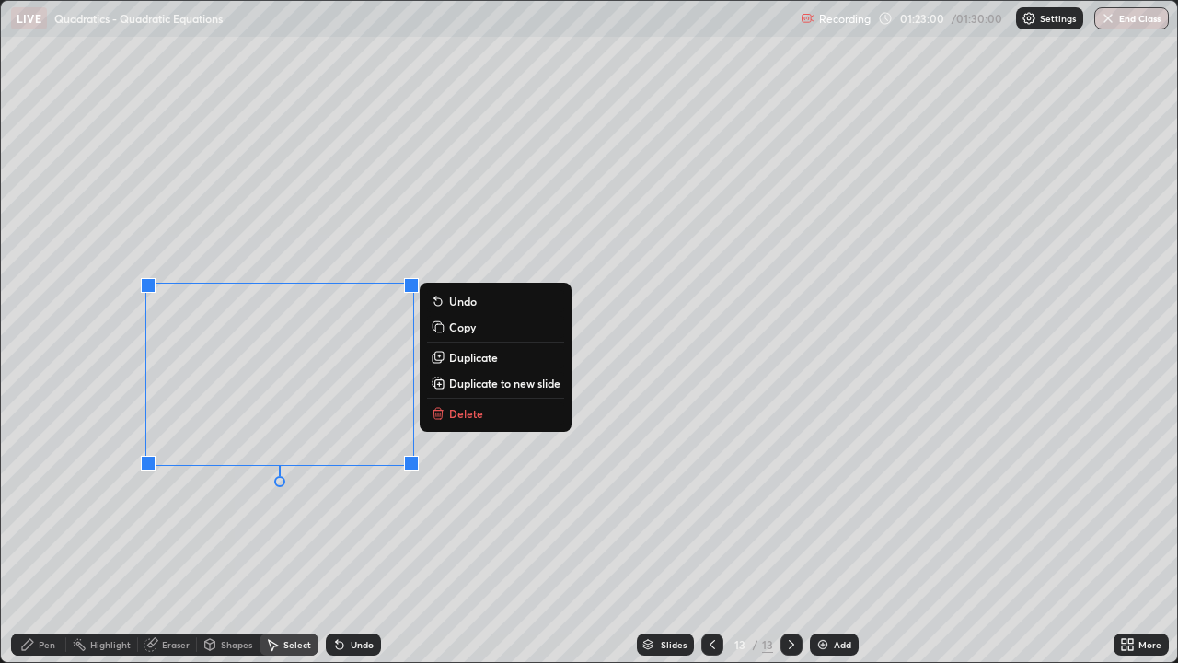
click at [43, 538] on div "Pen" at bounding box center [47, 644] width 17 height 9
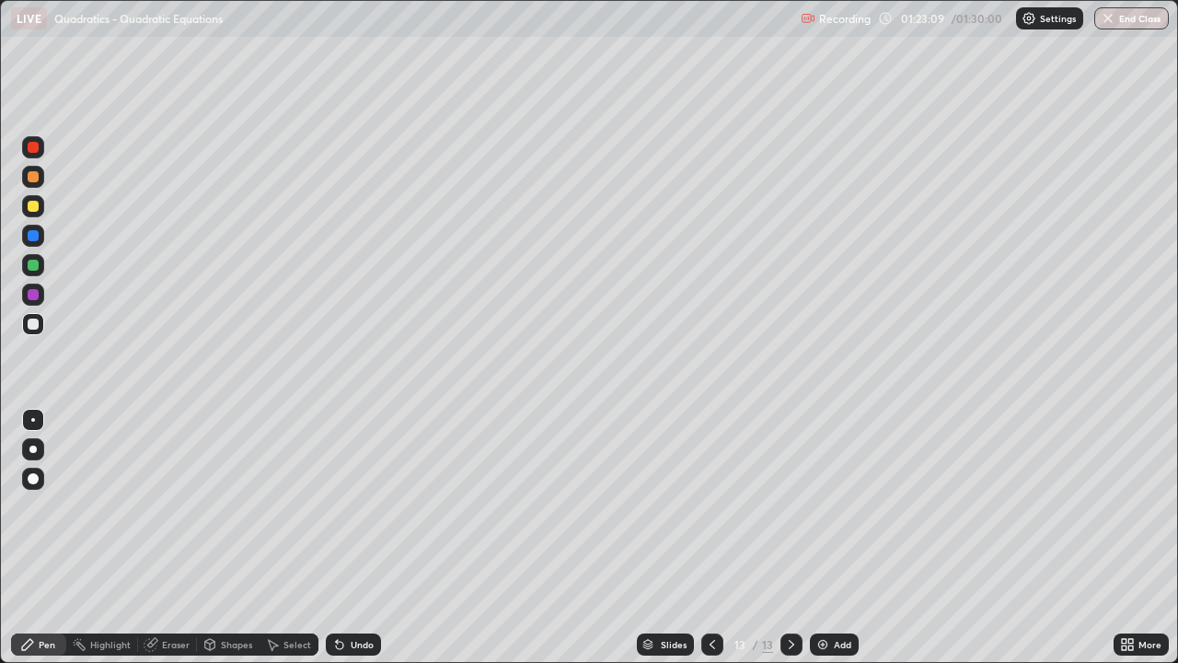
click at [357, 538] on div "Undo" at bounding box center [353, 644] width 55 height 22
click at [368, 538] on div "Undo" at bounding box center [353, 644] width 55 height 22
click at [40, 210] on div at bounding box center [33, 206] width 22 height 22
click at [168, 538] on div "Eraser" at bounding box center [176, 644] width 28 height 9
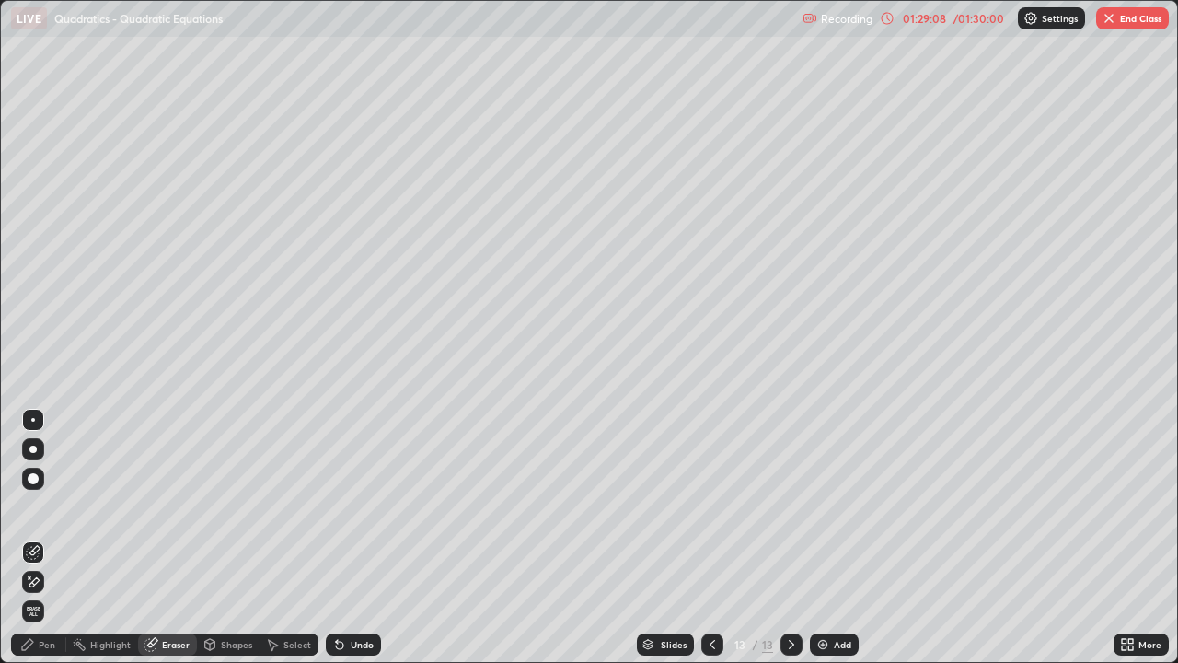
click at [38, 538] on div "Pen" at bounding box center [38, 644] width 55 height 22
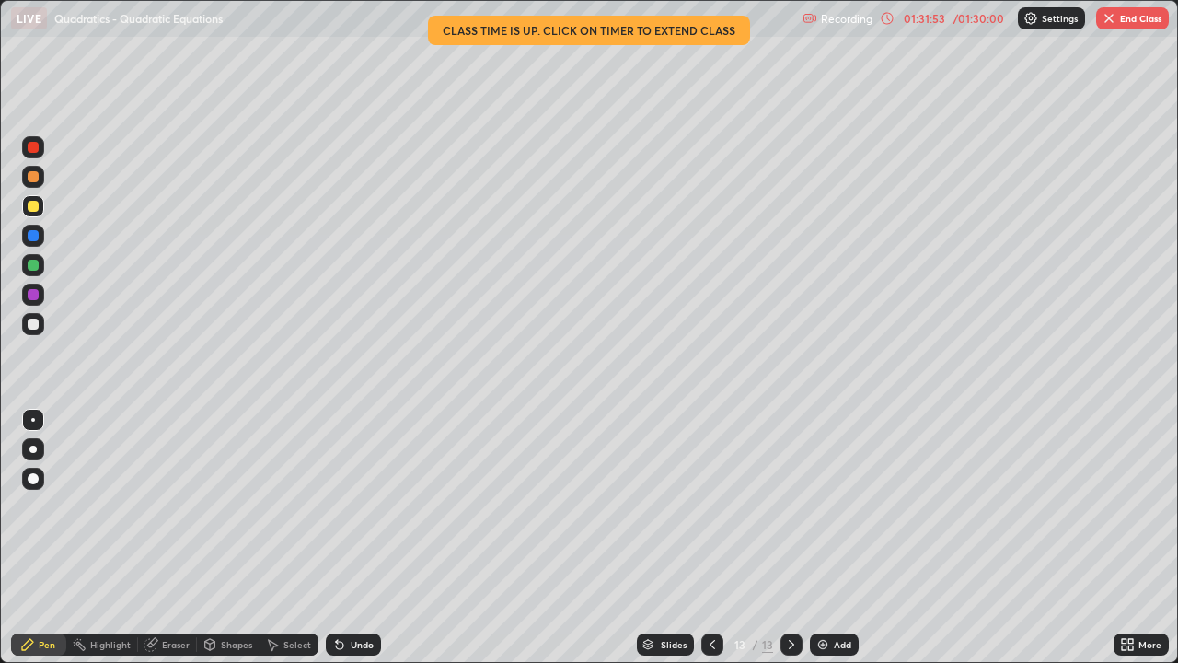
click at [1130, 26] on button "End Class" at bounding box center [1132, 18] width 73 height 22
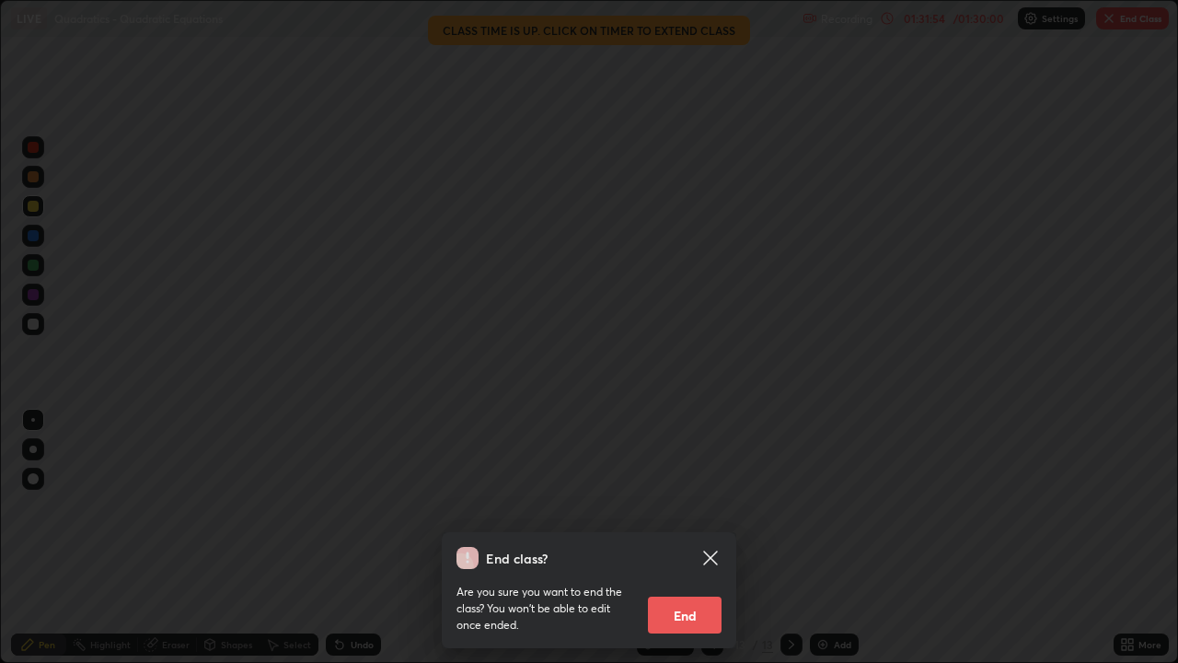
click at [704, 538] on button "End" at bounding box center [685, 615] width 74 height 37
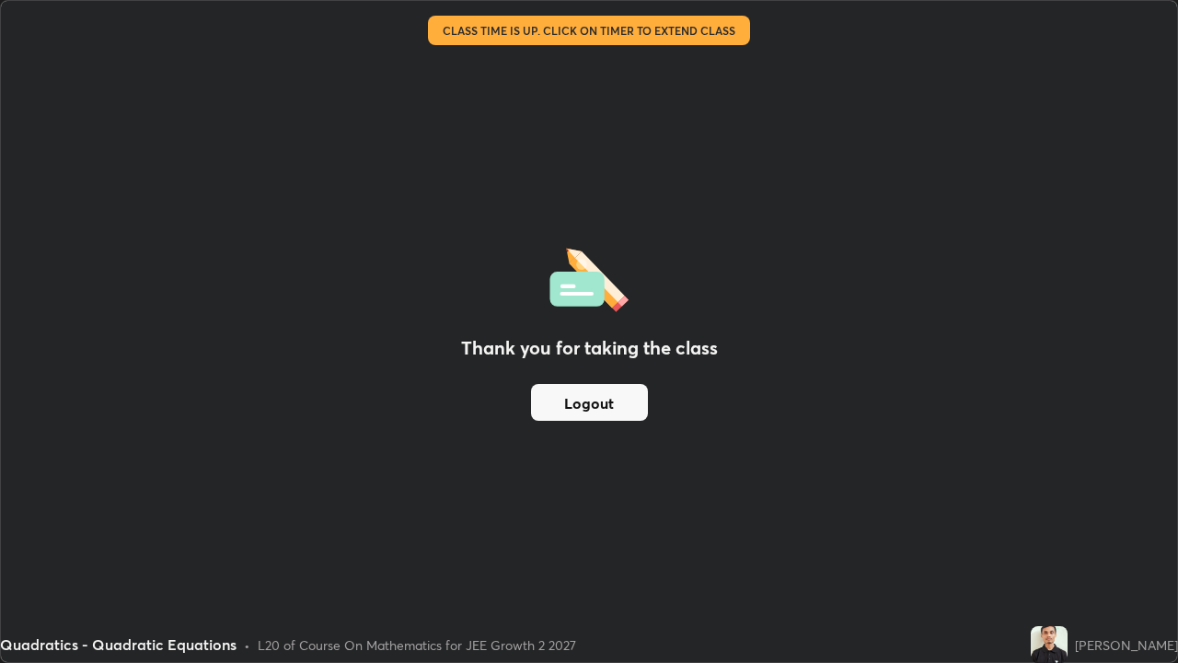
click at [631, 403] on button "Logout" at bounding box center [589, 402] width 117 height 37
